Goal: Task Accomplishment & Management: Manage account settings

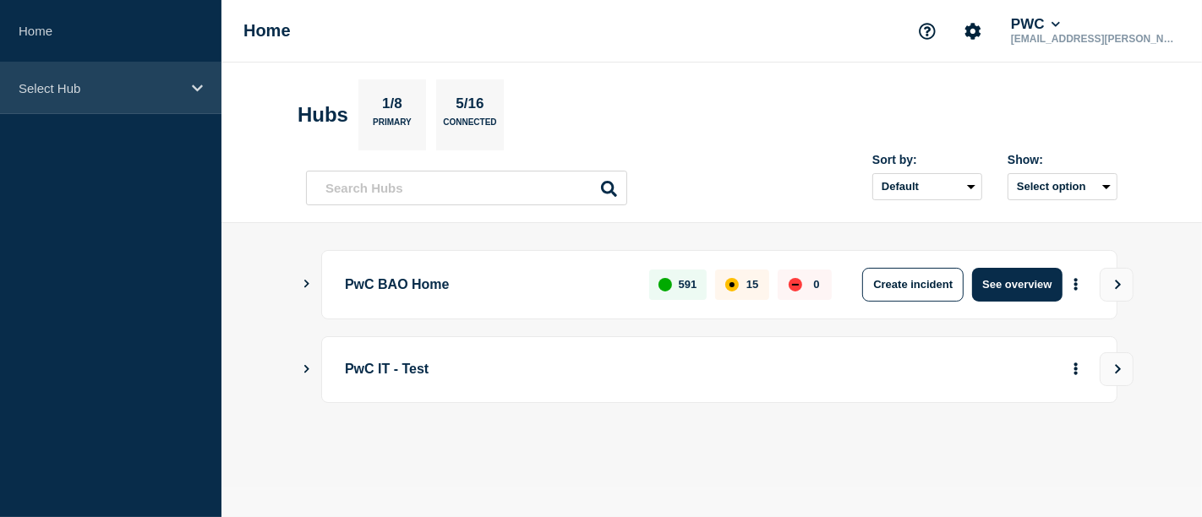
click at [197, 74] on div "Select Hub" at bounding box center [110, 89] width 221 height 52
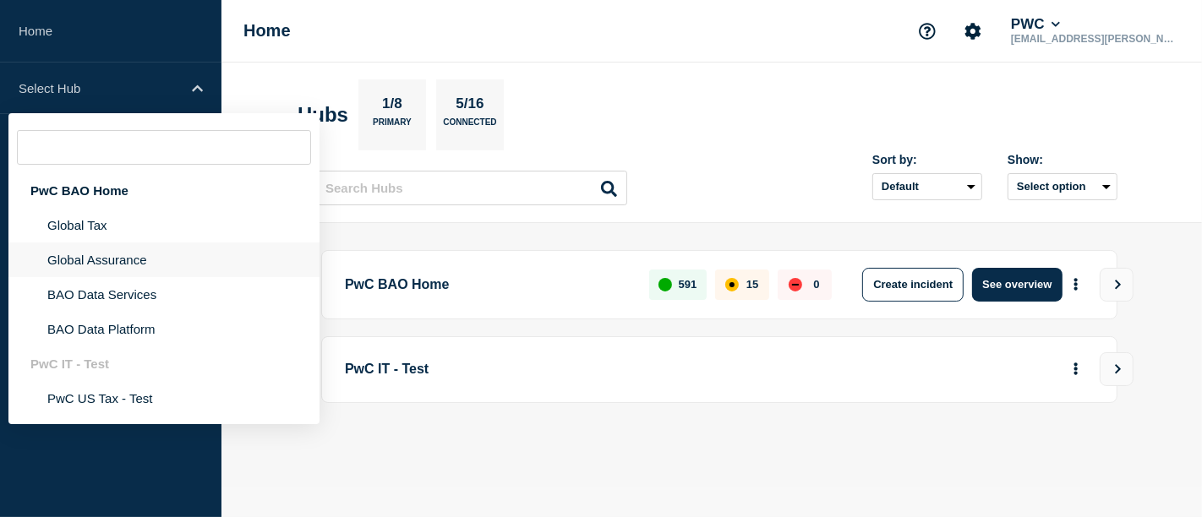
click at [133, 259] on li "Global Assurance" at bounding box center [163, 259] width 311 height 35
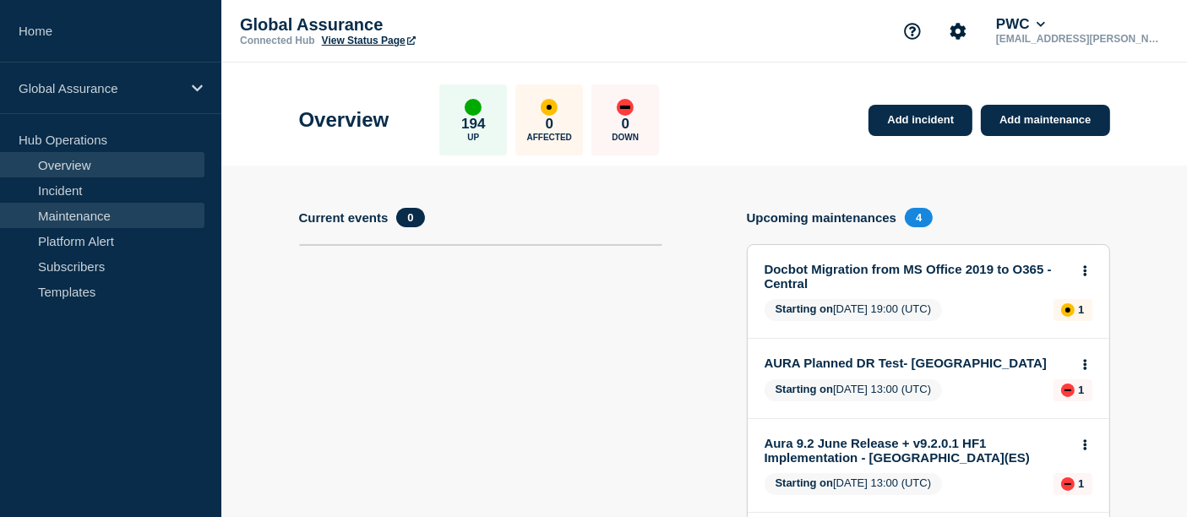
click at [65, 218] on link "Maintenance" at bounding box center [102, 215] width 204 height 25
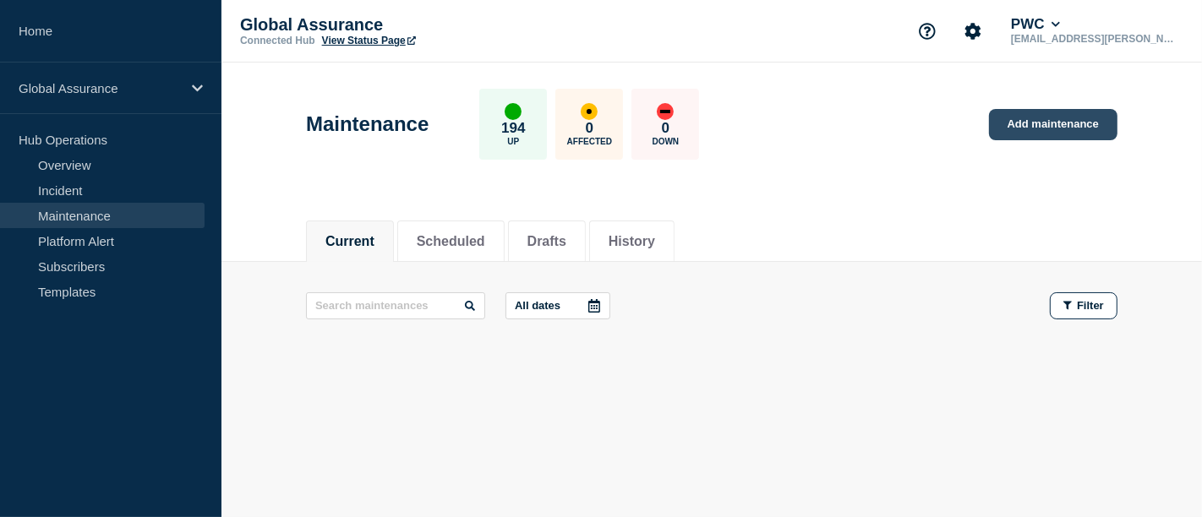
click at [1032, 129] on link "Add maintenance" at bounding box center [1053, 124] width 128 height 31
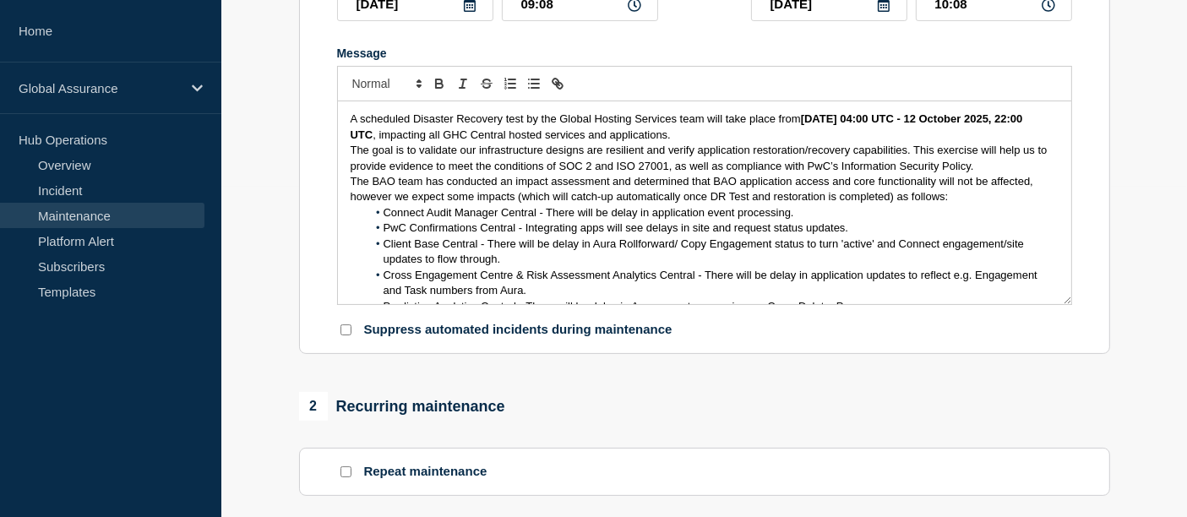
click at [758, 141] on p "A scheduled Disaster Recovery test by the Global Hosting Services team will tak…" at bounding box center [705, 127] width 708 height 31
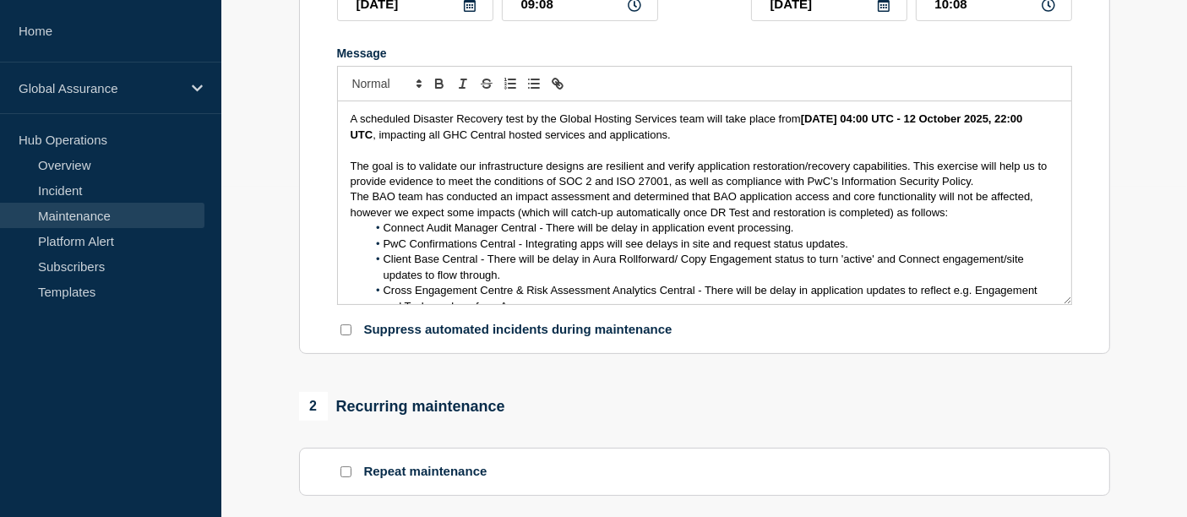
click at [990, 184] on p "The goal is to validate our infrastructure designs are resilient and verify app…" at bounding box center [705, 174] width 708 height 31
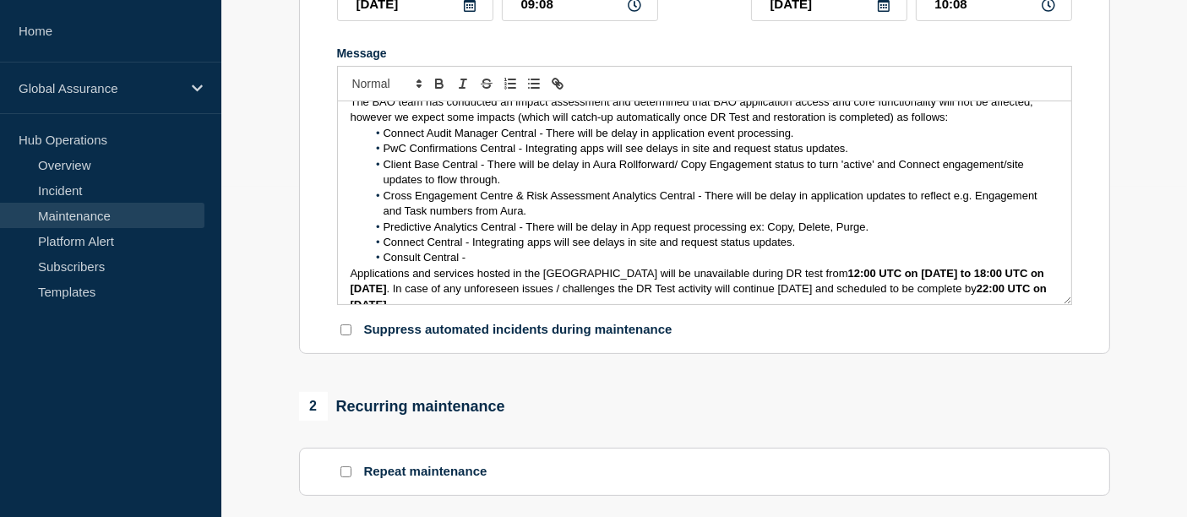
scroll to position [112, 0]
click at [482, 255] on li "Consult Central -" at bounding box center [713, 255] width 692 height 15
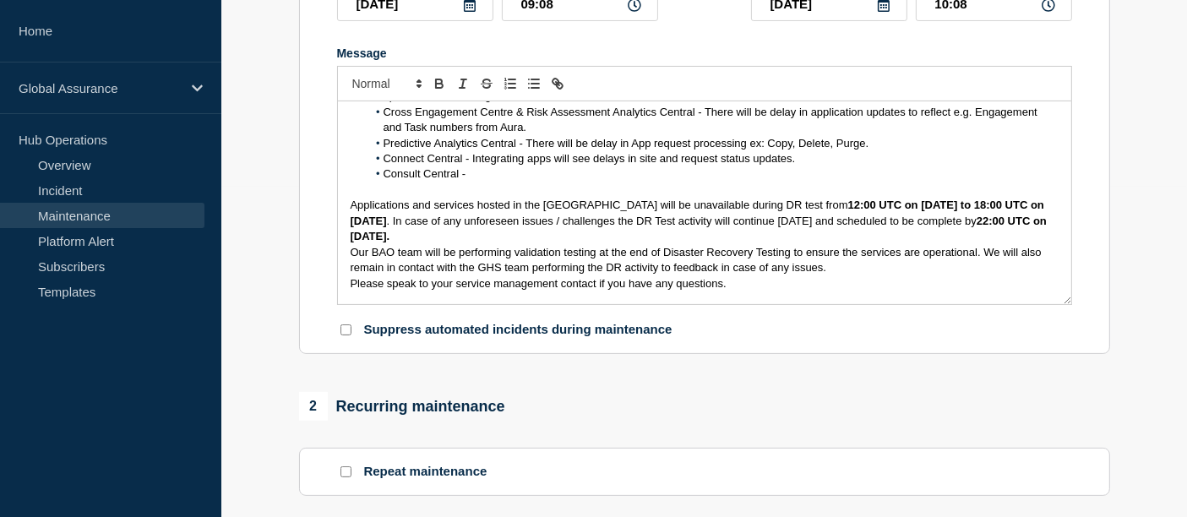
scroll to position [207, 0]
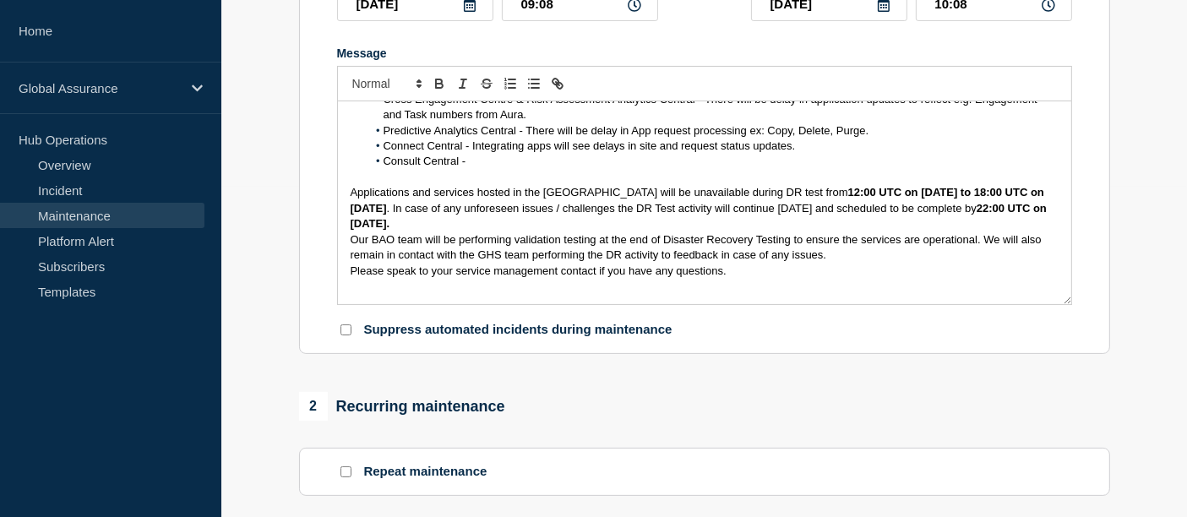
click at [549, 226] on p "Applications and services hosted in the [GEOGRAPHIC_DATA] will be unavailable d…" at bounding box center [705, 208] width 708 height 46
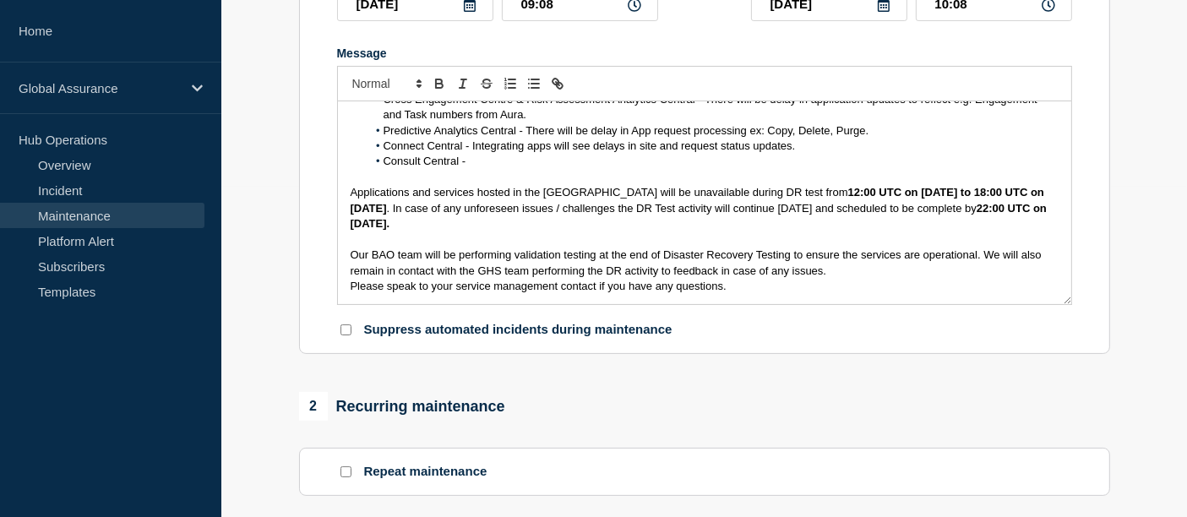
click at [842, 274] on p "Our BAO team will be performing validation testing at the end of Disaster Recov…" at bounding box center [705, 263] width 708 height 31
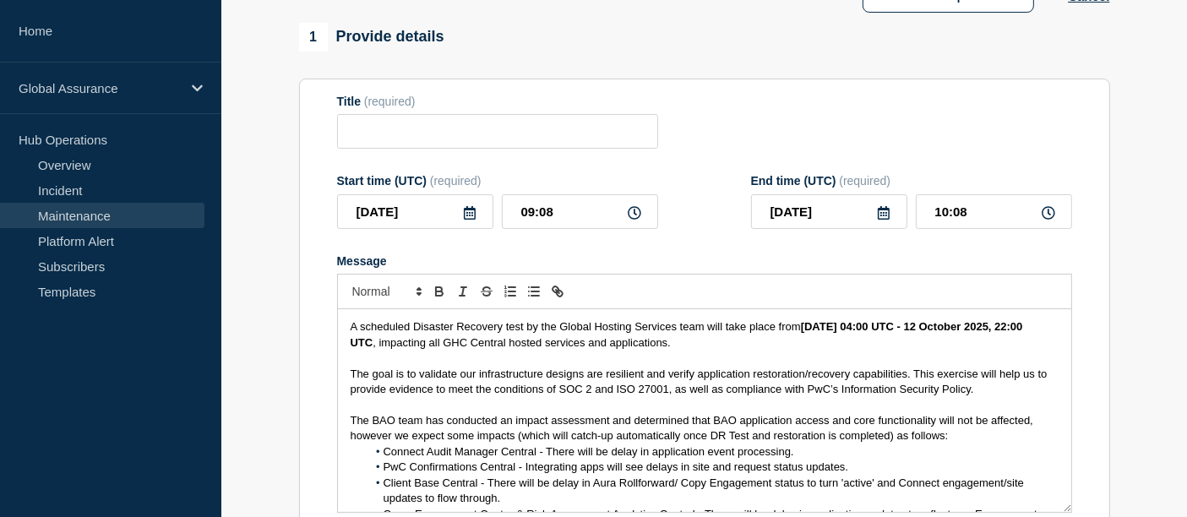
scroll to position [113, 0]
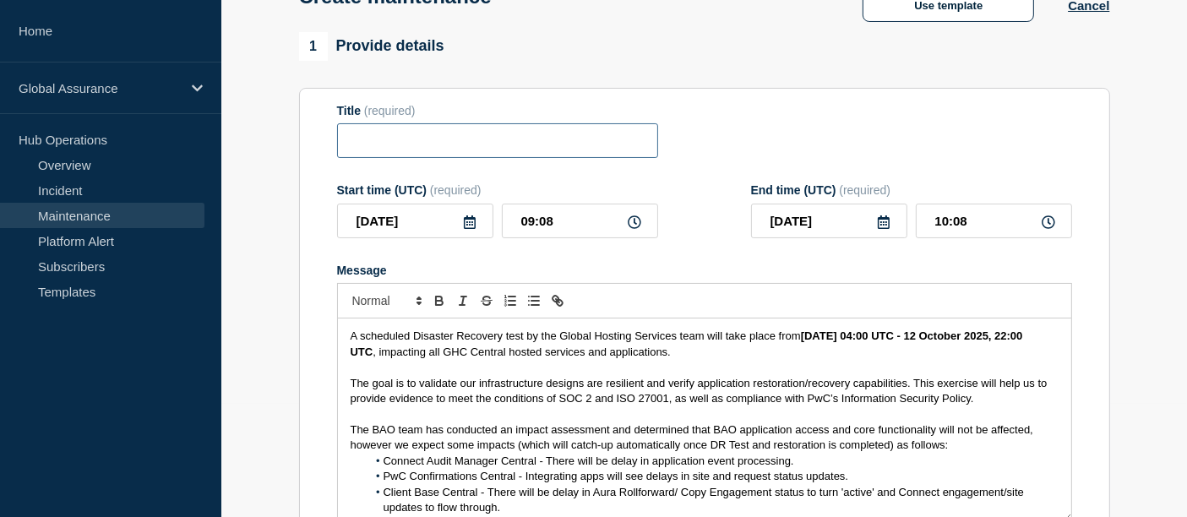
click at [469, 145] on input "Title" at bounding box center [497, 140] width 321 height 35
paste input "Global Hosting Centre (GHC) Disaster Recovery Testing - Central"
type input "Global Hosting Centre (GHC) Disaster Recovery Testing - Central"
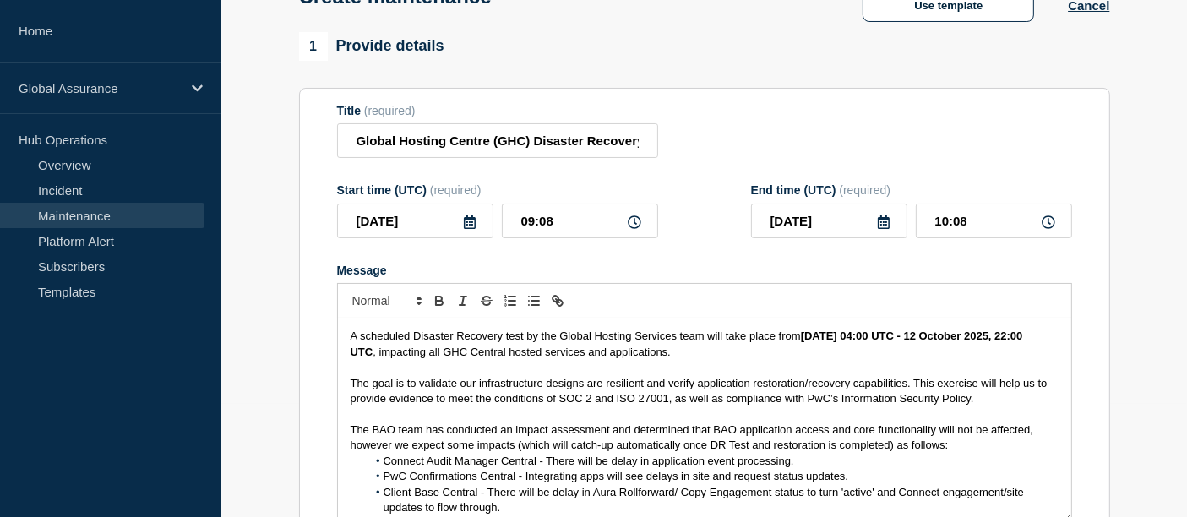
click at [473, 219] on icon at bounding box center [470, 222] width 14 height 14
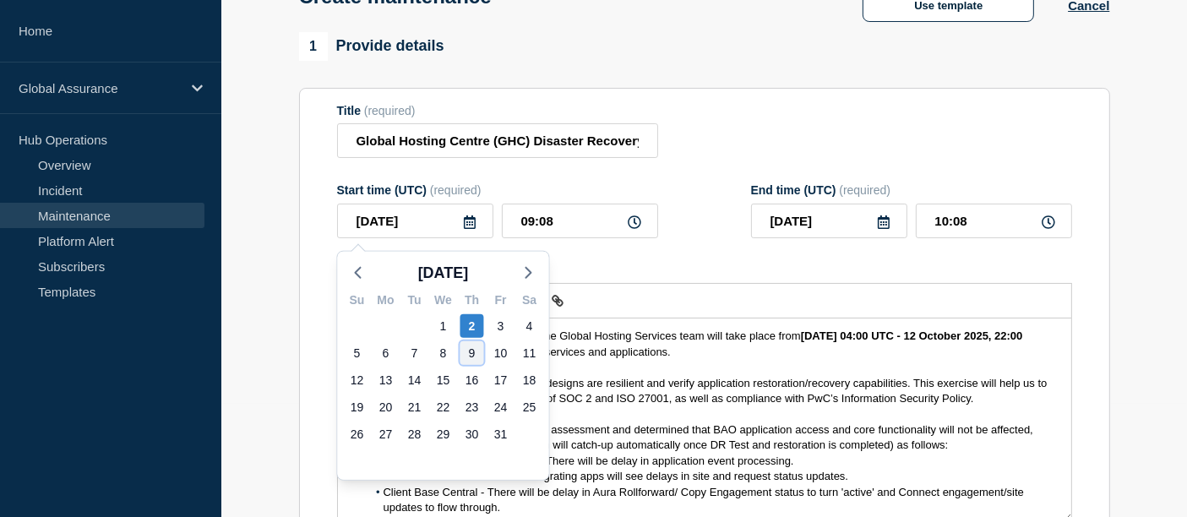
click at [468, 353] on div "9" at bounding box center [472, 353] width 24 height 24
type input "[DATE]"
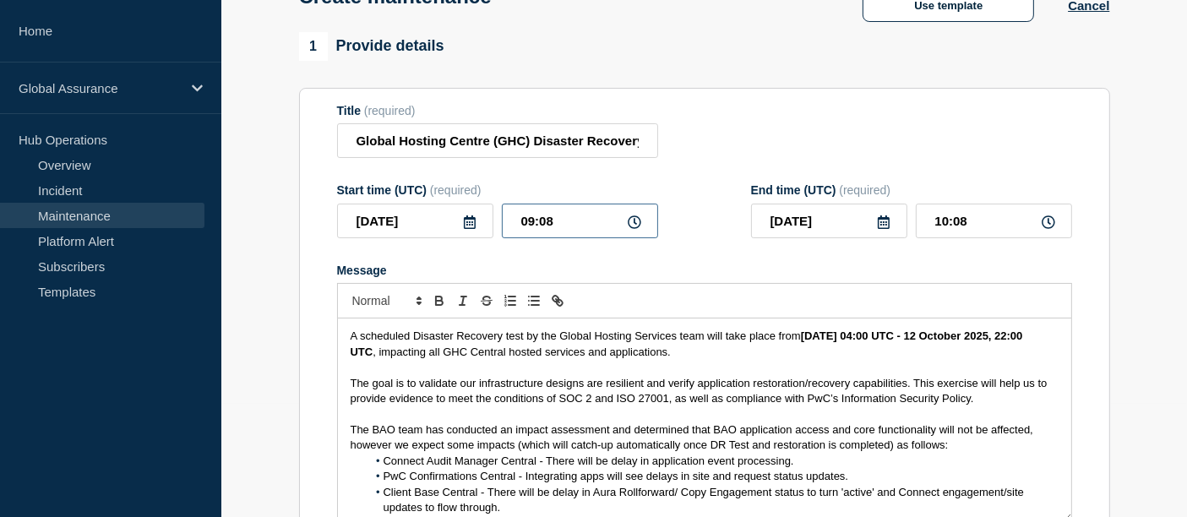
drag, startPoint x: 558, startPoint y: 220, endPoint x: 461, endPoint y: 218, distance: 96.3
click at [461, 218] on div "[DATE] 09:08" at bounding box center [497, 221] width 321 height 35
type input "04:00"
type input "05:00"
click at [888, 225] on icon at bounding box center [884, 222] width 14 height 14
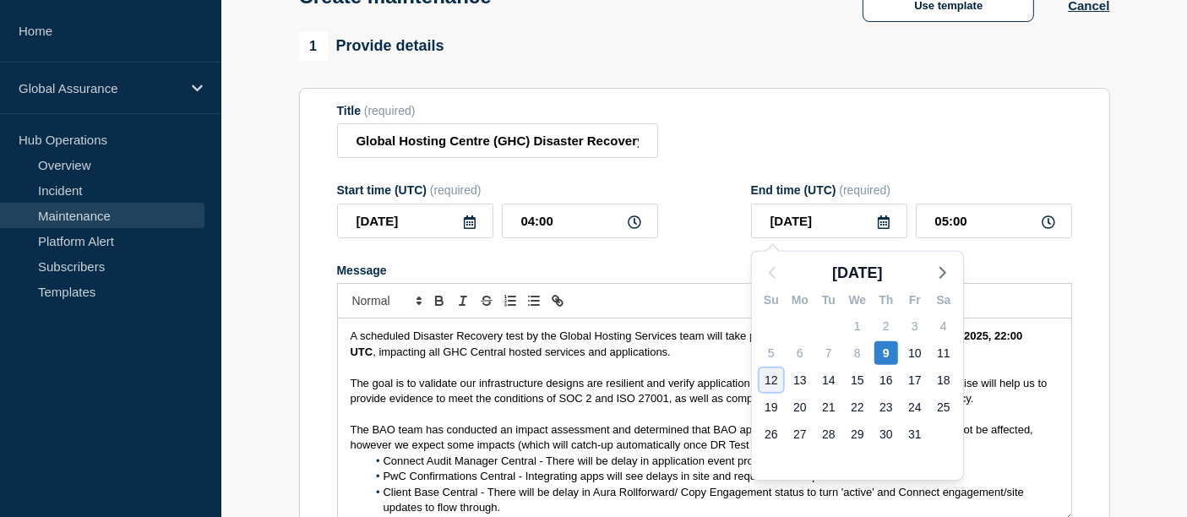
click at [776, 379] on div "12" at bounding box center [772, 380] width 24 height 24
type input "[DATE]"
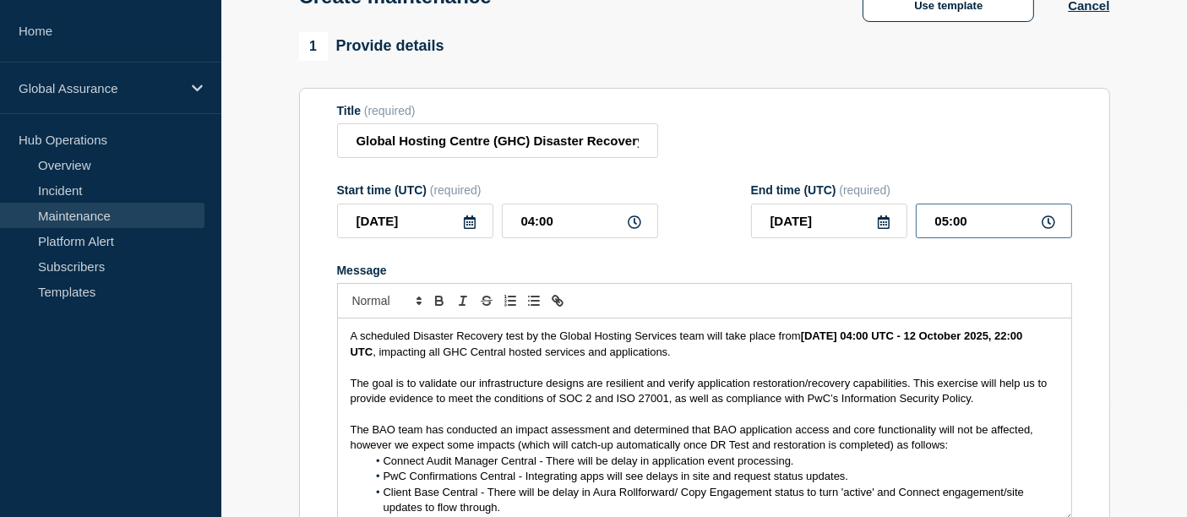
click at [963, 226] on input "05:00" at bounding box center [994, 221] width 156 height 35
click at [951, 218] on input "05:00" at bounding box center [994, 221] width 156 height 35
click at [944, 221] on input "05:00" at bounding box center [994, 221] width 156 height 35
drag, startPoint x: 984, startPoint y: 221, endPoint x: 857, endPoint y: 211, distance: 127.1
click at [857, 211] on div "[DATE] 05:00" at bounding box center [911, 221] width 321 height 35
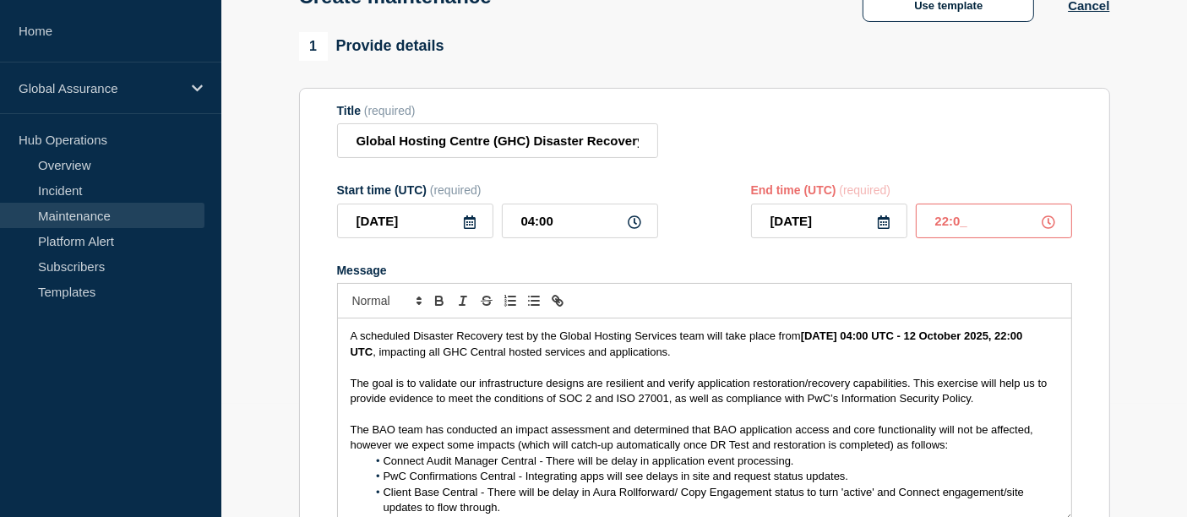
type input "22:00"
click at [651, 243] on form "Title (required) Global Hosting Centre (GHC) Disaster Recovery Testing - Centra…" at bounding box center [704, 330] width 735 height 452
drag, startPoint x: 401, startPoint y: 140, endPoint x: 775, endPoint y: 153, distance: 374.5
click at [775, 153] on div "Title (required) Global Hosting Centre (GHC) Disaster Recovery Testing - Central" at bounding box center [704, 131] width 735 height 55
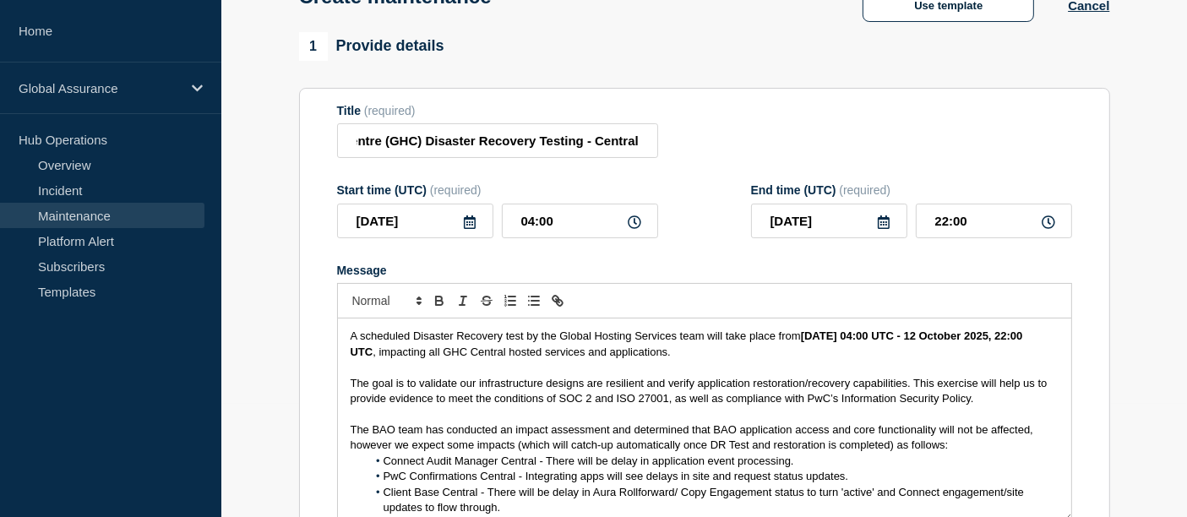
scroll to position [0, 0]
click at [792, 101] on section "Title (required) Global Hosting Centre (GHC) Disaster Recovery Testing - Centra…" at bounding box center [704, 330] width 811 height 484
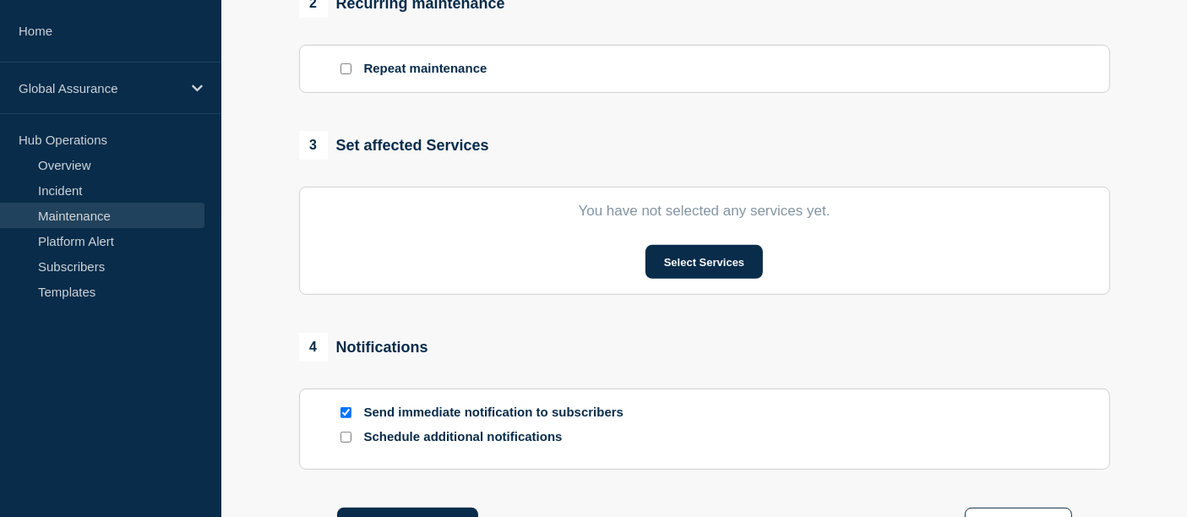
scroll to position [737, 0]
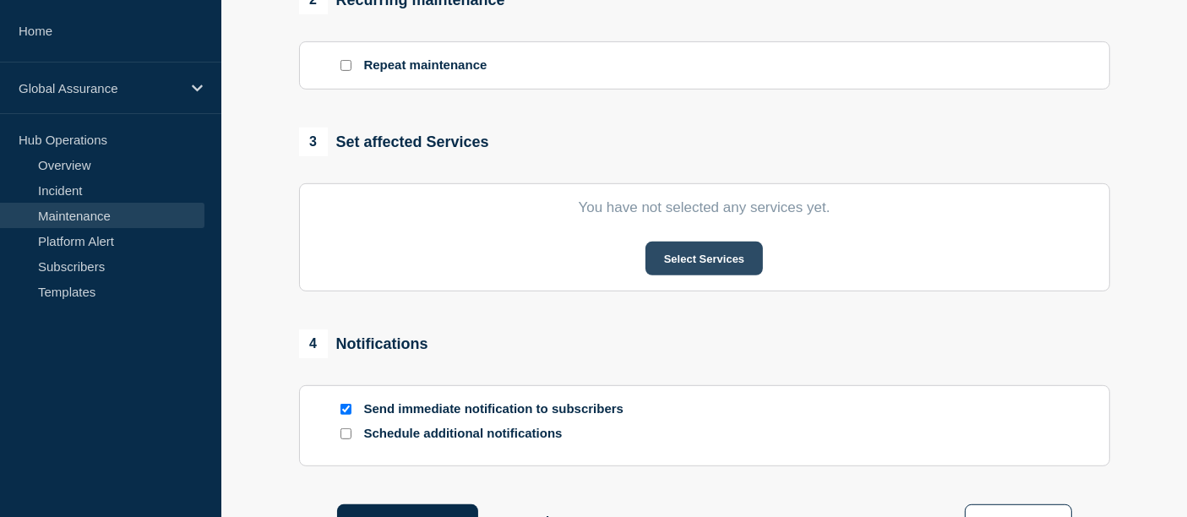
click at [722, 253] on button "Select Services" at bounding box center [704, 259] width 117 height 34
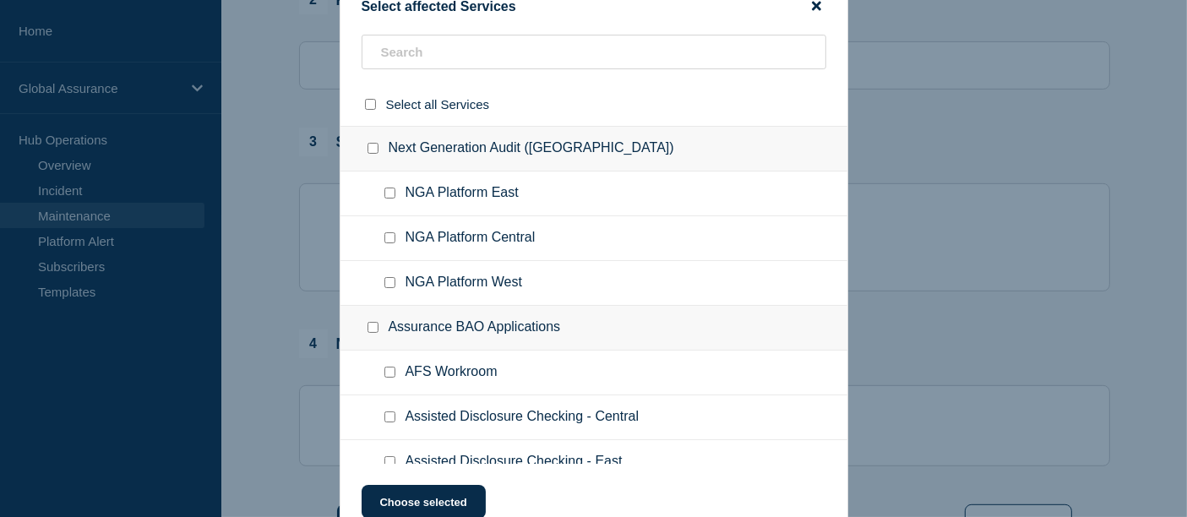
click at [818, 0] on icon "close button" at bounding box center [816, 6] width 9 height 14
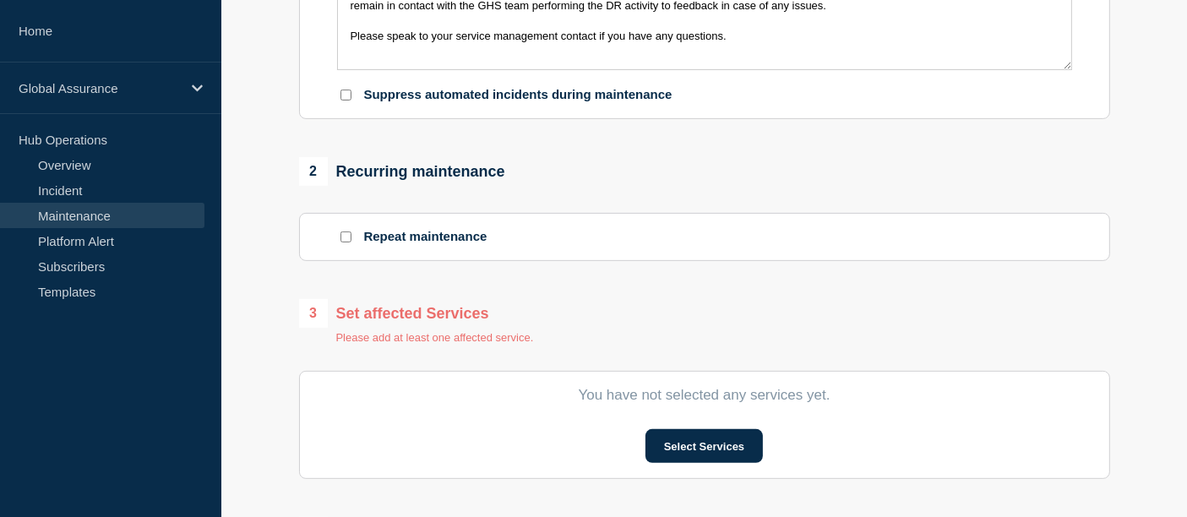
scroll to position [567, 0]
click at [678, 456] on button "Select Services" at bounding box center [704, 445] width 117 height 34
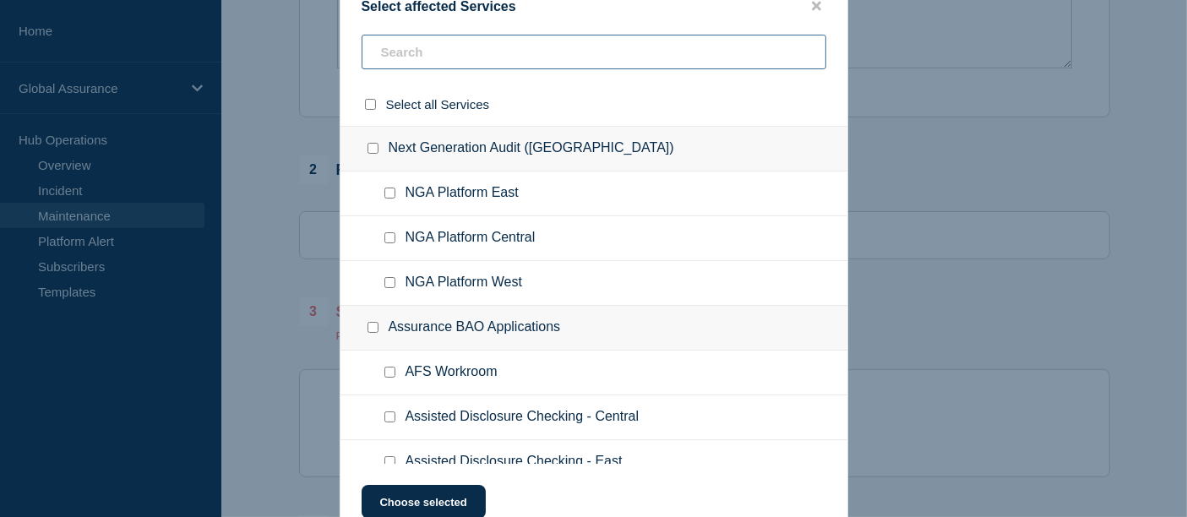
click at [439, 60] on input "text" at bounding box center [594, 52] width 465 height 35
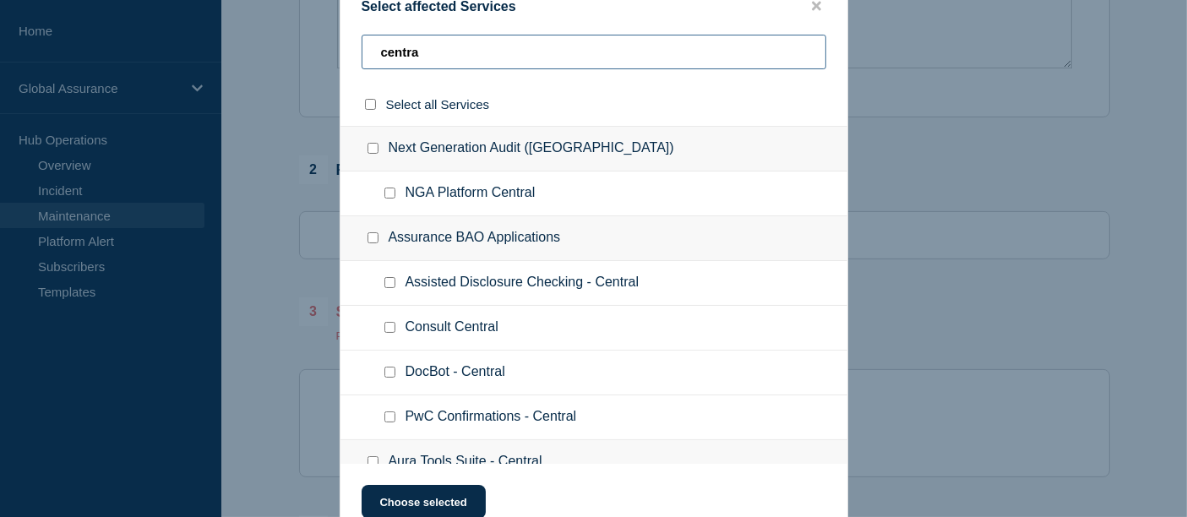
type input "centra"
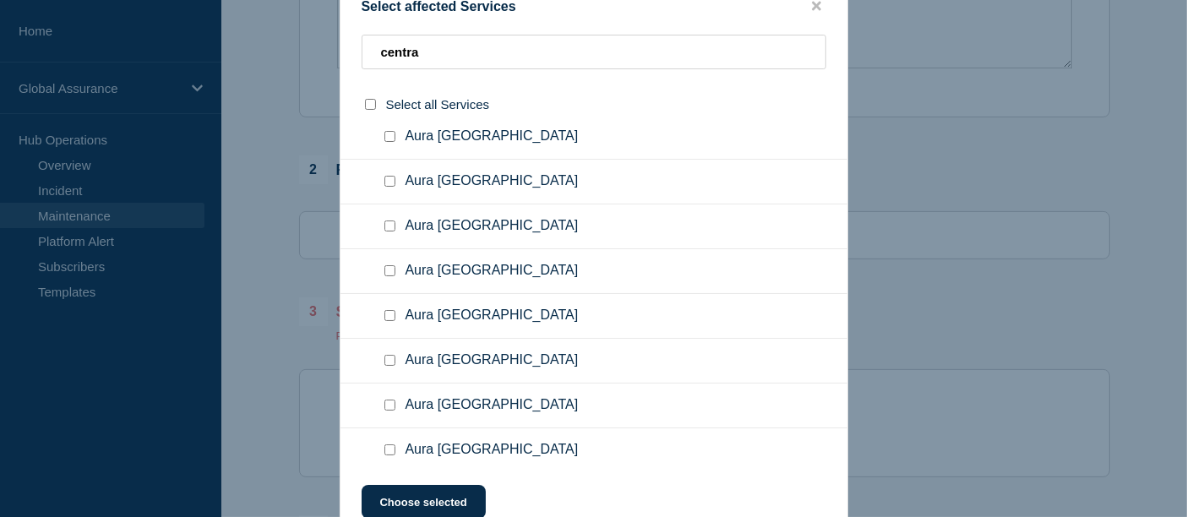
scroll to position [1110, 0]
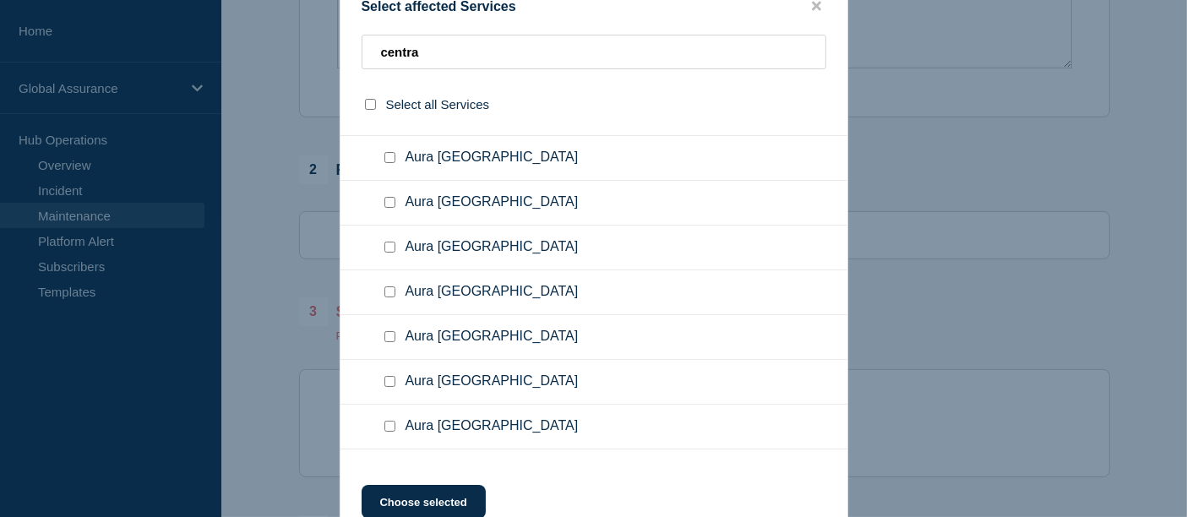
click at [993, 247] on div at bounding box center [593, 258] width 1187 height 517
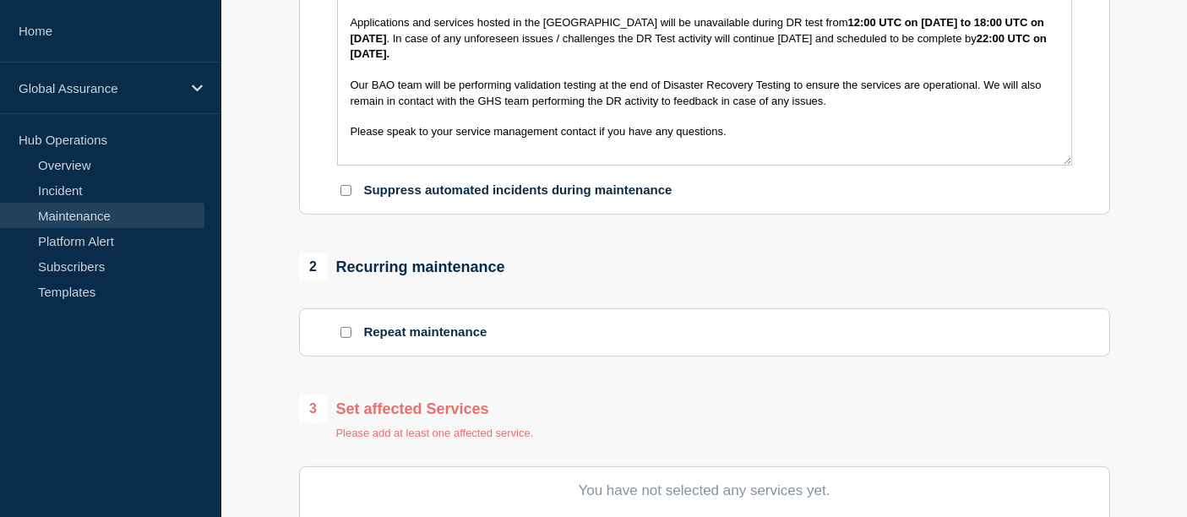
scroll to position [431, 0]
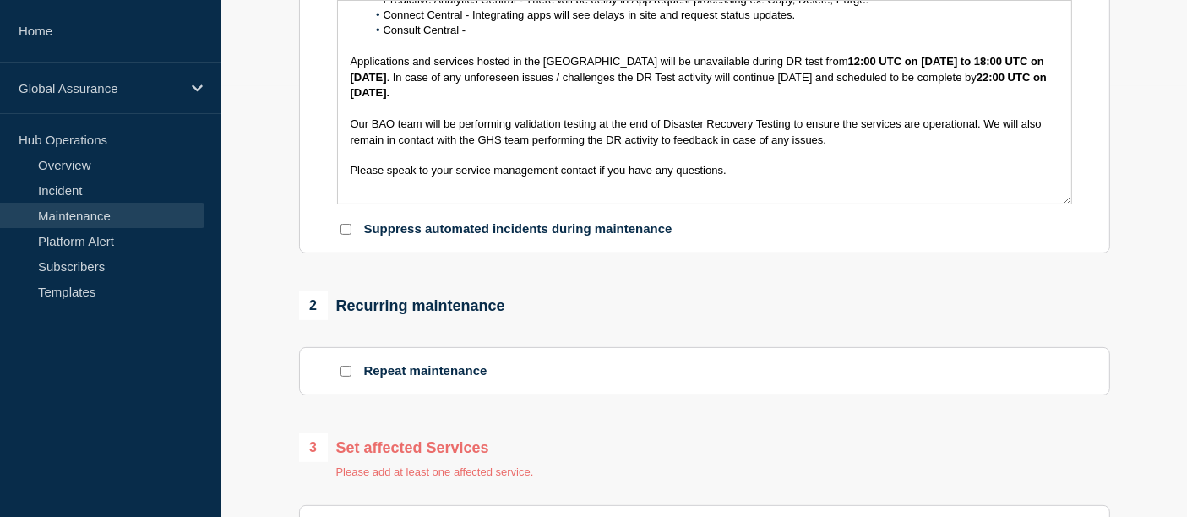
click at [722, 174] on span "Please speak to your service management contact if you have any questions." at bounding box center [539, 170] width 376 height 13
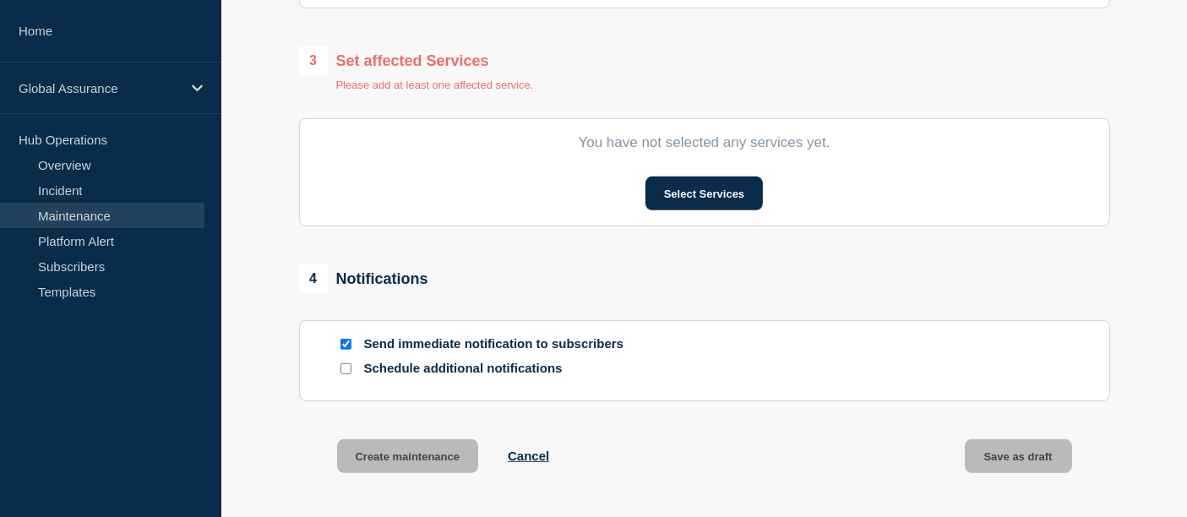
scroll to position [823, 0]
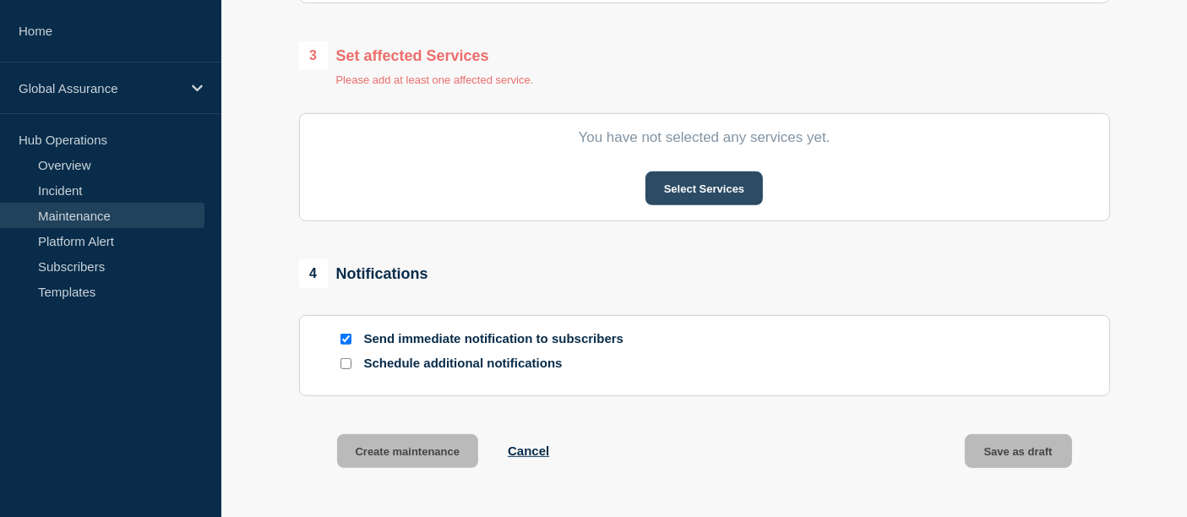
click at [737, 190] on button "Select Services" at bounding box center [704, 189] width 117 height 34
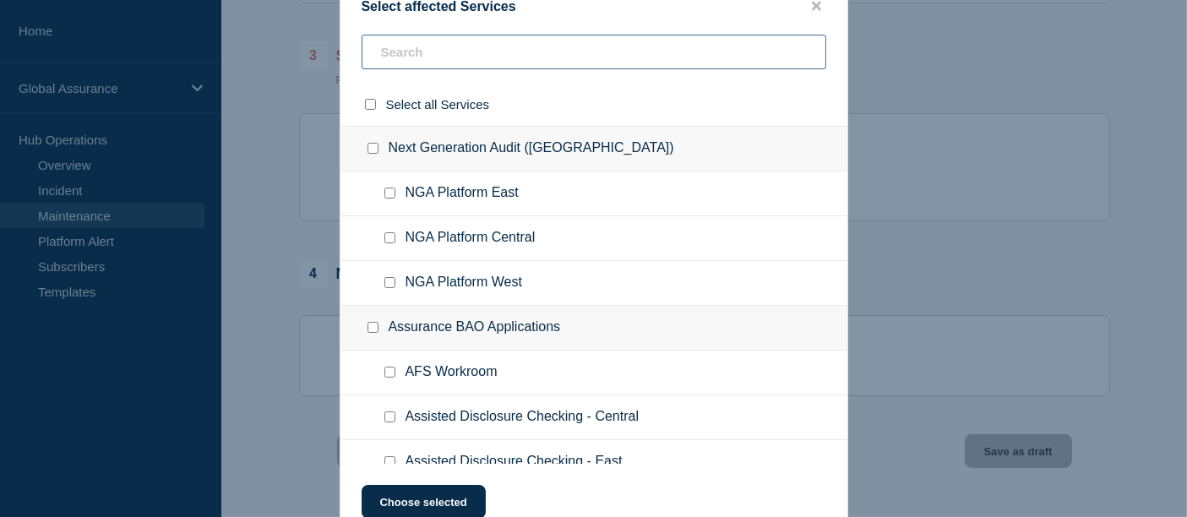
click at [416, 58] on input "text" at bounding box center [594, 52] width 465 height 35
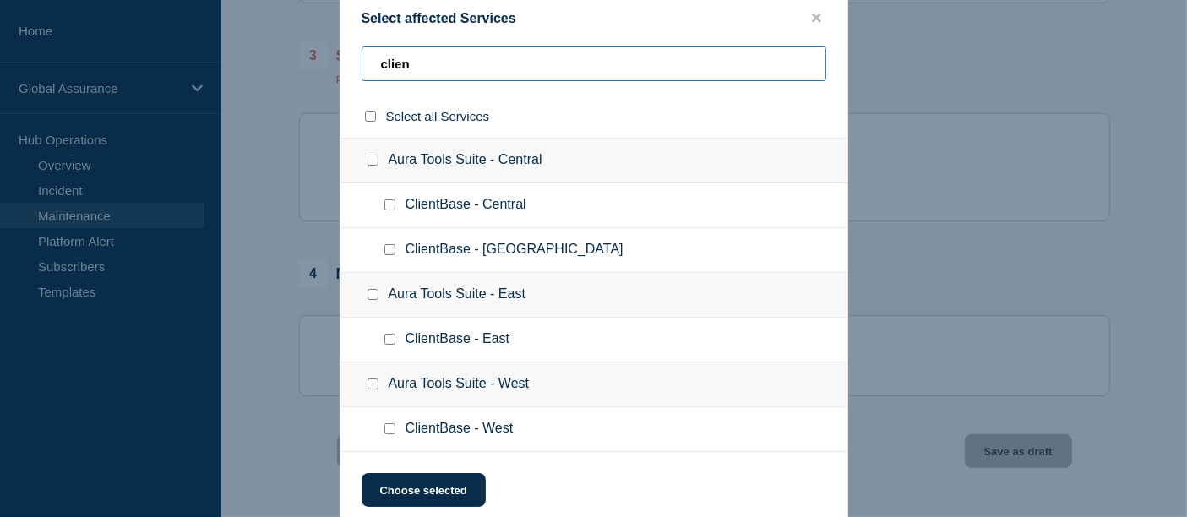
type input "clien"
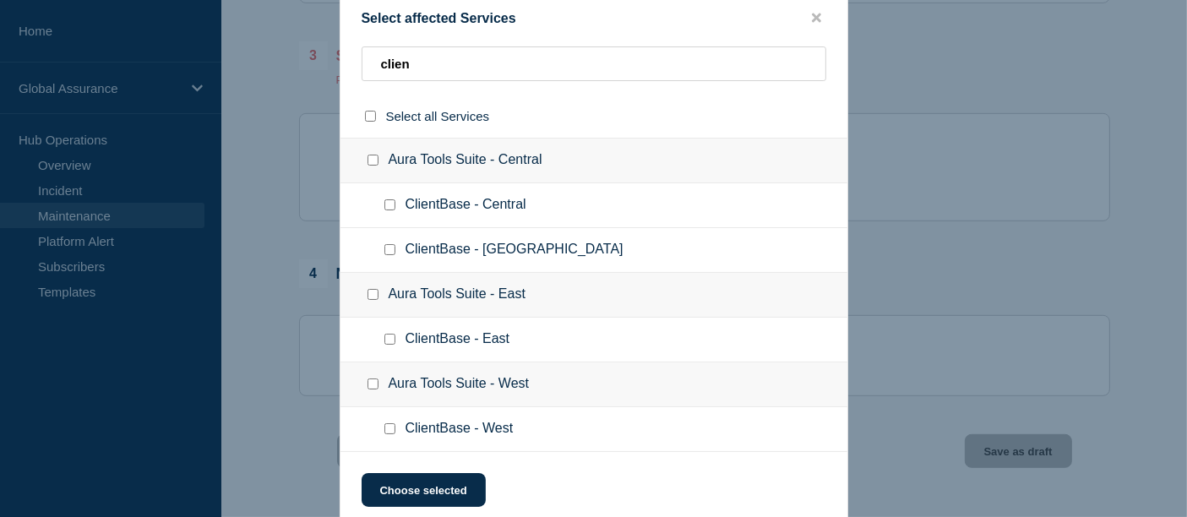
click at [392, 201] on input "ClientBase - Central checkbox" at bounding box center [389, 204] width 11 height 11
checkbox input "true"
click at [455, 488] on button "Choose selected" at bounding box center [424, 490] width 124 height 34
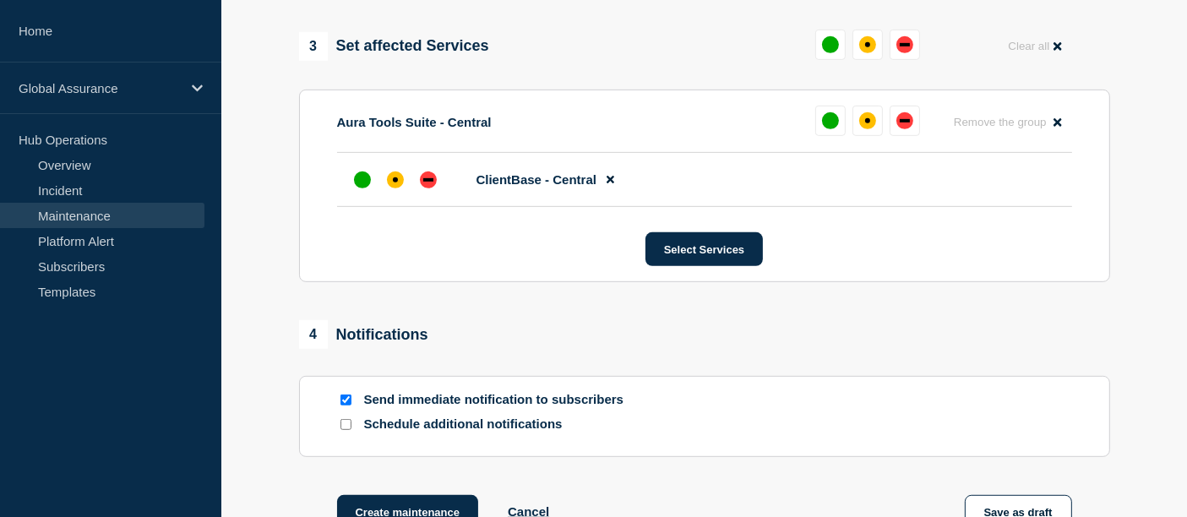
scroll to position [826, 0]
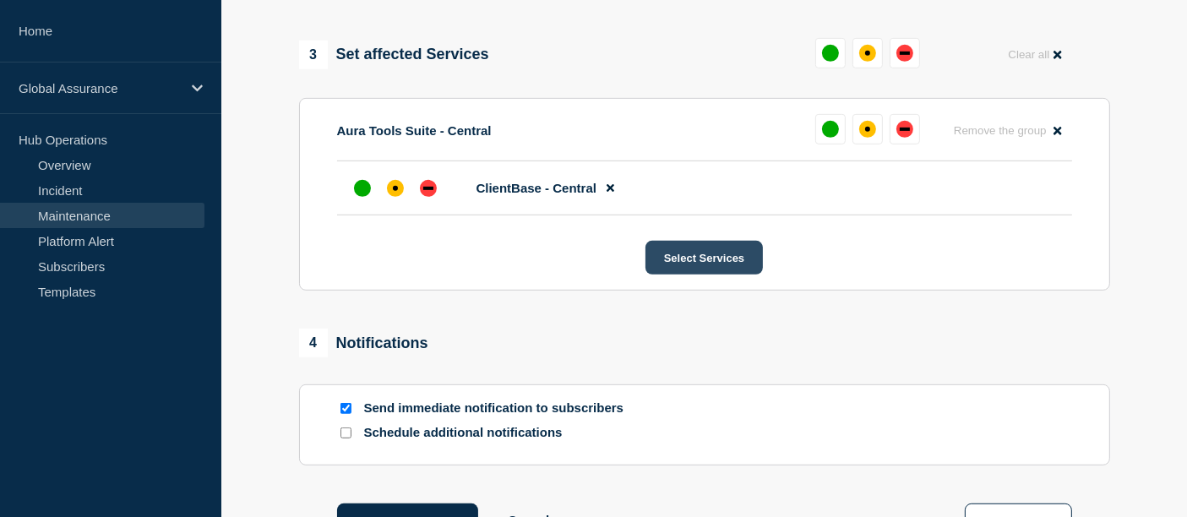
click at [699, 265] on button "Select Services" at bounding box center [704, 258] width 117 height 34
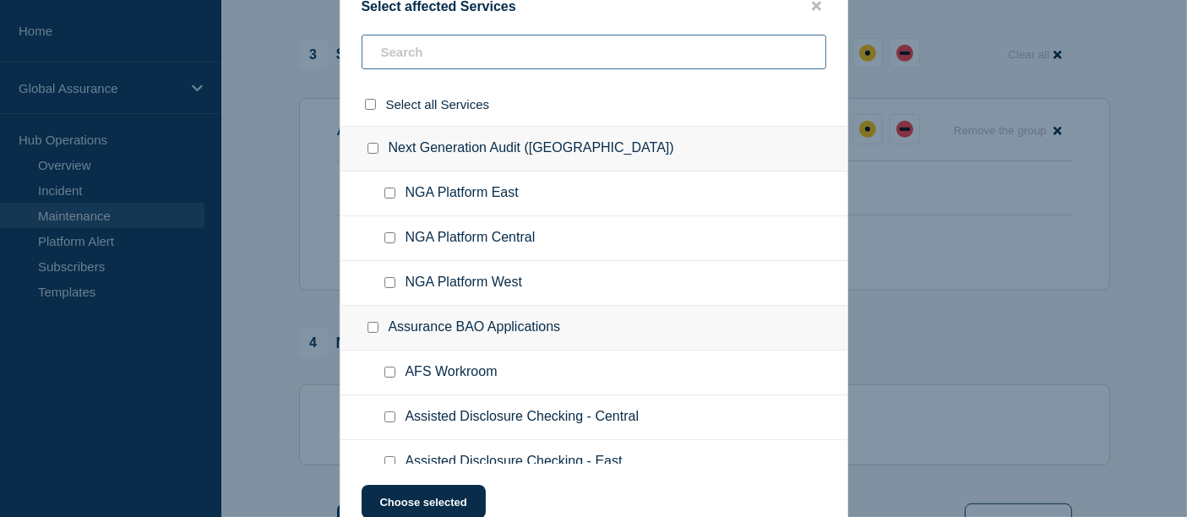
click at [419, 54] on input "text" at bounding box center [594, 52] width 465 height 35
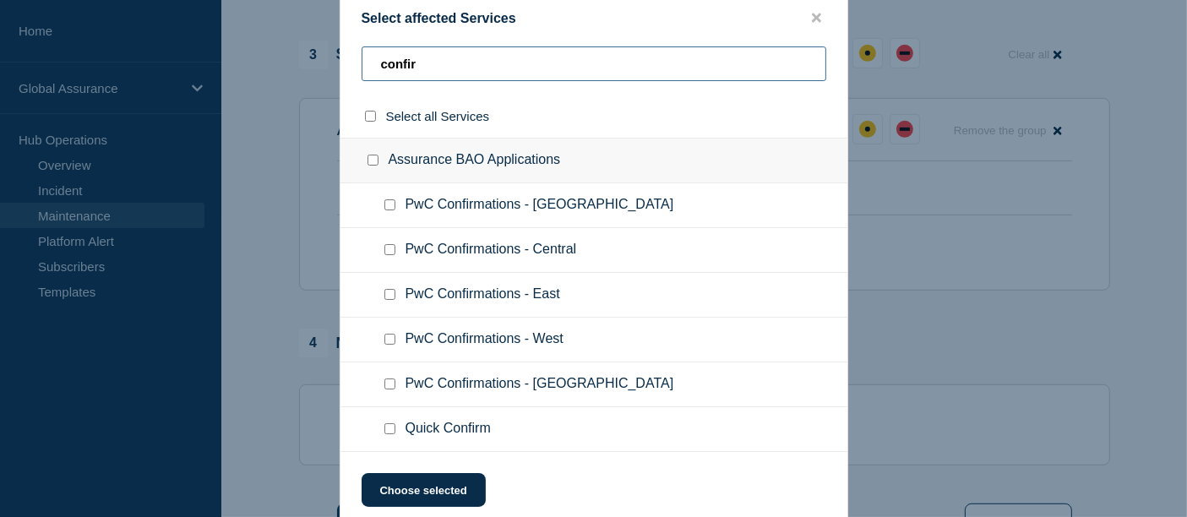
type input "confir"
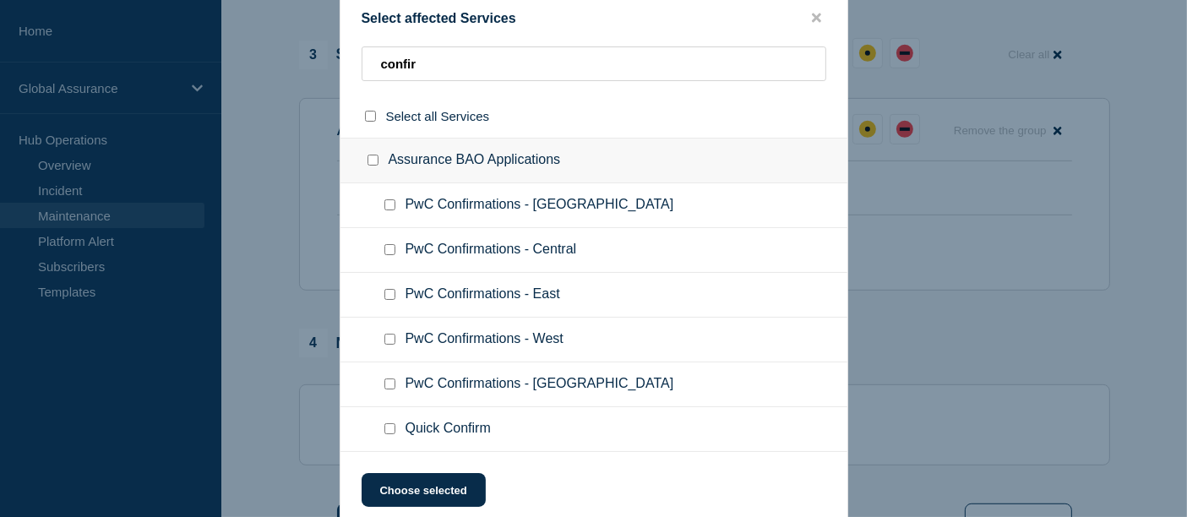
click at [388, 248] on input "PwC Confirmations - Central checkbox" at bounding box center [389, 249] width 11 height 11
checkbox input "true"
click at [434, 493] on button "Choose selected" at bounding box center [424, 490] width 124 height 34
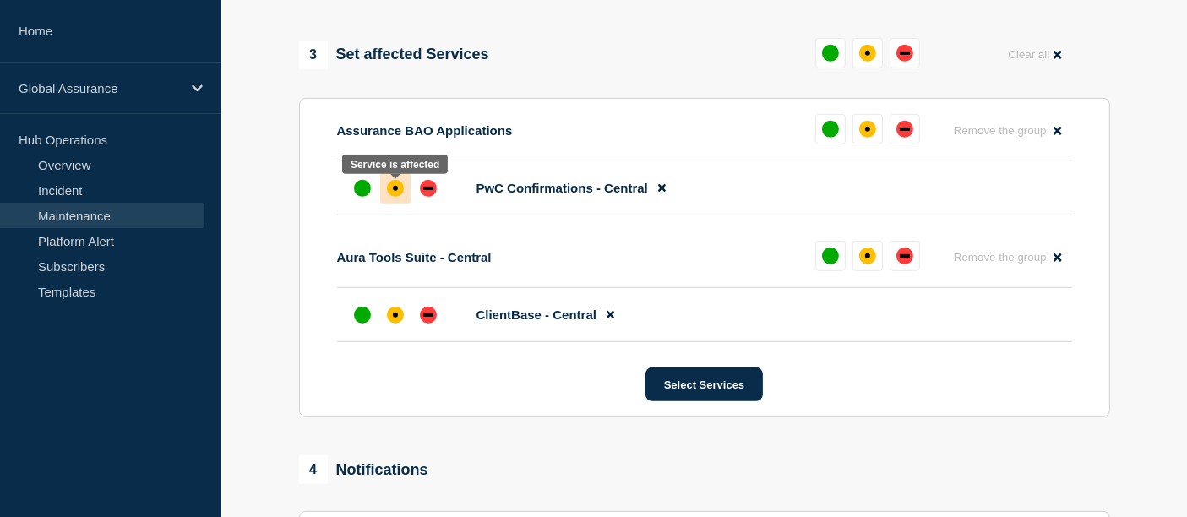
click at [397, 184] on div "affected" at bounding box center [395, 188] width 17 height 17
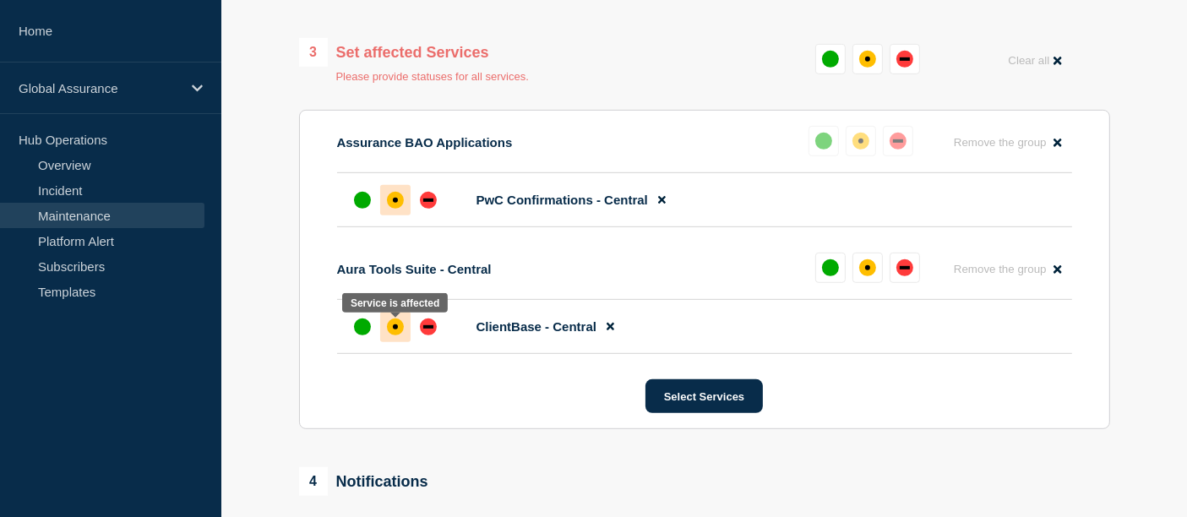
click at [406, 330] on div at bounding box center [395, 327] width 30 height 30
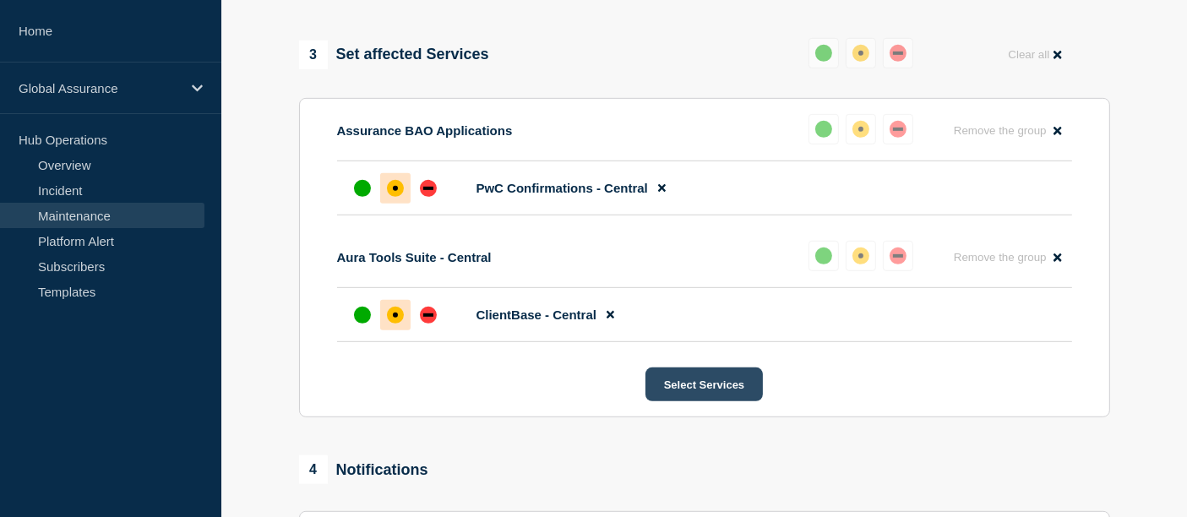
click at [726, 399] on button "Select Services" at bounding box center [704, 385] width 117 height 34
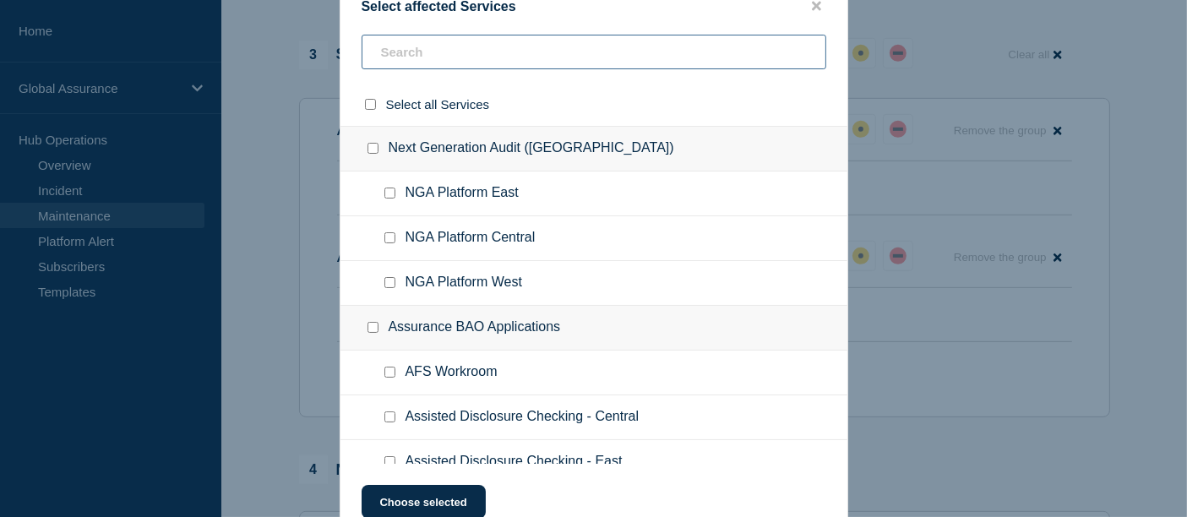
click at [446, 56] on input "text" at bounding box center [594, 52] width 465 height 35
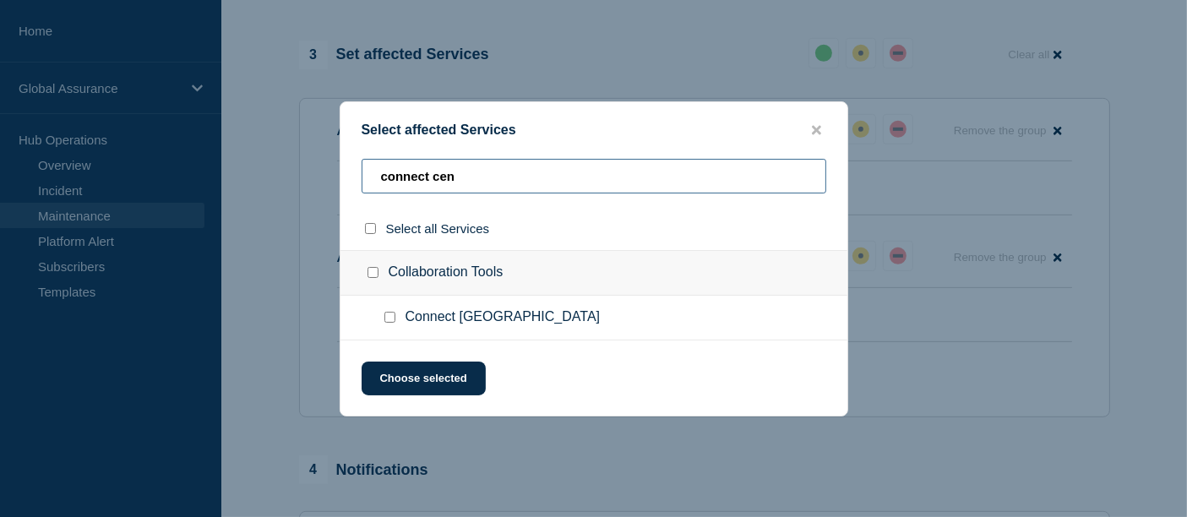
type input "connect cen"
click at [393, 316] on input "Connect Central Region checkbox" at bounding box center [389, 317] width 11 height 11
checkbox input "true"
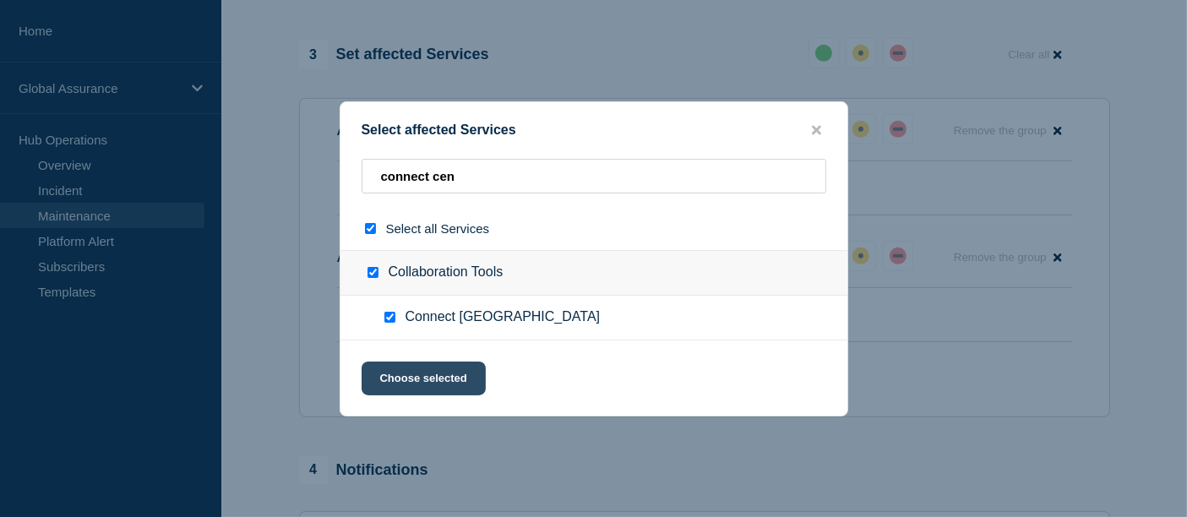
click at [416, 384] on button "Choose selected" at bounding box center [424, 379] width 124 height 34
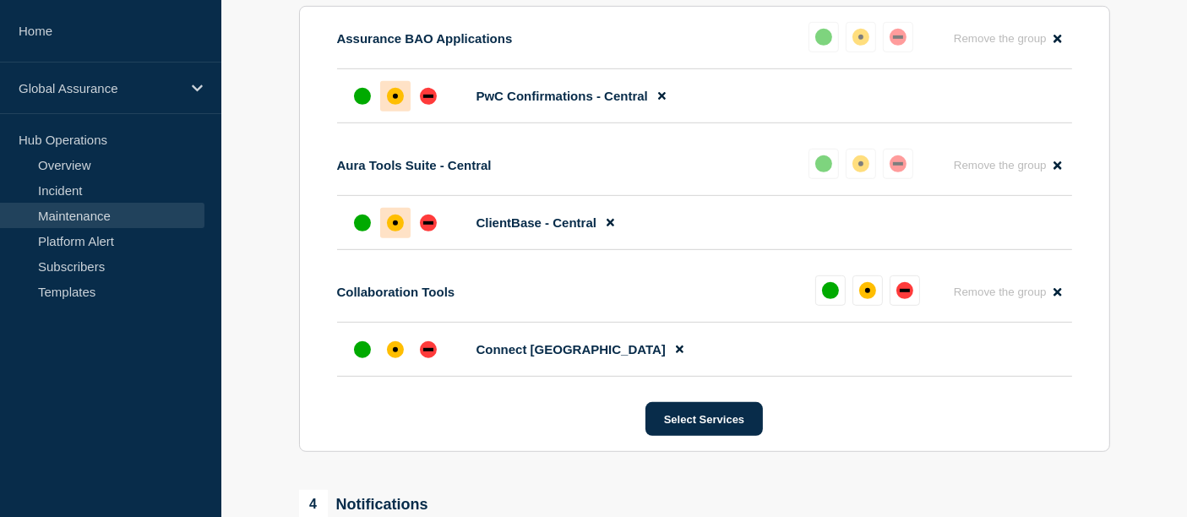
scroll to position [920, 0]
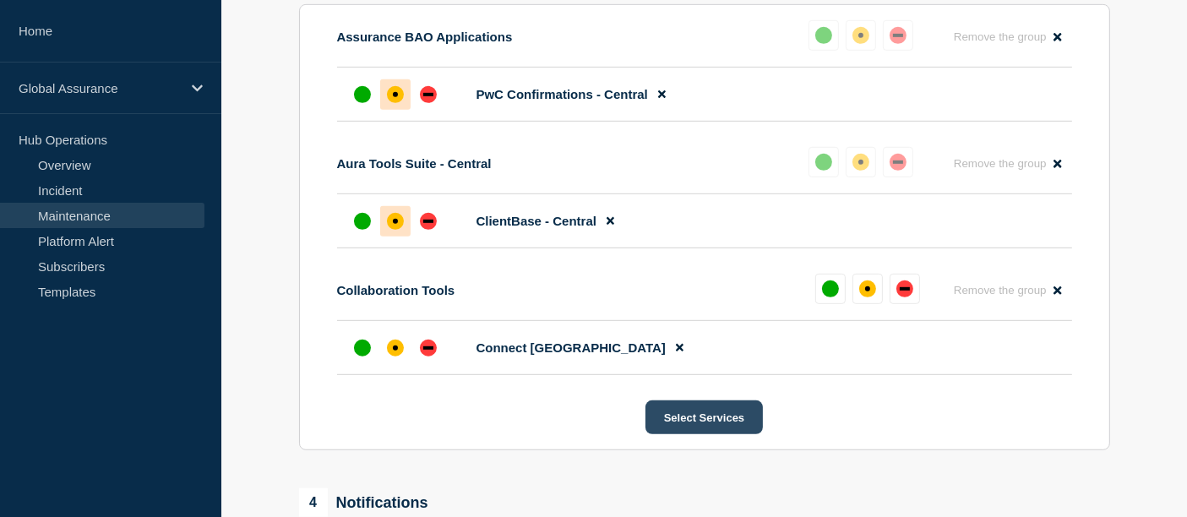
click at [728, 433] on button "Select Services" at bounding box center [704, 418] width 117 height 34
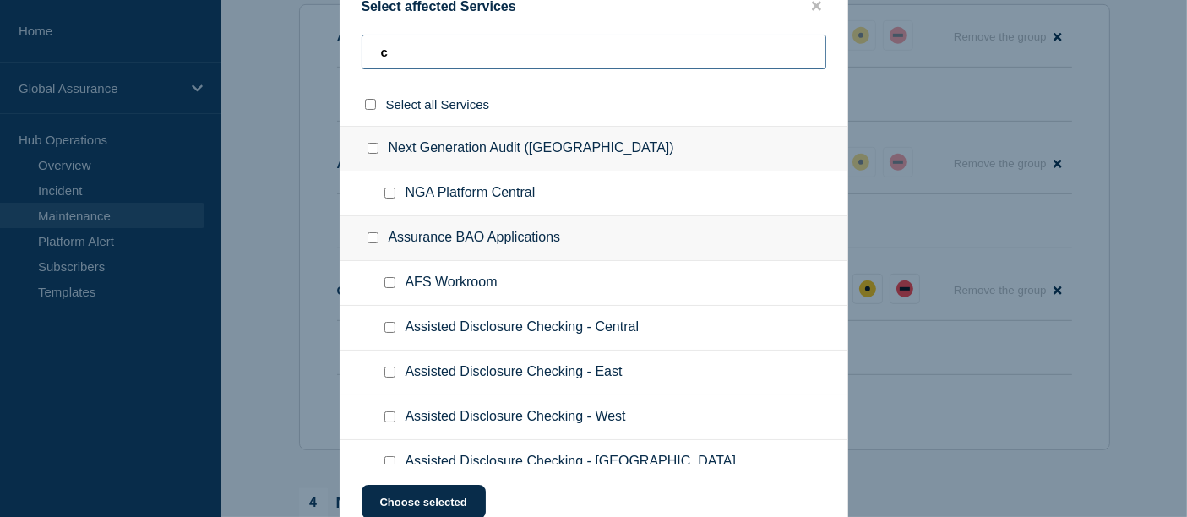
click at [486, 51] on input "c" at bounding box center [594, 52] width 465 height 35
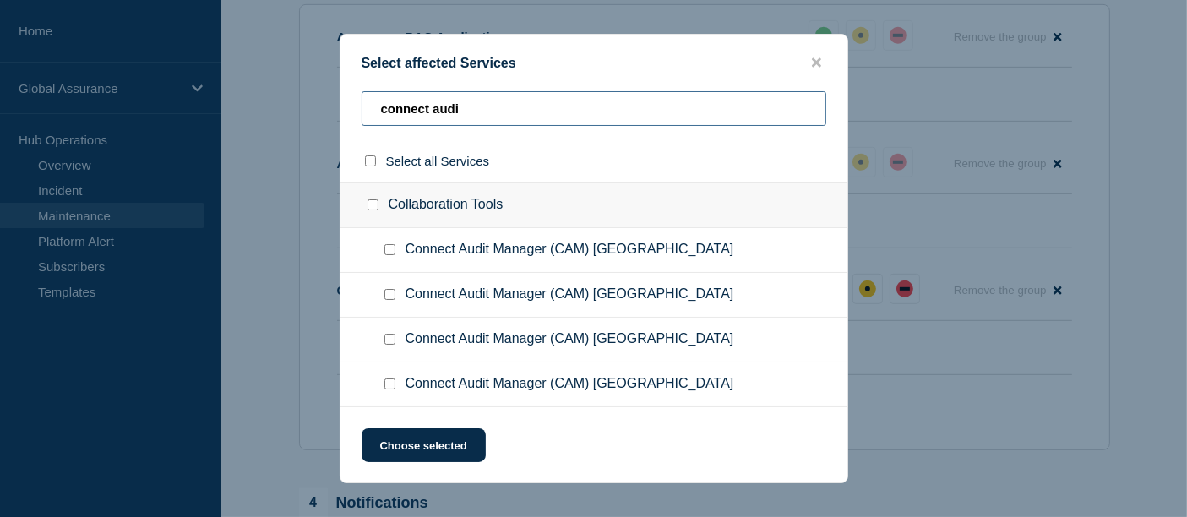
type input "connect audi"
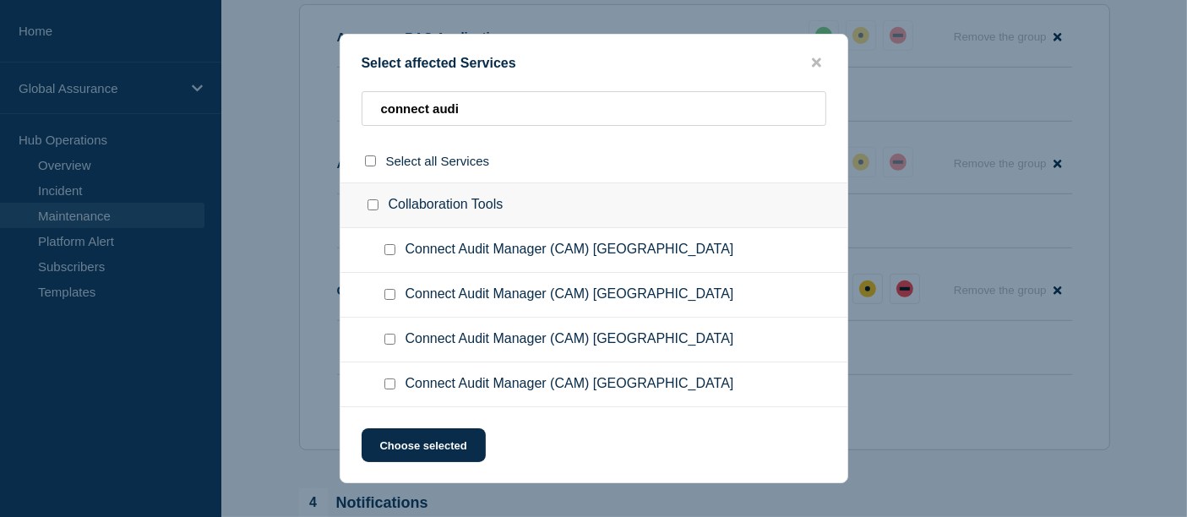
click at [388, 251] on input "Connect Audit Manager (CAM) Central Region checkbox" at bounding box center [389, 249] width 11 height 11
checkbox input "true"
click at [436, 444] on button "Choose selected" at bounding box center [424, 445] width 124 height 34
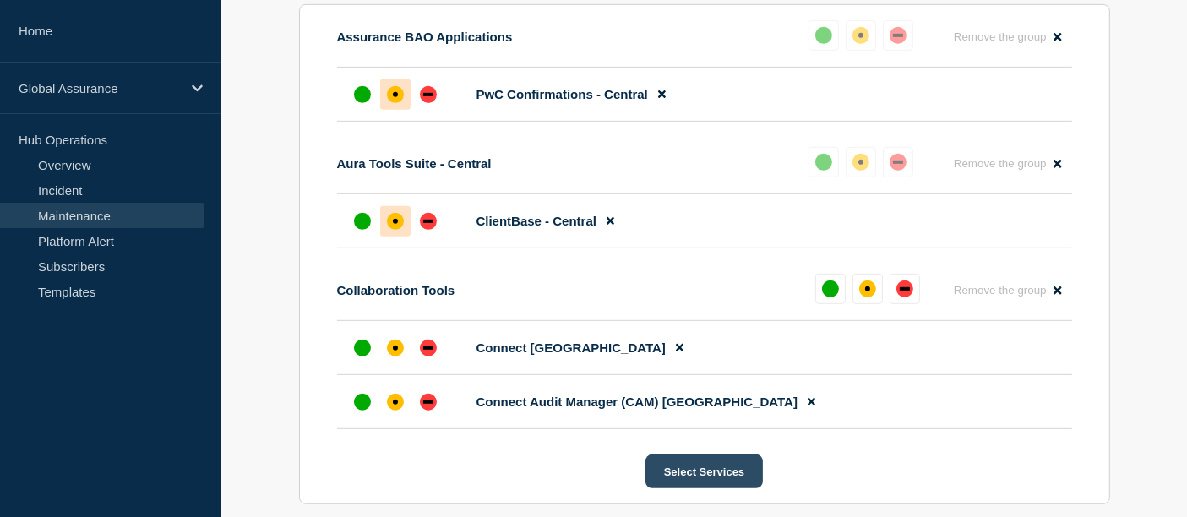
click at [696, 482] on button "Select Services" at bounding box center [704, 472] width 117 height 34
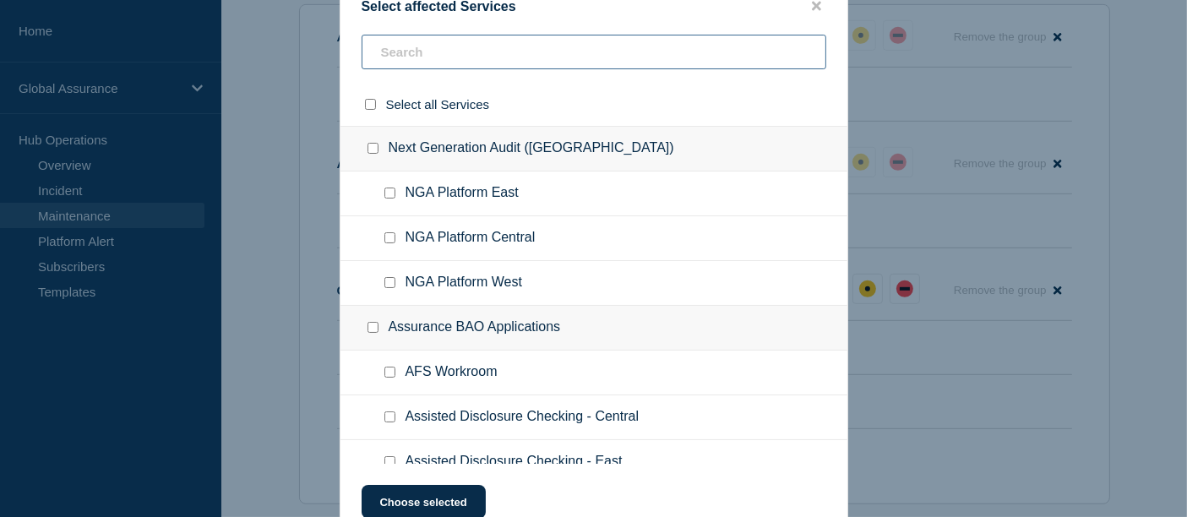
click at [481, 52] on input "text" at bounding box center [594, 52] width 465 height 35
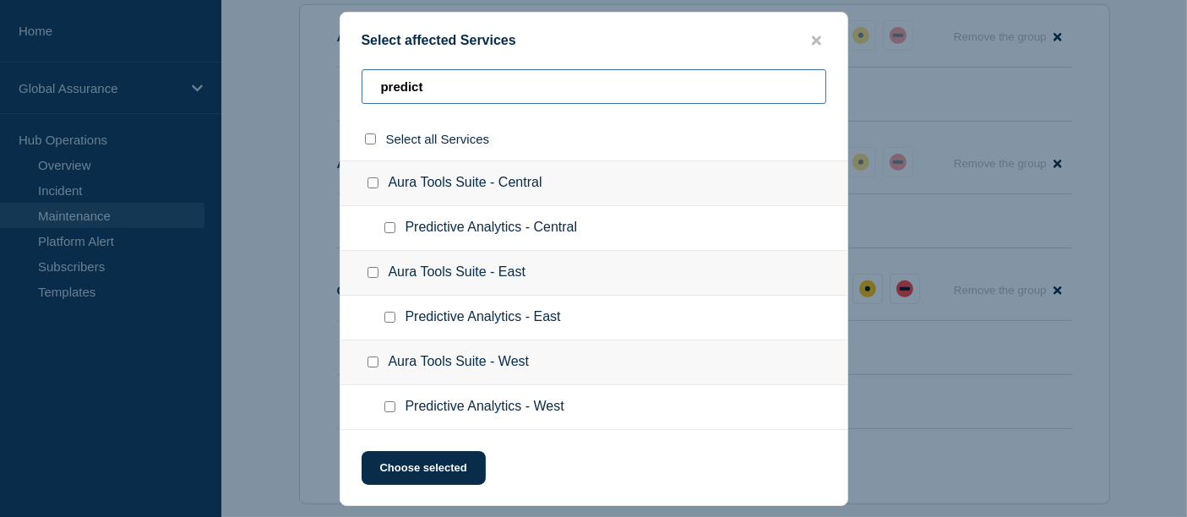
type input "predict"
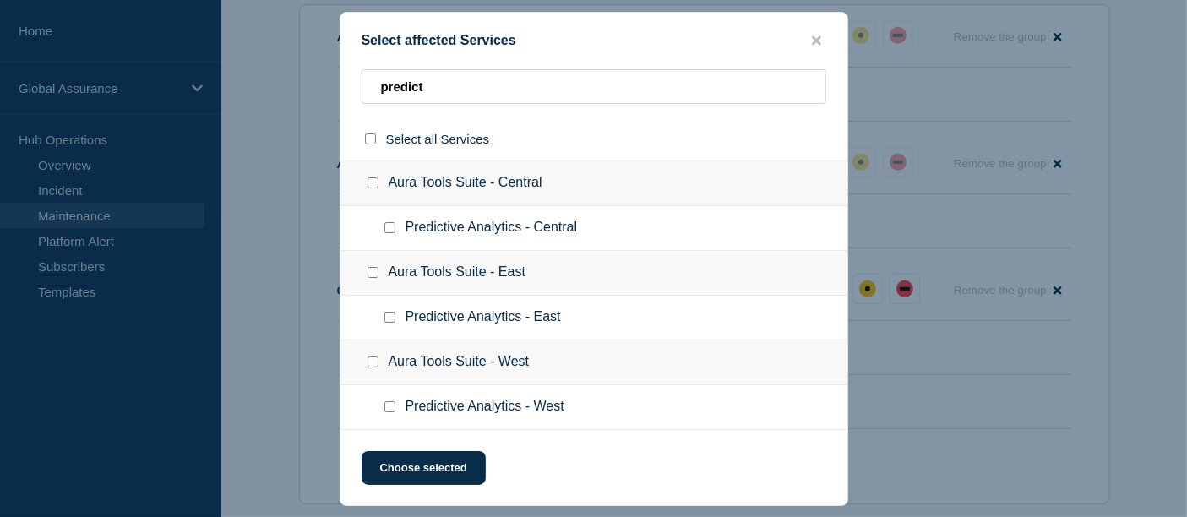
click at [388, 227] on input "Predictive Analytics - Central checkbox" at bounding box center [389, 227] width 11 height 11
checkbox input "true"
click at [429, 470] on button "Choose selected" at bounding box center [424, 468] width 124 height 34
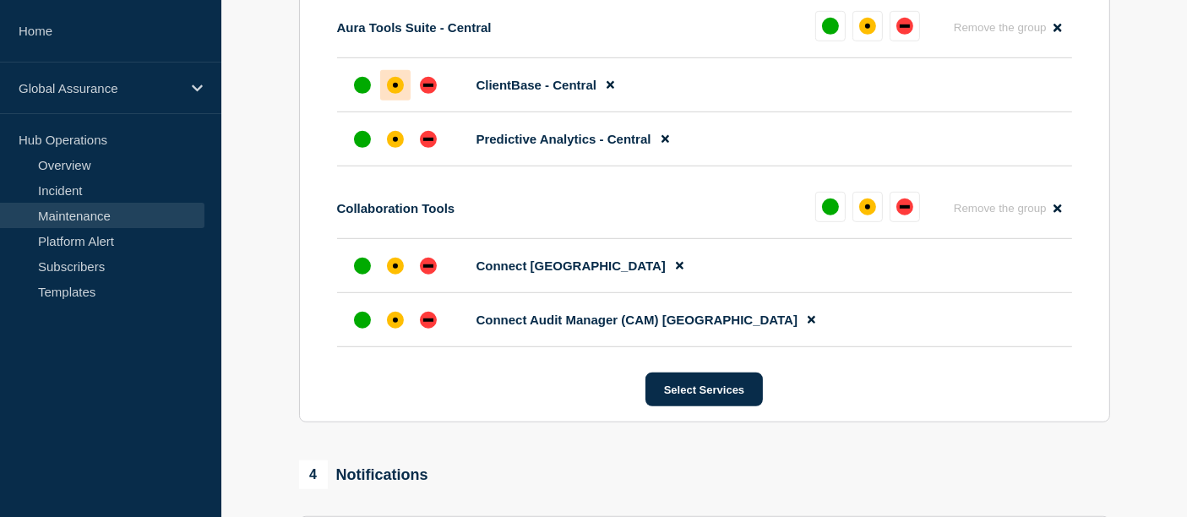
scroll to position [1061, 0]
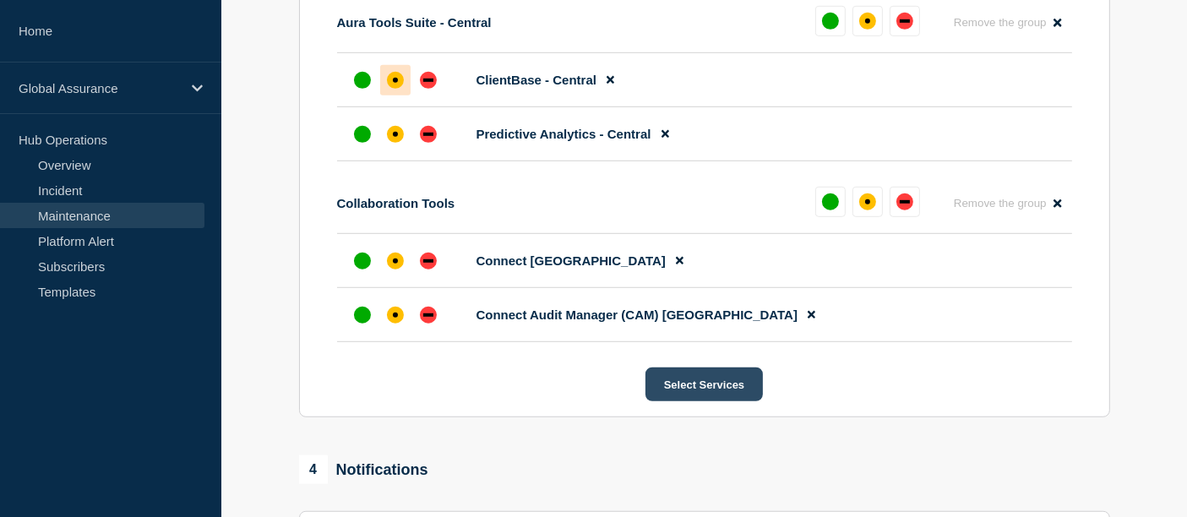
click at [713, 385] on button "Select Services" at bounding box center [704, 385] width 117 height 34
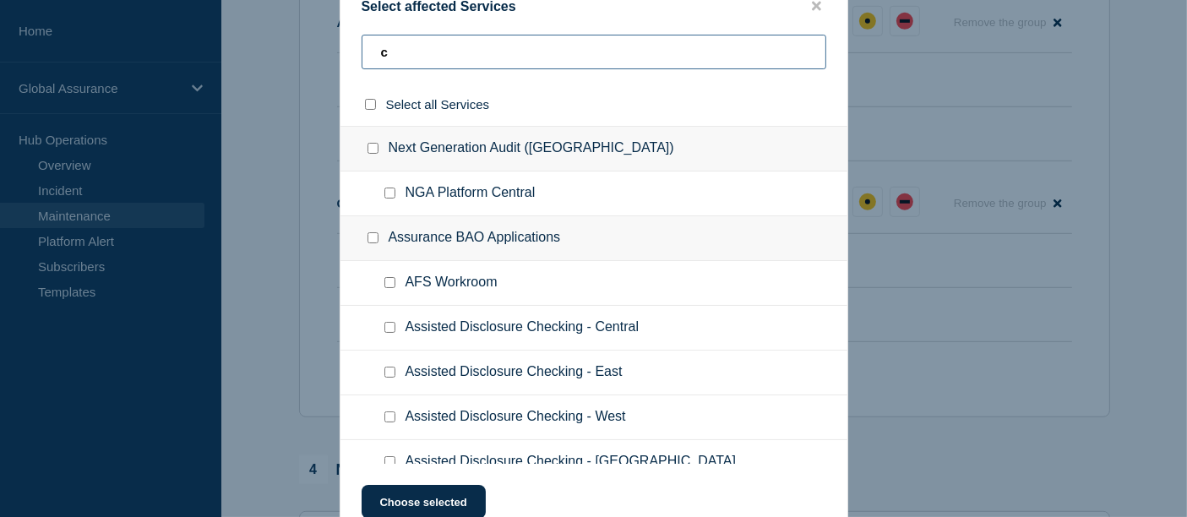
click at [422, 52] on input "c" at bounding box center [594, 52] width 465 height 35
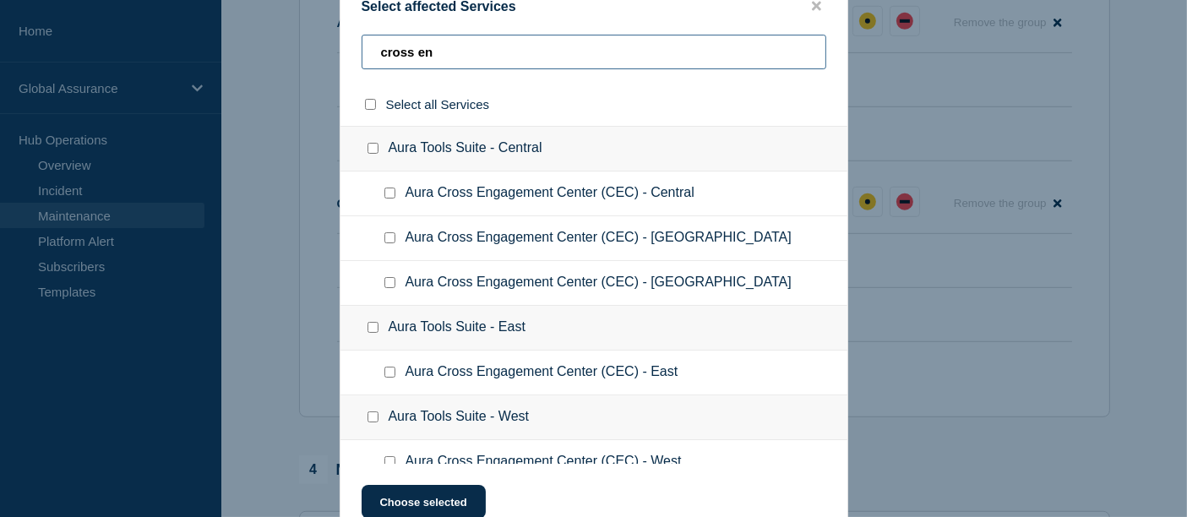
type input "cross en"
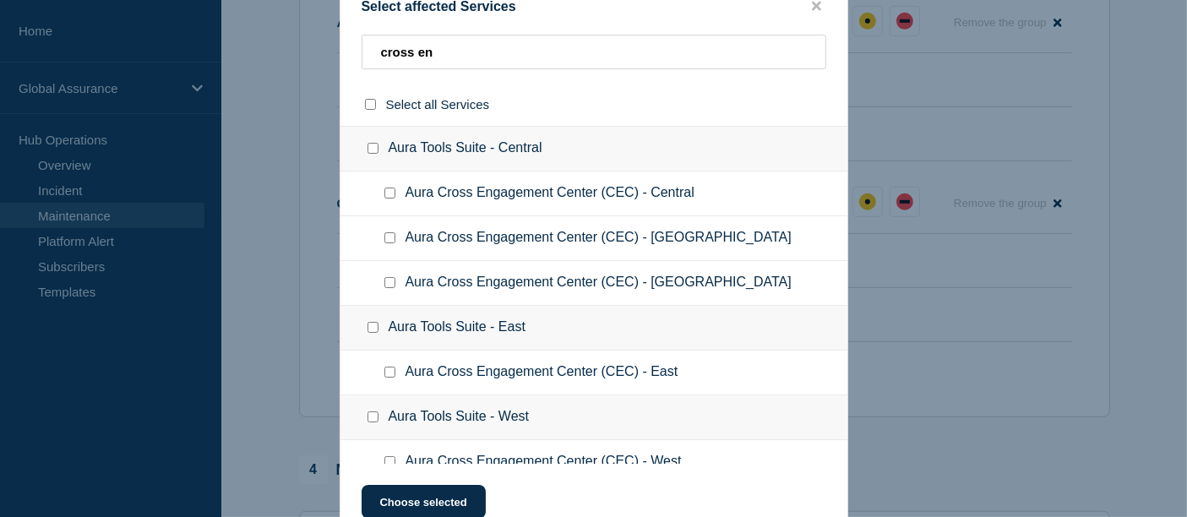
click at [386, 191] on input "Aura Cross Engagement Center (CEC) - Central checkbox" at bounding box center [389, 193] width 11 height 11
checkbox input "true"
click at [428, 499] on button "Choose selected" at bounding box center [424, 502] width 124 height 34
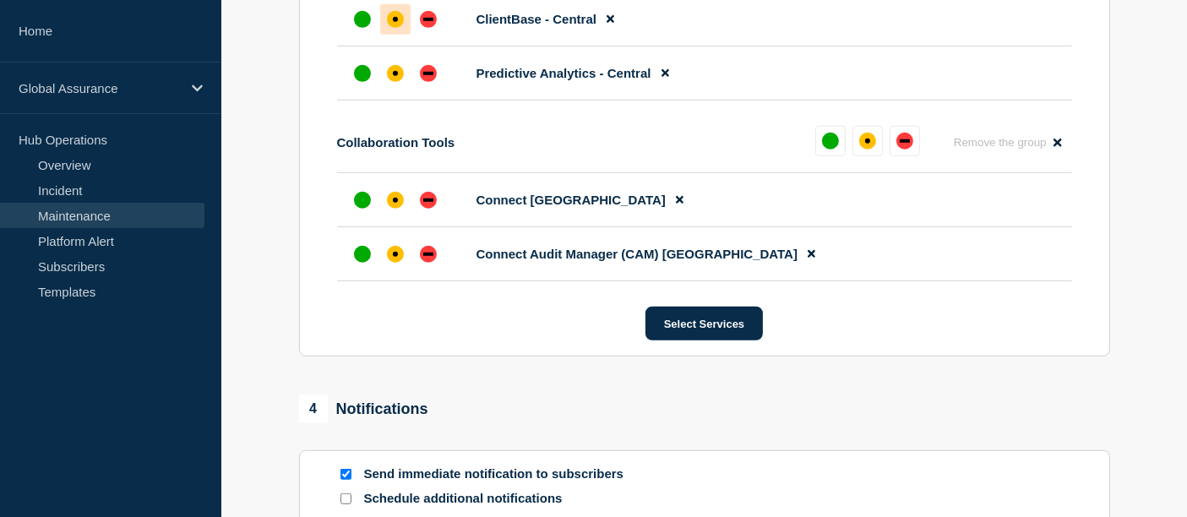
scroll to position [1187, 0]
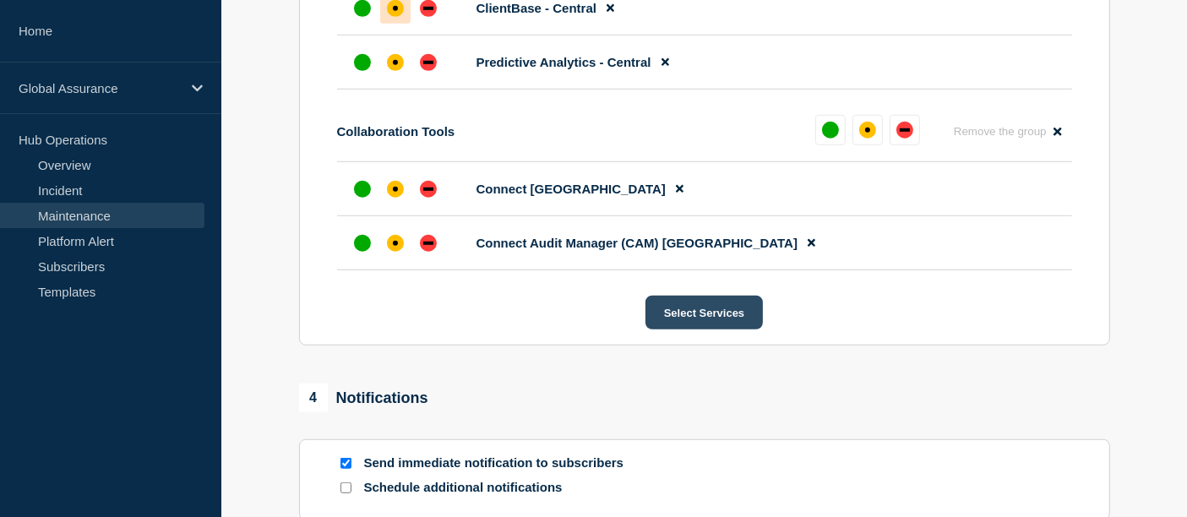
click at [678, 317] on button "Select Services" at bounding box center [704, 313] width 117 height 34
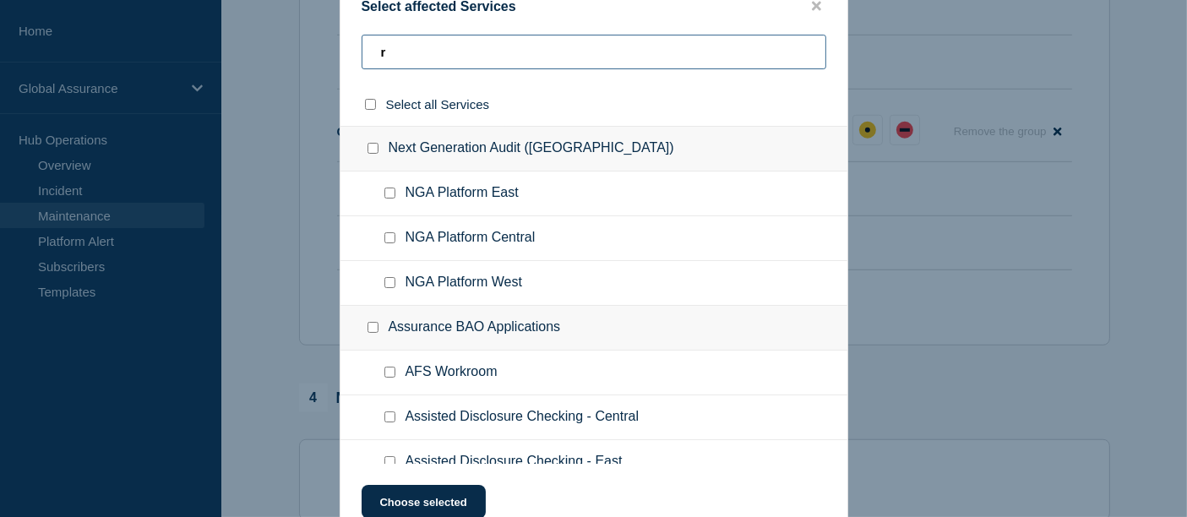
click at [415, 46] on input "r" at bounding box center [594, 52] width 465 height 35
type input "rsk"
checkbox input "true"
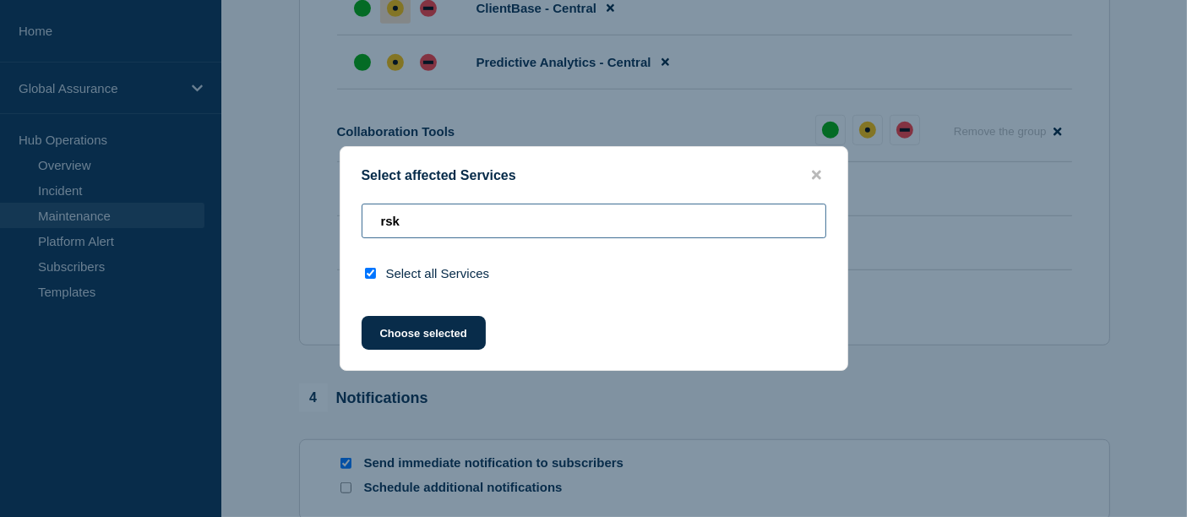
type input "rs"
checkbox input "false"
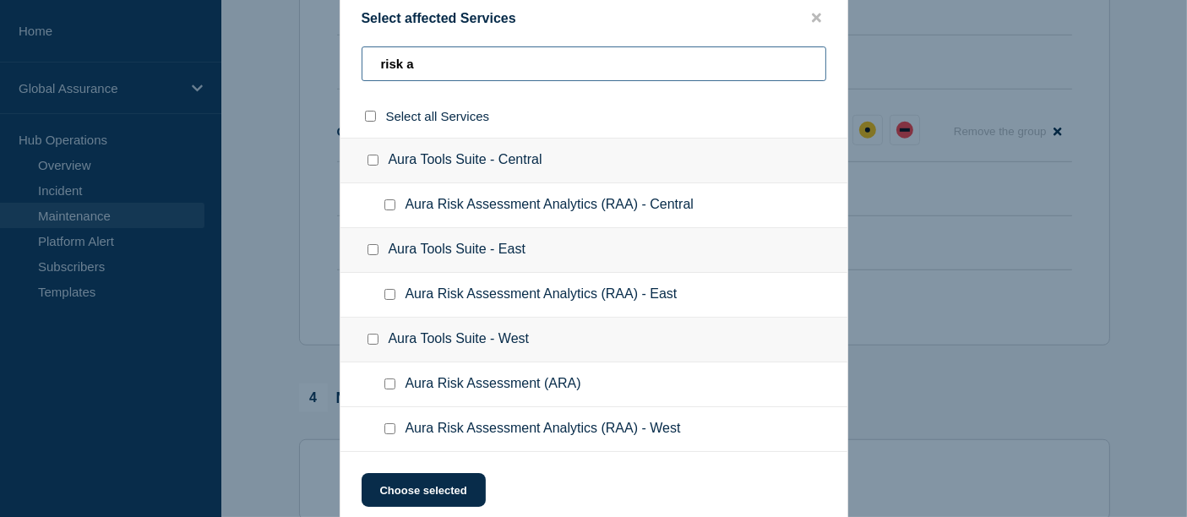
type input "risk a"
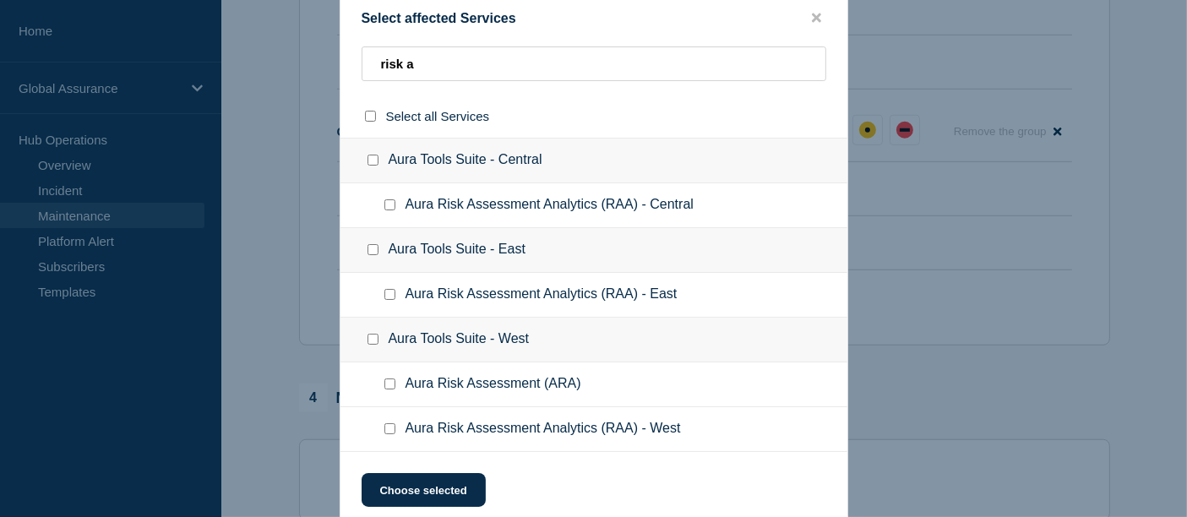
click at [388, 202] on input "Aura Risk Assessment Analytics (RAA) - Central checkbox" at bounding box center [389, 204] width 11 height 11
checkbox input "true"
click at [422, 488] on button "Choose selected" at bounding box center [424, 490] width 124 height 34
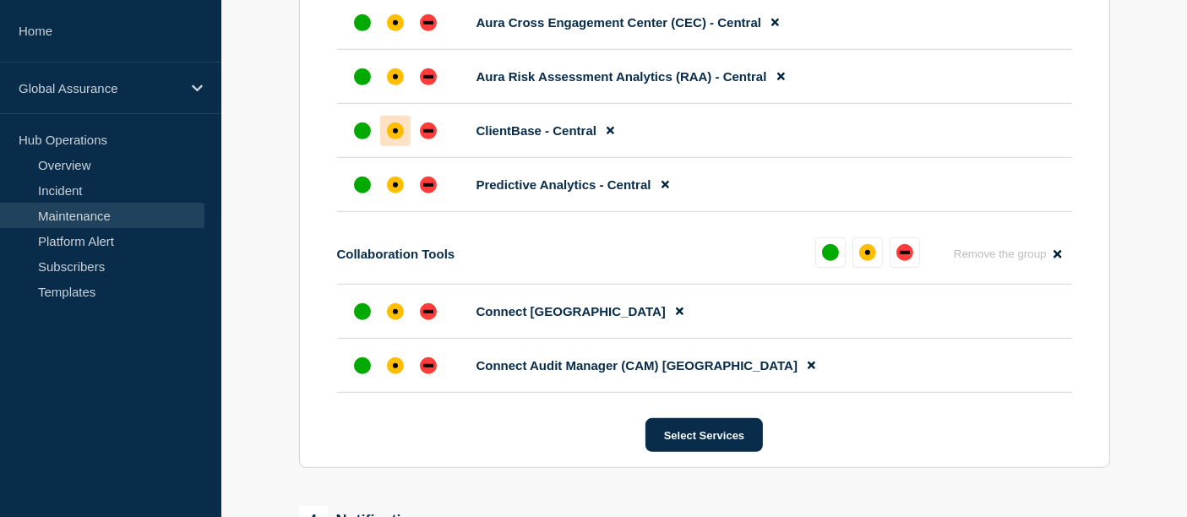
scroll to position [1111, 0]
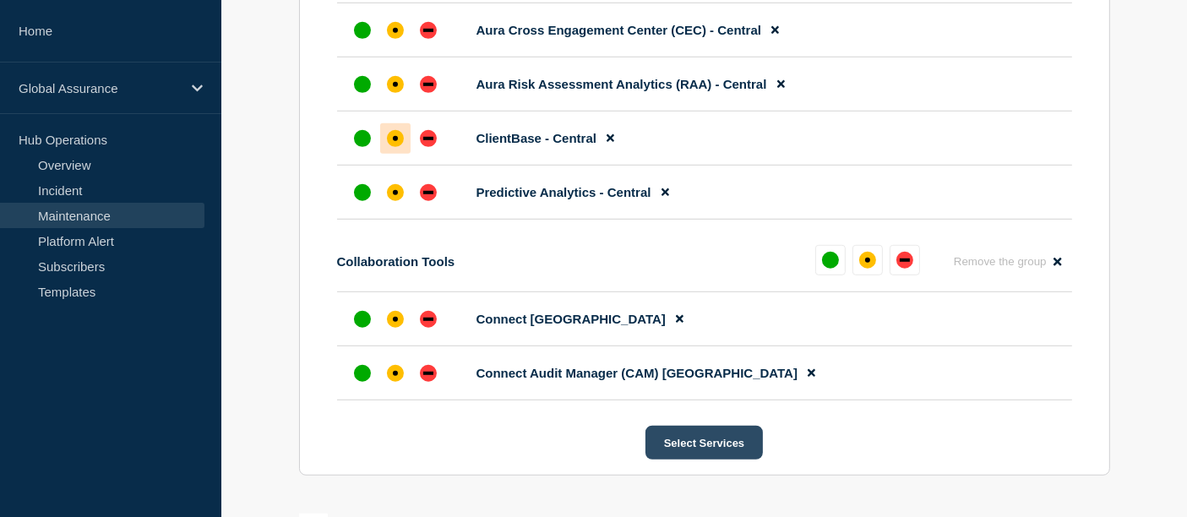
click at [683, 445] on button "Select Services" at bounding box center [704, 443] width 117 height 34
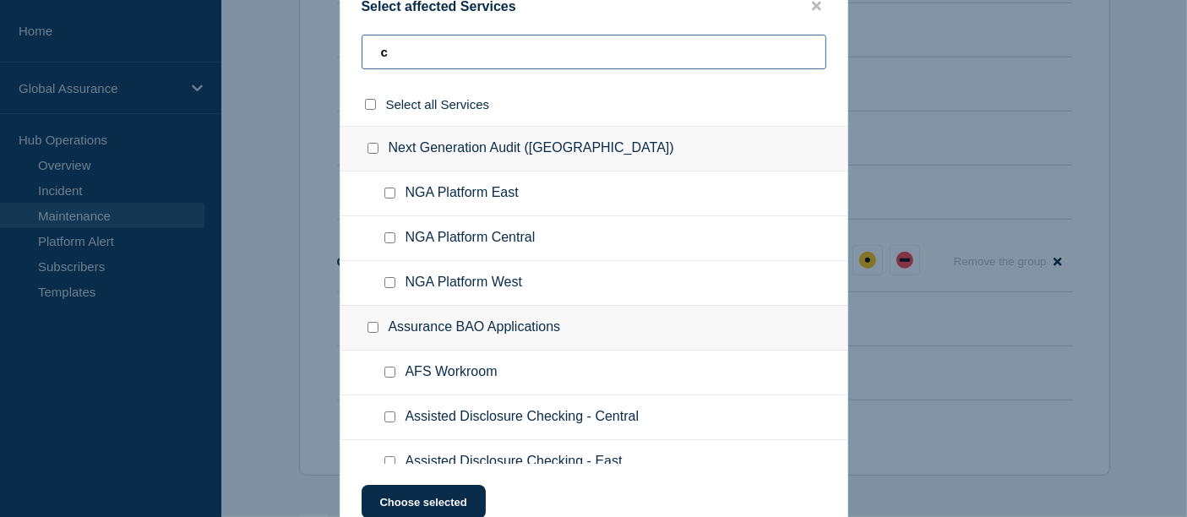
click at [433, 60] on input "c" at bounding box center [594, 52] width 465 height 35
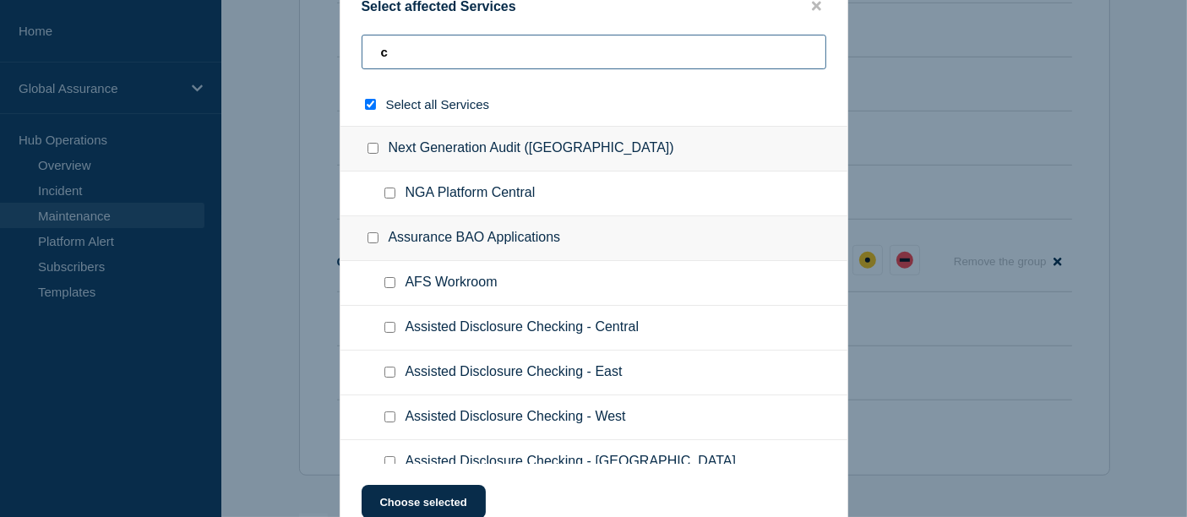
type input "cn"
checkbox input "true"
type input "c"
checkbox input "false"
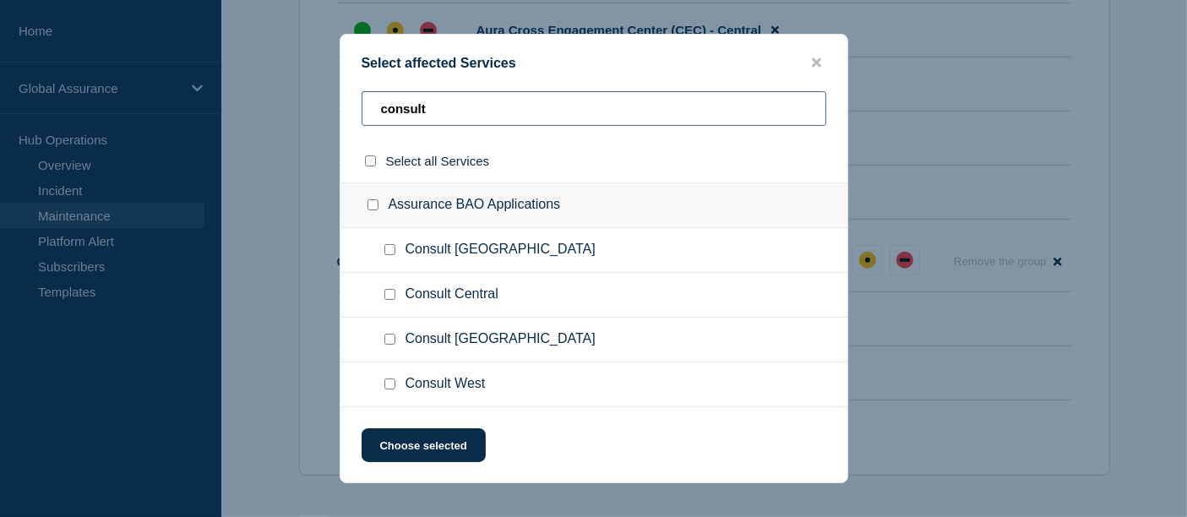
type input "consult"
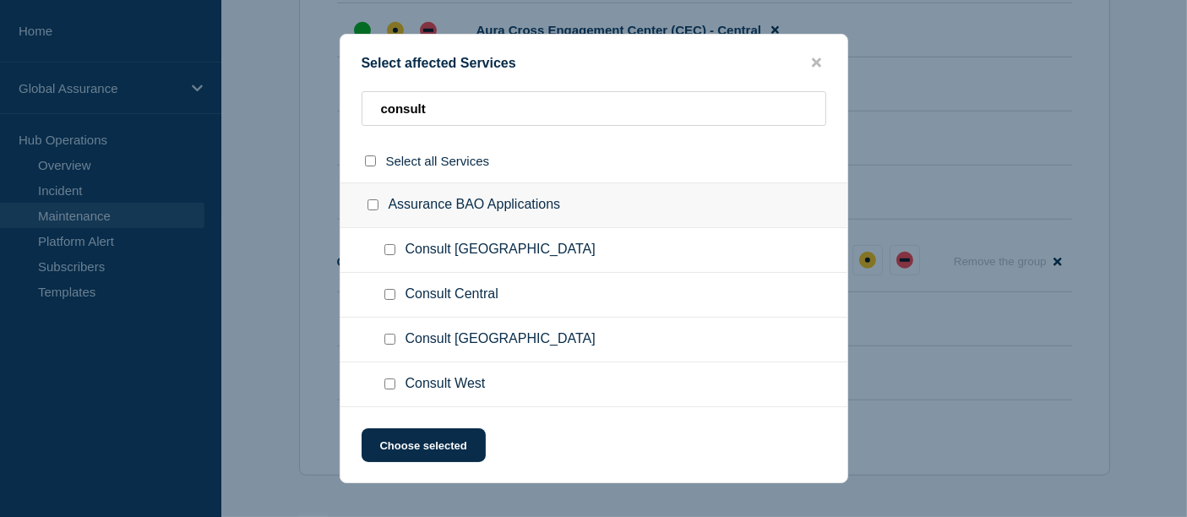
click at [390, 295] on input "Consult Central checkbox" at bounding box center [389, 294] width 11 height 11
checkbox input "true"
click at [420, 452] on button "Choose selected" at bounding box center [424, 445] width 124 height 34
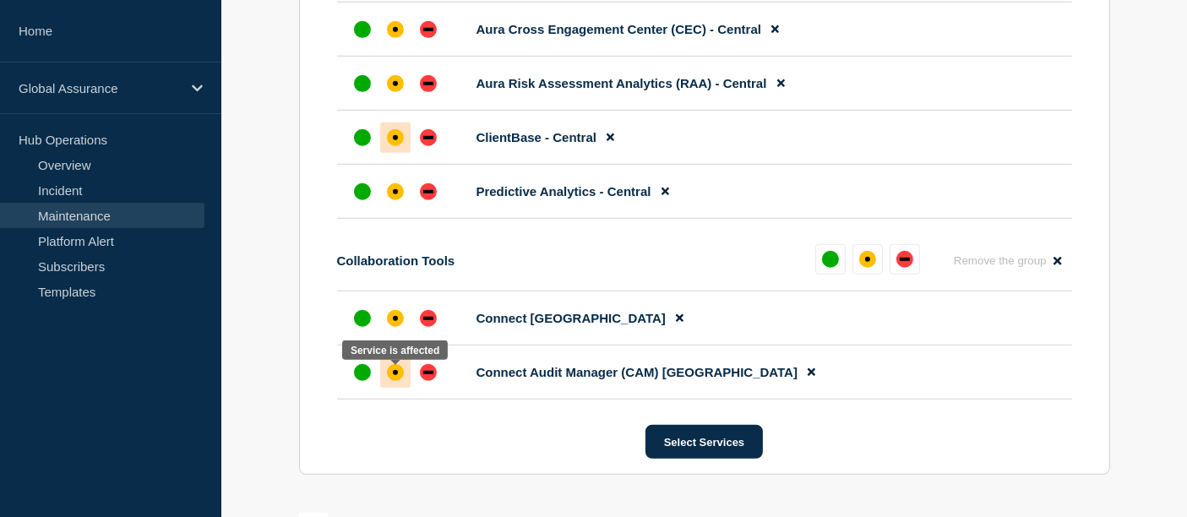
click at [400, 381] on div "affected" at bounding box center [395, 372] width 17 height 17
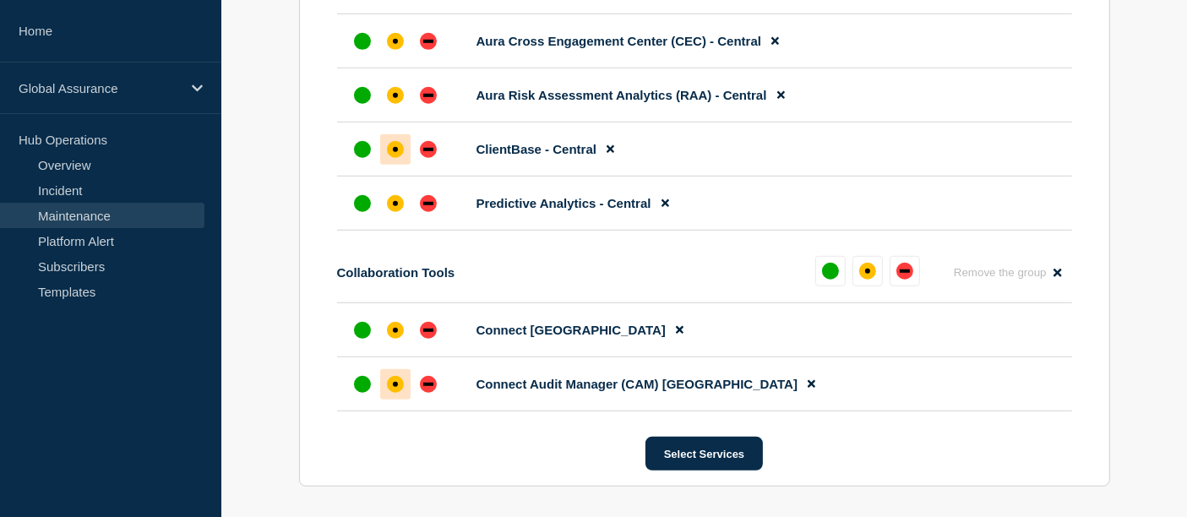
scroll to position [1178, 0]
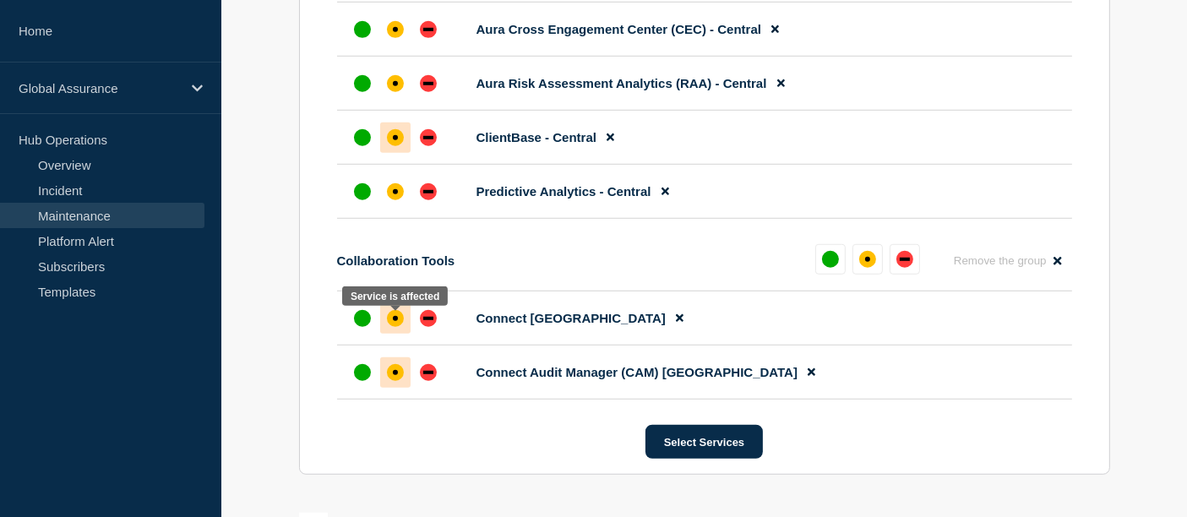
click at [399, 321] on div "affected" at bounding box center [395, 318] width 17 height 17
drag, startPoint x: 392, startPoint y: 182, endPoint x: 392, endPoint y: 199, distance: 17.7
click at [392, 199] on li "Predictive Analytics - Central" at bounding box center [704, 192] width 735 height 54
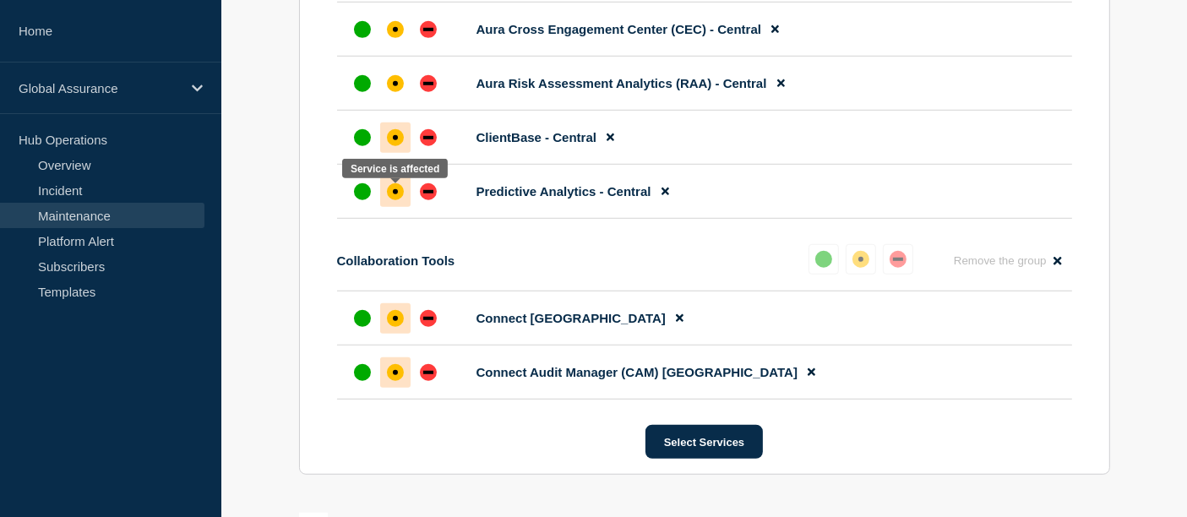
click at [392, 199] on div "affected" at bounding box center [395, 191] width 17 height 17
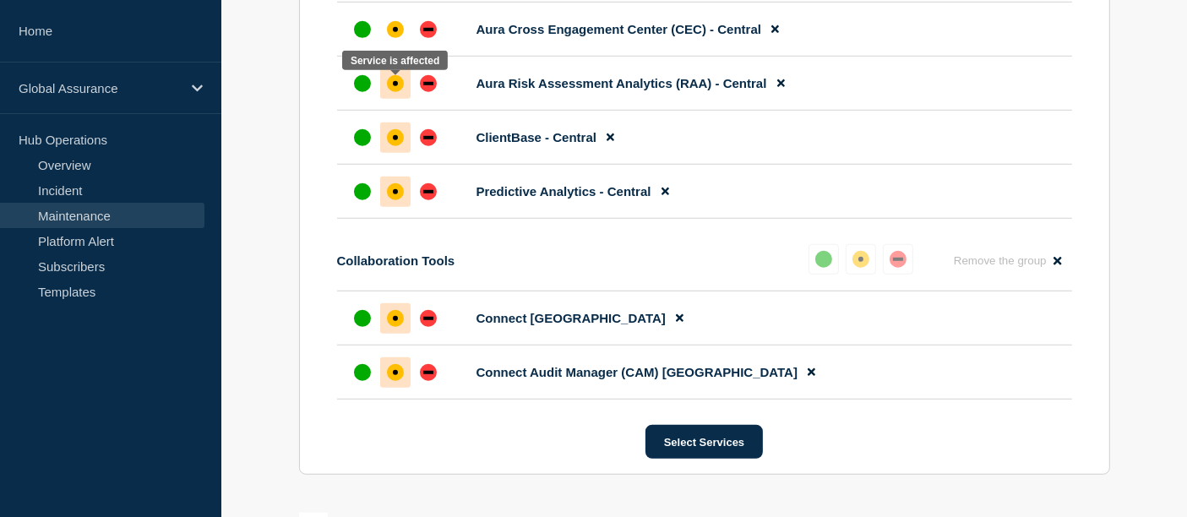
click at [388, 83] on div "affected" at bounding box center [395, 83] width 17 height 17
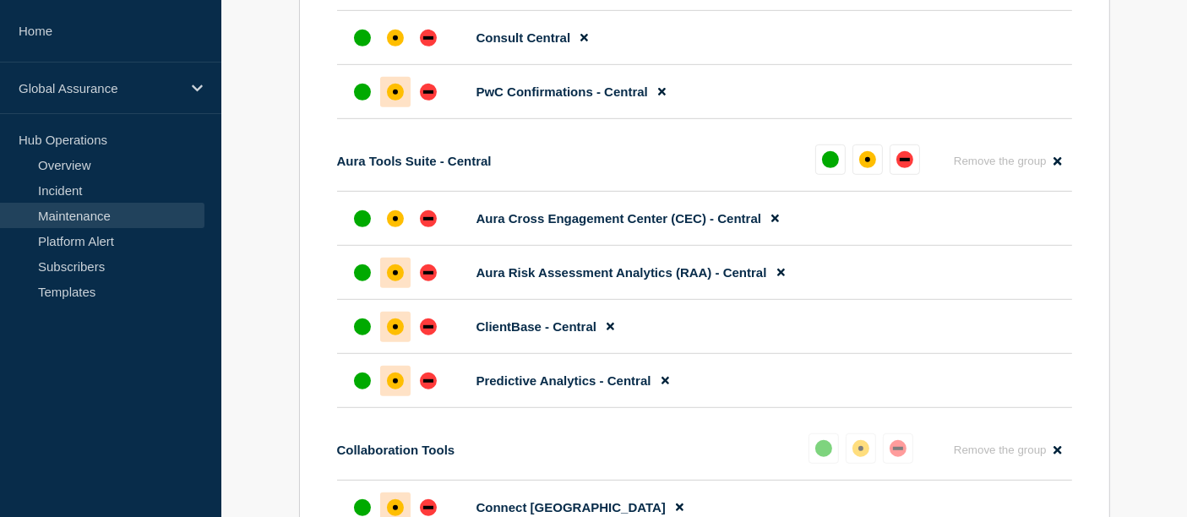
scroll to position [964, 0]
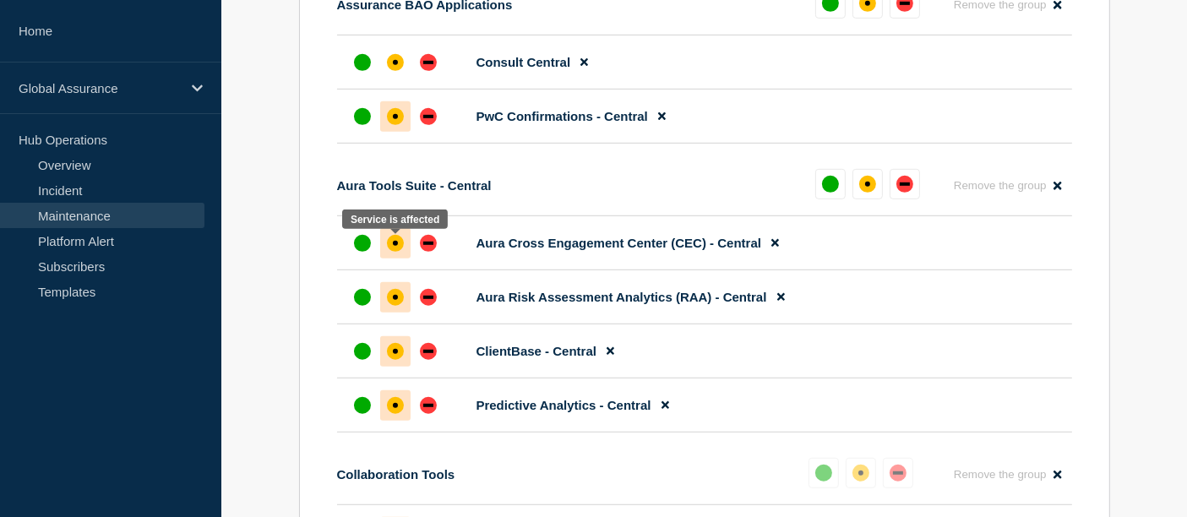
click at [398, 250] on div "affected" at bounding box center [395, 243] width 17 height 17
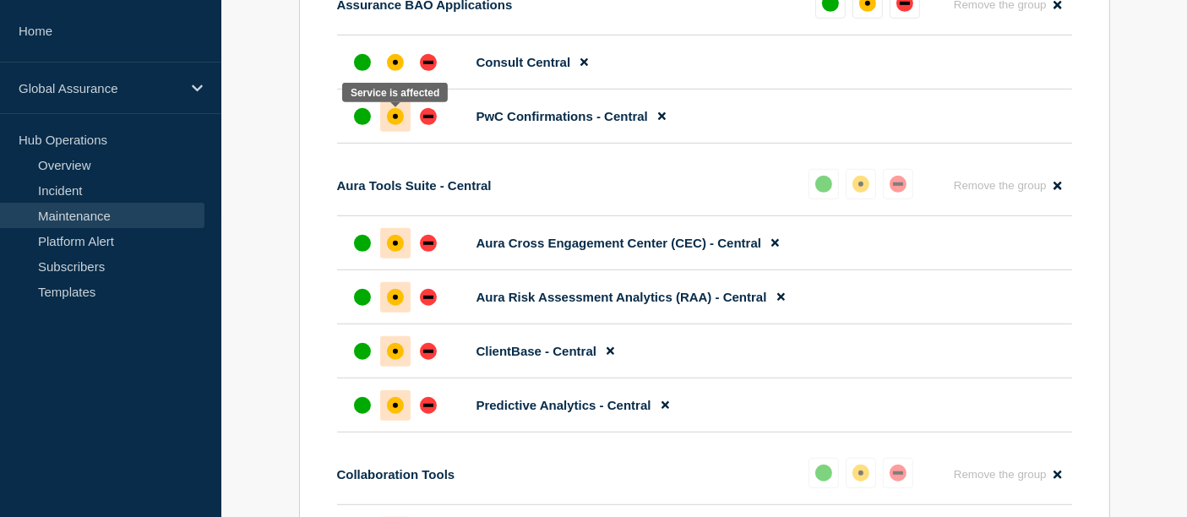
click at [395, 114] on div "affected" at bounding box center [395, 116] width 17 height 17
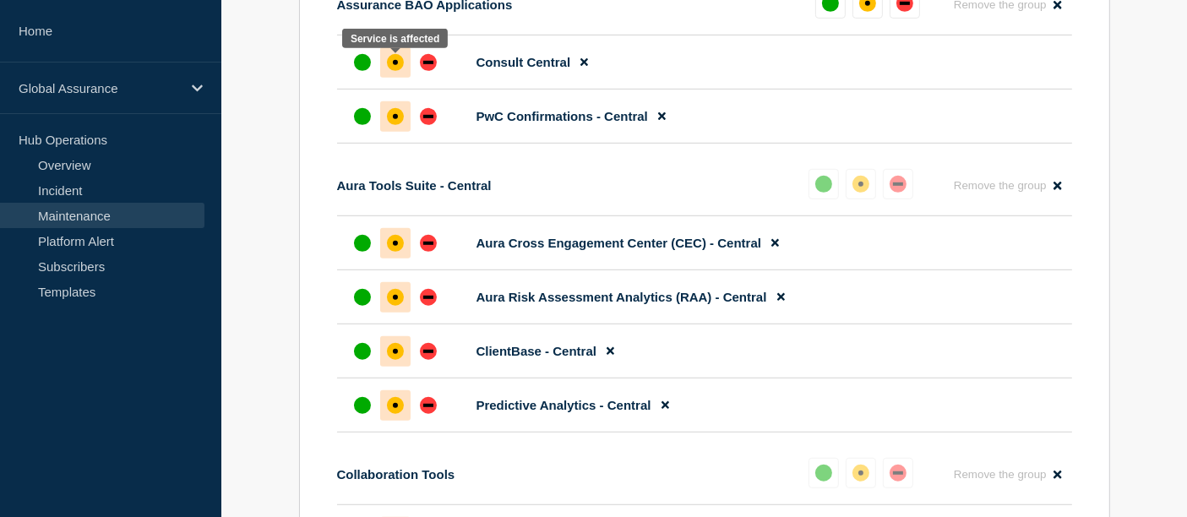
click at [399, 71] on div "affected" at bounding box center [395, 62] width 17 height 17
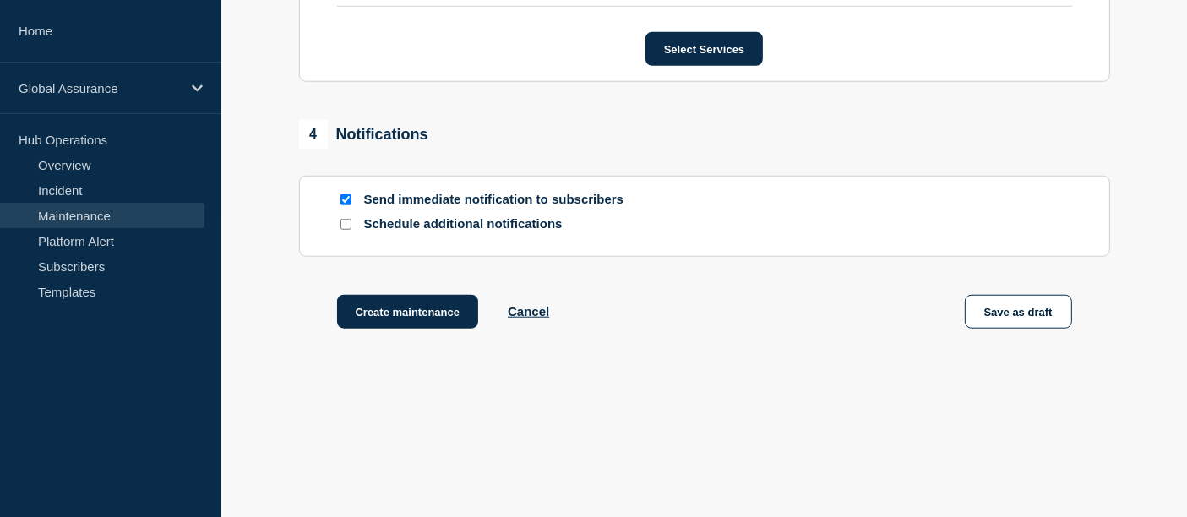
scroll to position [1571, 0]
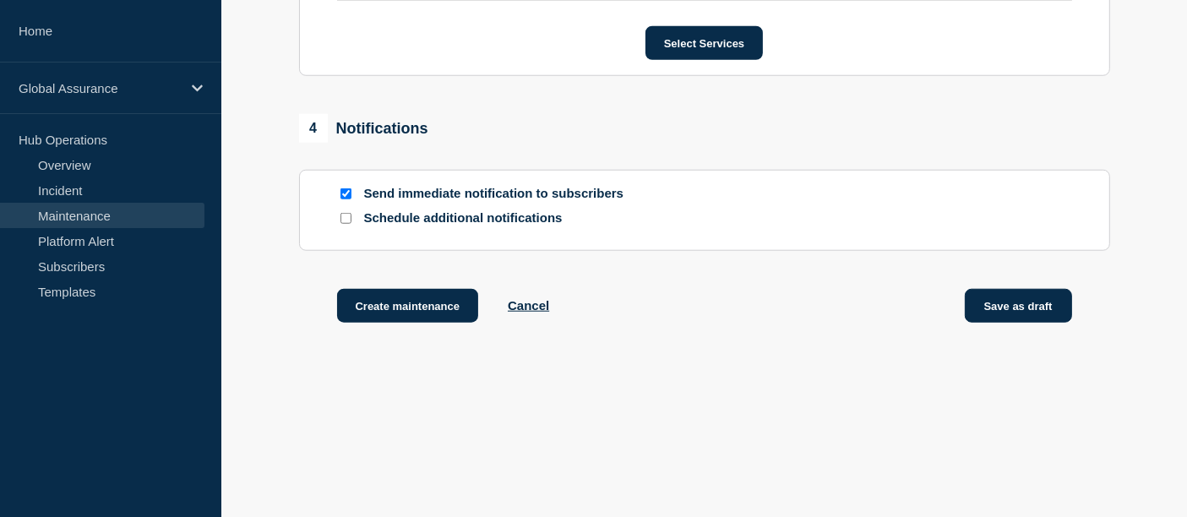
click at [1045, 299] on button "Save as draft" at bounding box center [1018, 306] width 107 height 34
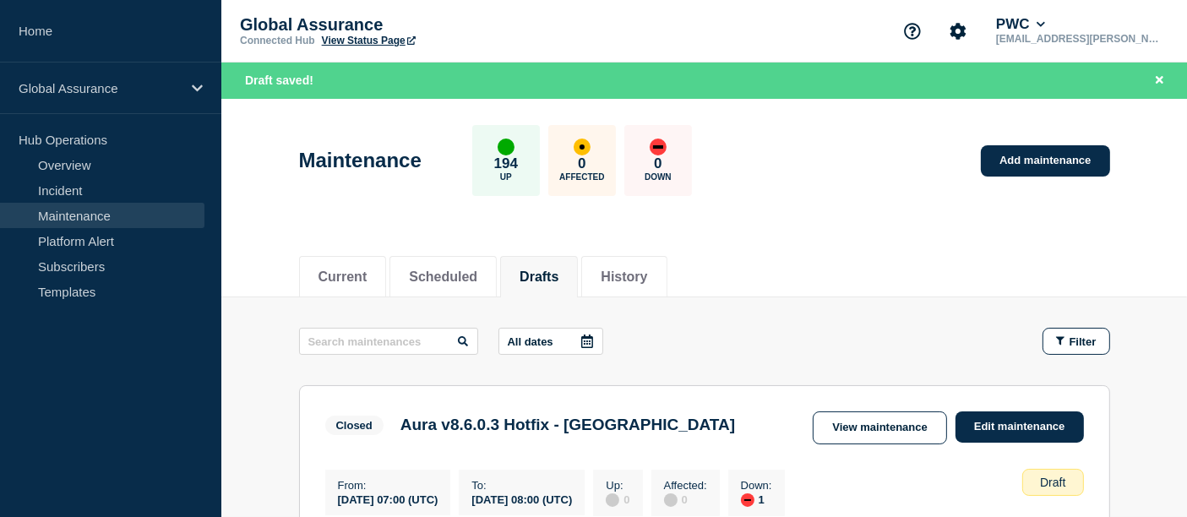
click at [68, 216] on link "Maintenance" at bounding box center [102, 215] width 204 height 25
click at [101, 161] on link "Overview" at bounding box center [102, 164] width 204 height 25
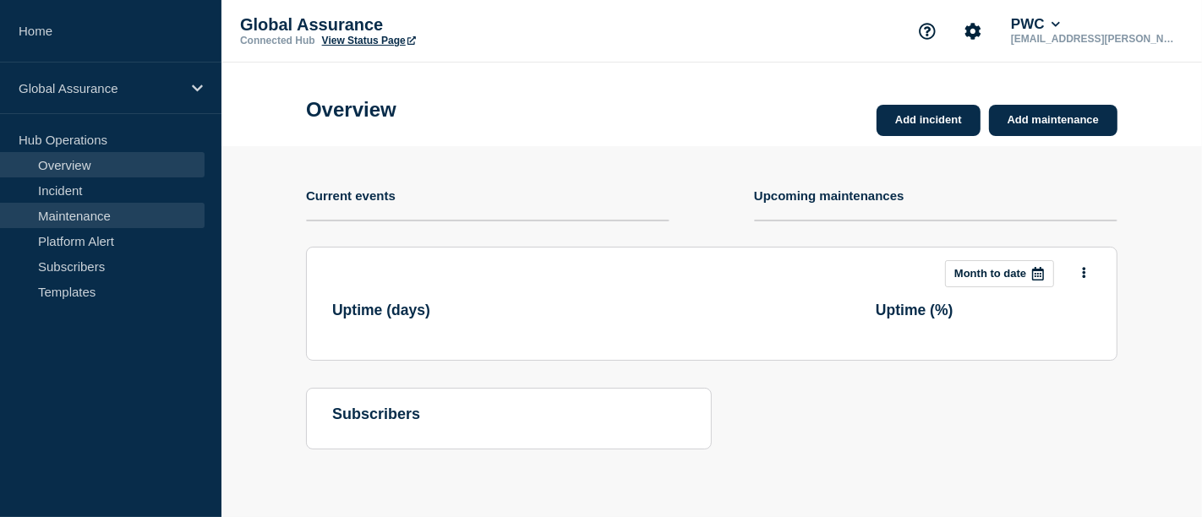
click at [89, 214] on link "Maintenance" at bounding box center [102, 215] width 204 height 25
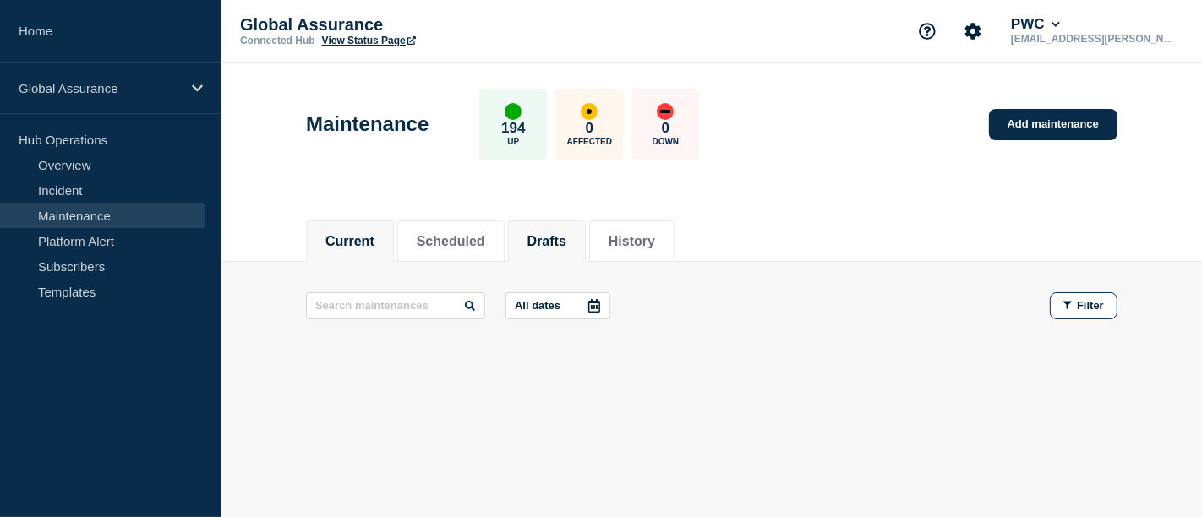
click at [553, 235] on button "Drafts" at bounding box center [546, 241] width 39 height 15
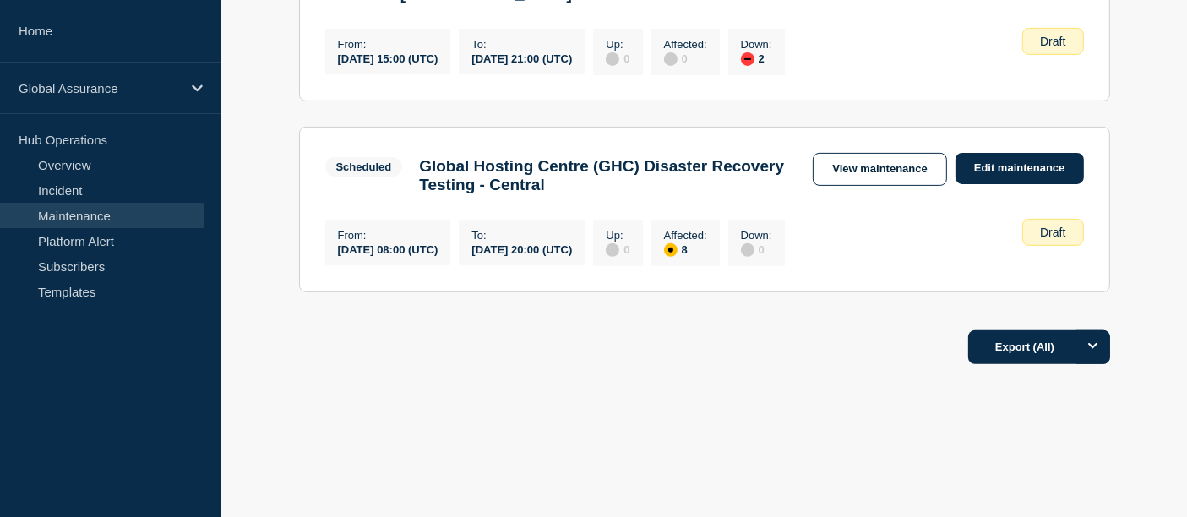
scroll to position [600, 0]
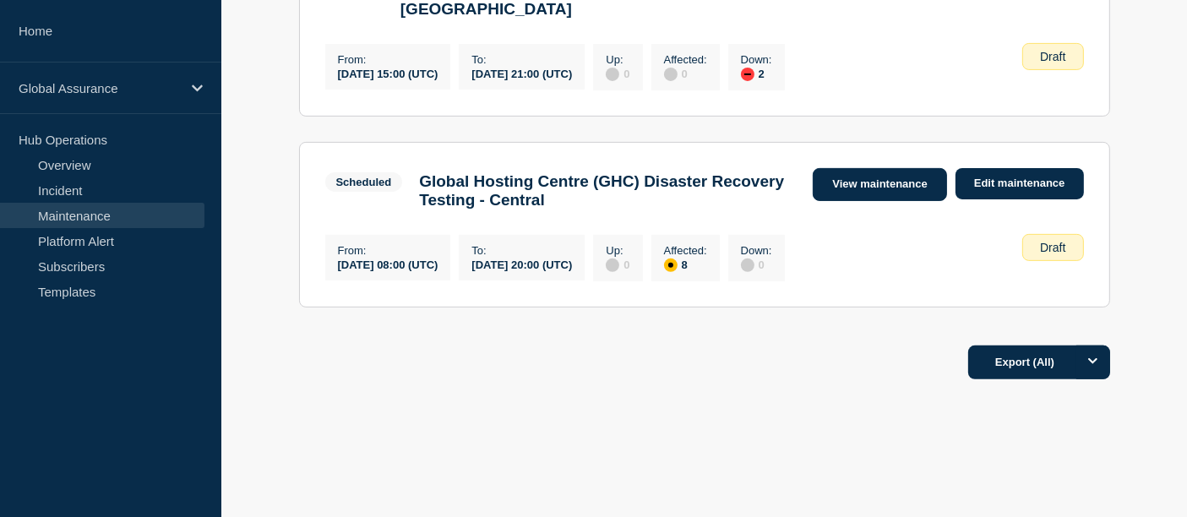
click at [859, 182] on link "View maintenance" at bounding box center [880, 184] width 134 height 33
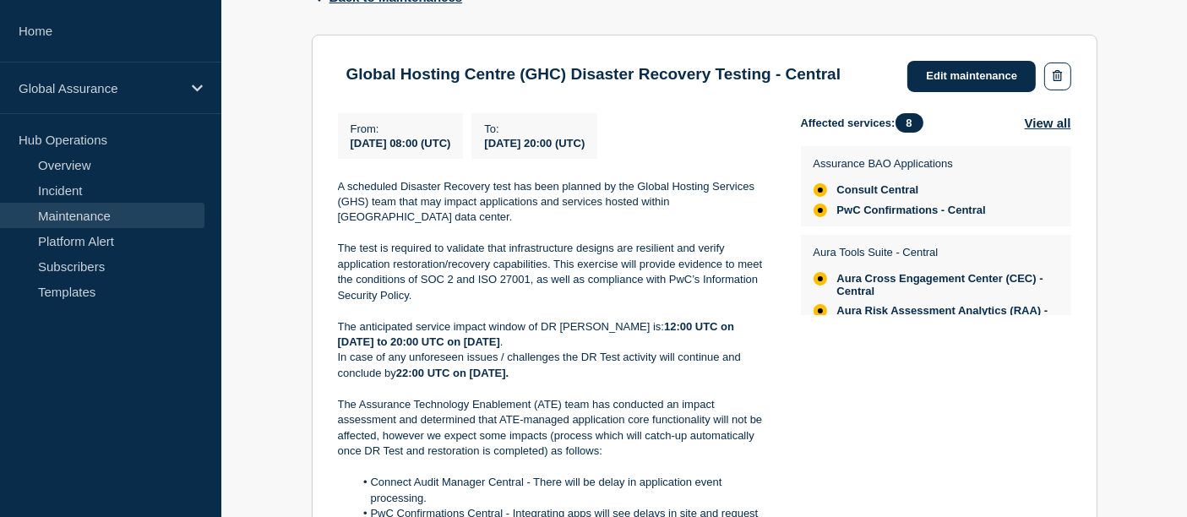
click at [359, 150] on span "[DATE] 08:00 (UTC)" at bounding box center [401, 143] width 101 height 13
click at [471, 319] on p at bounding box center [556, 310] width 436 height 15
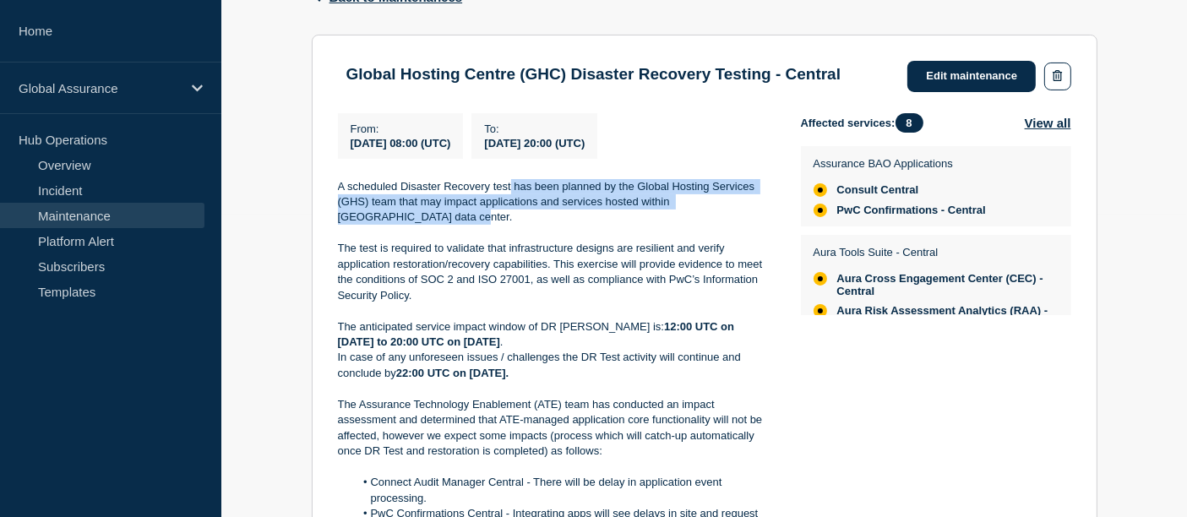
drag, startPoint x: 510, startPoint y: 194, endPoint x: 550, endPoint y: 230, distance: 53.3
click at [550, 230] on div "From : [DATE] 08:00 (UTC) To : [DATE] 20:00 (UTC) A scheduled Disaster Recovery…" at bounding box center [569, 474] width 463 height 722
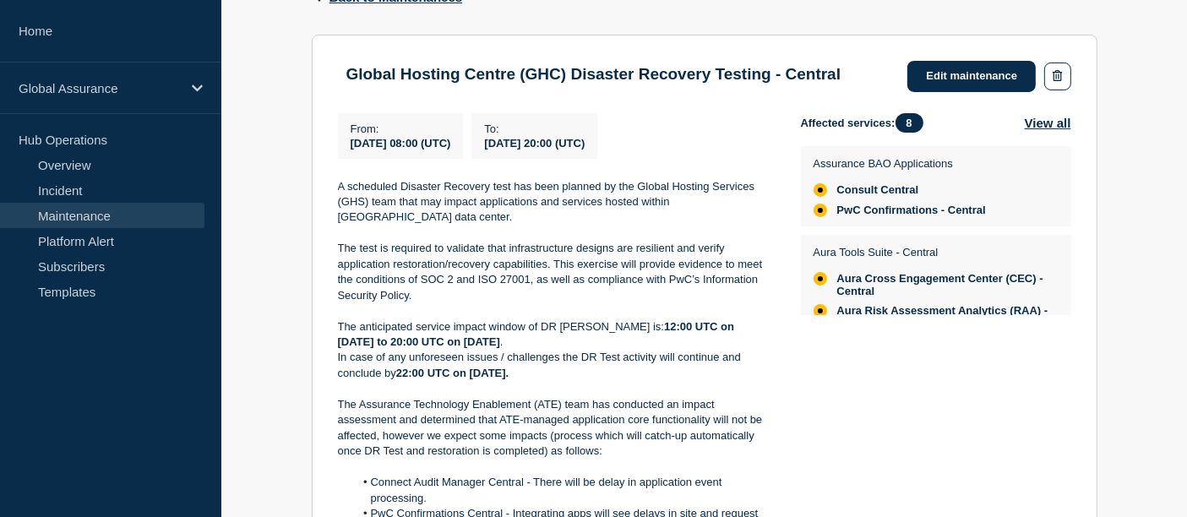
click at [468, 270] on p "The test is required to validate that infrastructure designs are resilient and …" at bounding box center [556, 272] width 436 height 63
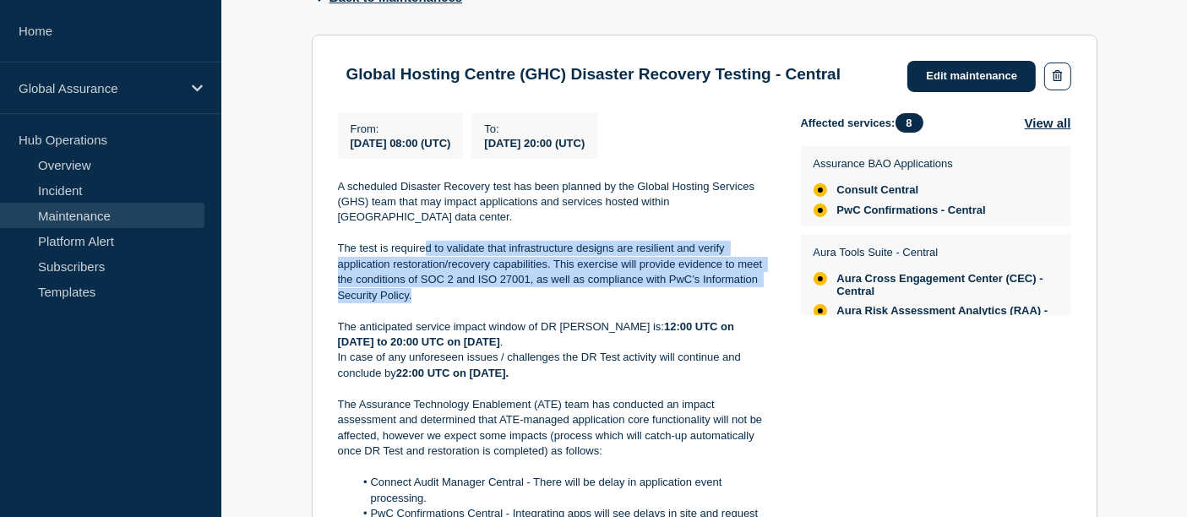
drag, startPoint x: 428, startPoint y: 269, endPoint x: 473, endPoint y: 313, distance: 62.7
click at [473, 303] on p "The test is required to validate that infrastructure designs are resilient and …" at bounding box center [556, 272] width 436 height 63
click at [441, 303] on p "The test is required to validate that infrastructure designs are resilient and …" at bounding box center [556, 272] width 436 height 63
drag, startPoint x: 439, startPoint y: 317, endPoint x: 330, endPoint y: 263, distance: 121.7
click at [330, 263] on section "Global Hosting Centre (GHC) Disaster Recovery Testing - Central Edit maintenanc…" at bounding box center [705, 448] width 786 height 826
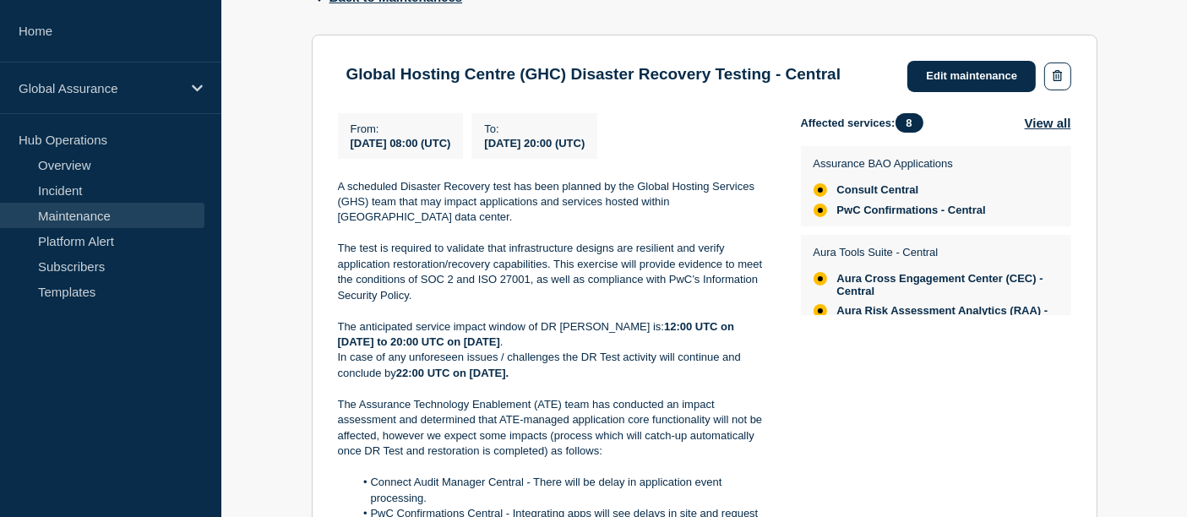
click at [958, 407] on div "Affected services: 8 View all Assurance BAO Applications Consult Central PwC Co…" at bounding box center [936, 474] width 270 height 722
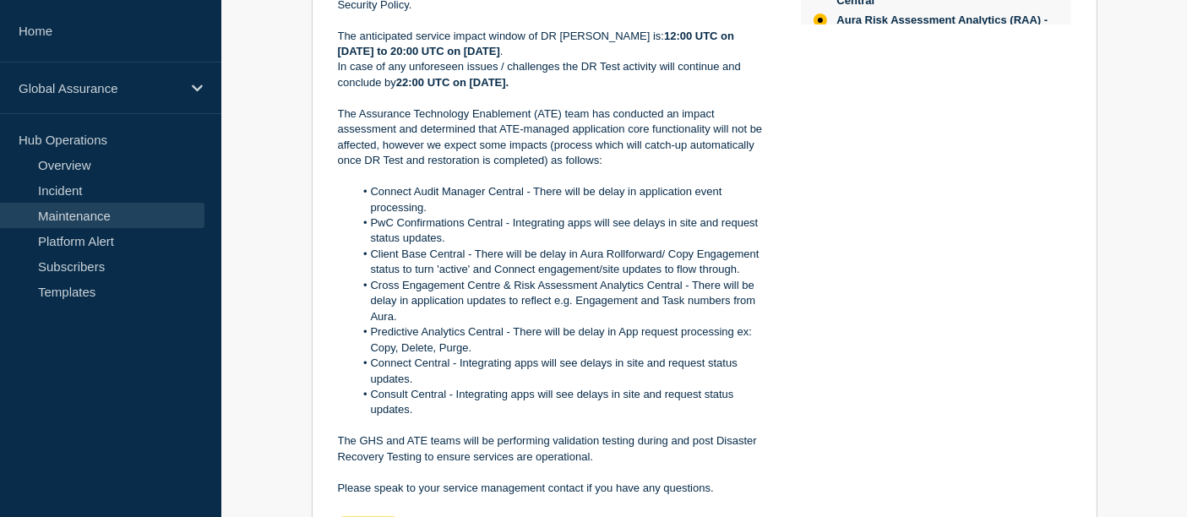
scroll to position [599, 0]
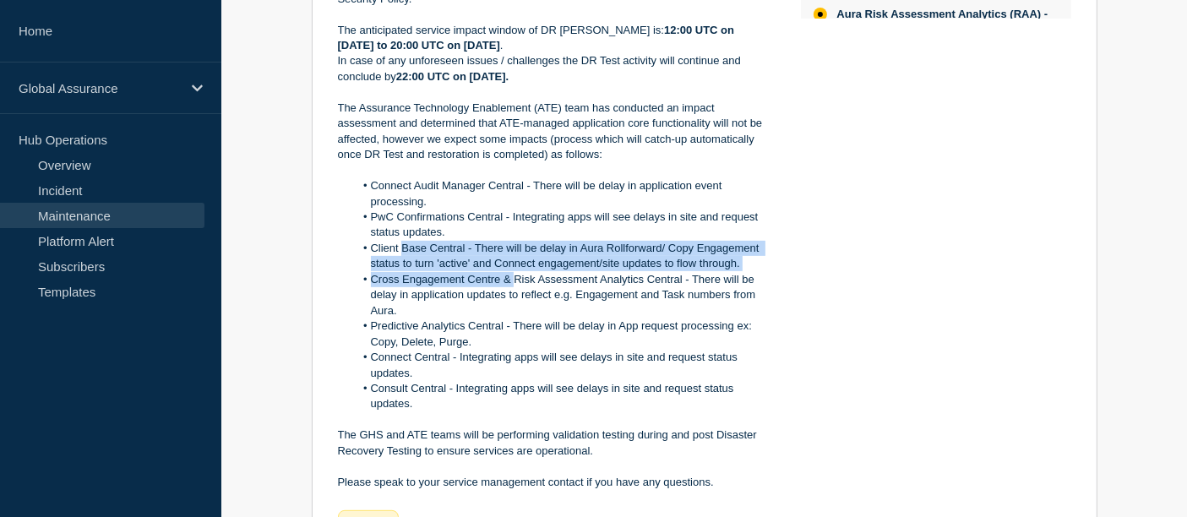
drag, startPoint x: 401, startPoint y: 269, endPoint x: 517, endPoint y: 297, distance: 120.1
click at [517, 297] on ol "Connect Audit Manager Central - There will be delay in application event proces…" at bounding box center [556, 295] width 436 height 234
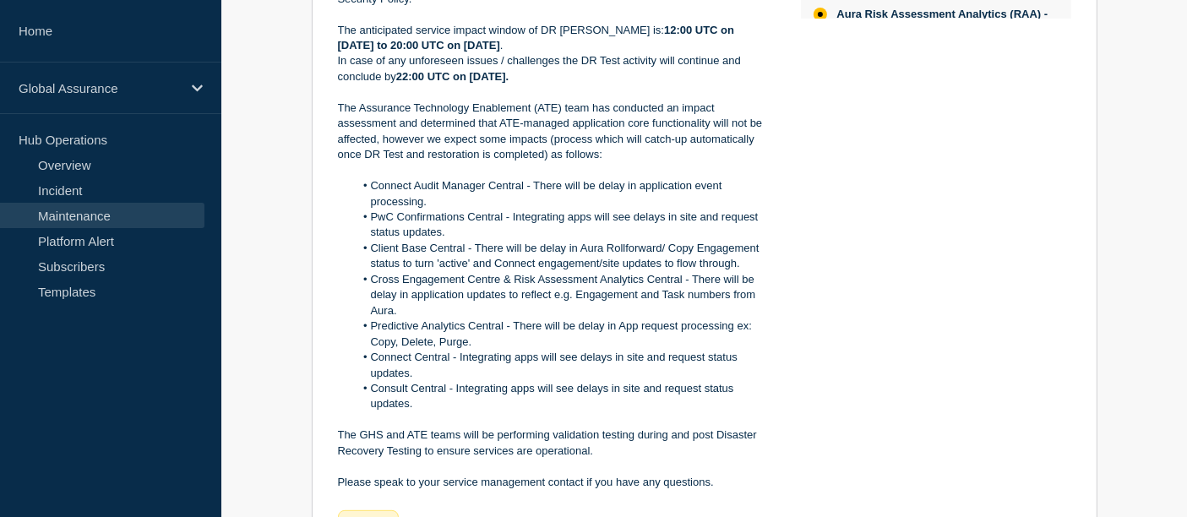
click at [518, 319] on li "Cross Engagement Centre & Risk Assessment Analytics Central - There will be del…" at bounding box center [564, 295] width 420 height 46
drag, startPoint x: 389, startPoint y: 341, endPoint x: 493, endPoint y: 338, distance: 104.8
click at [493, 338] on li "Predictive Analytics Central - There will be delay in App request processing ex…" at bounding box center [564, 334] width 420 height 31
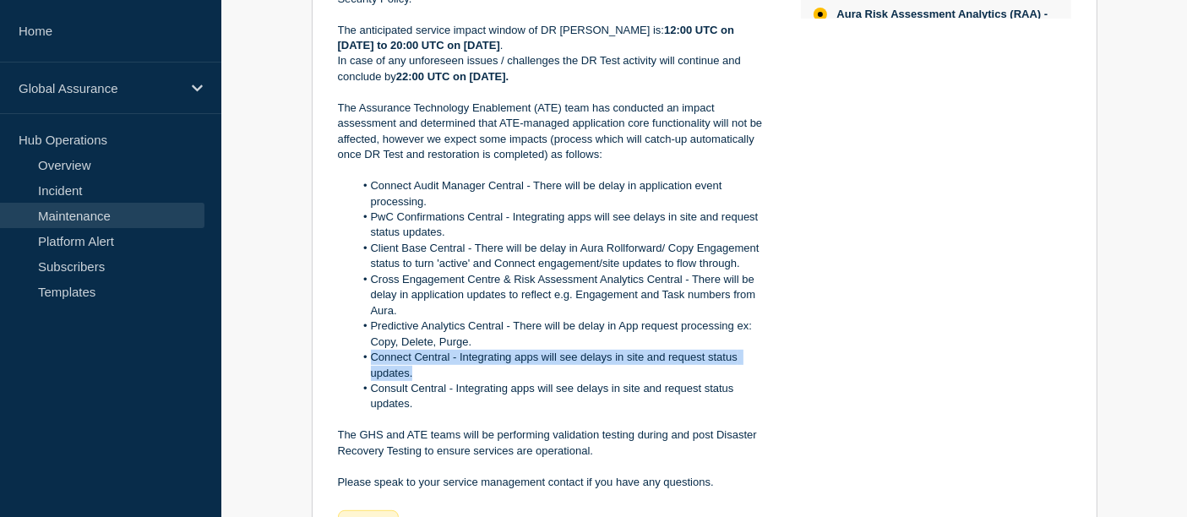
drag, startPoint x: 444, startPoint y: 385, endPoint x: 367, endPoint y: 382, distance: 77.0
click at [367, 381] on li "Connect Central - Integrating apps will see delays in site and request status u…" at bounding box center [564, 365] width 420 height 31
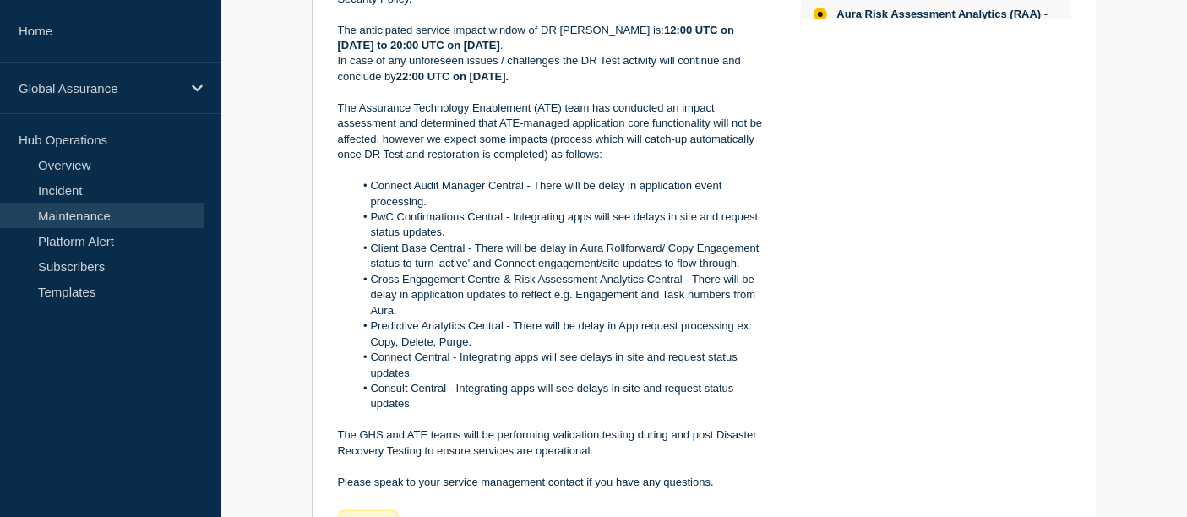
click at [439, 428] on p at bounding box center [556, 419] width 436 height 15
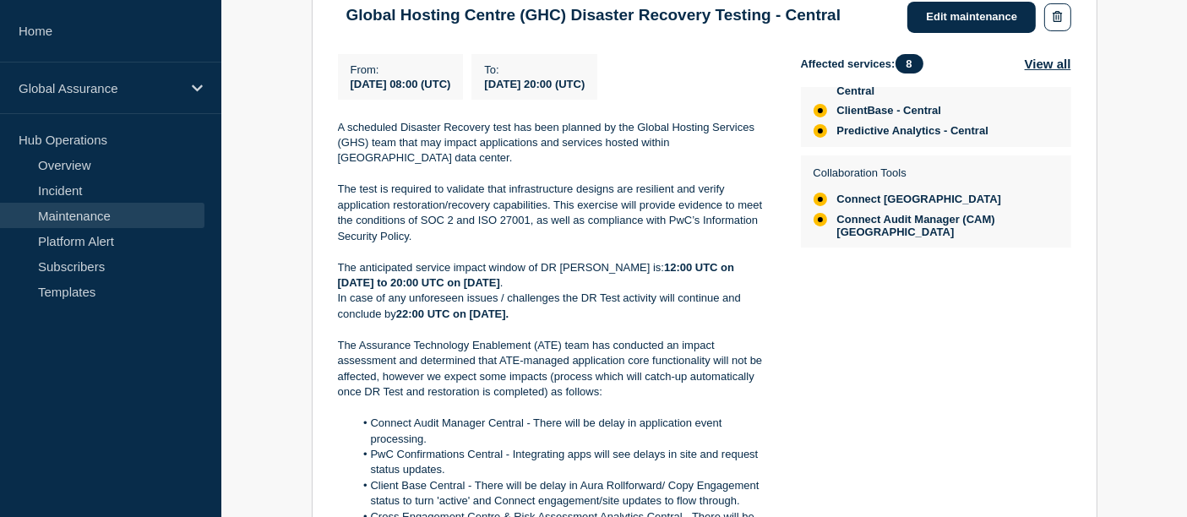
scroll to position [349, 0]
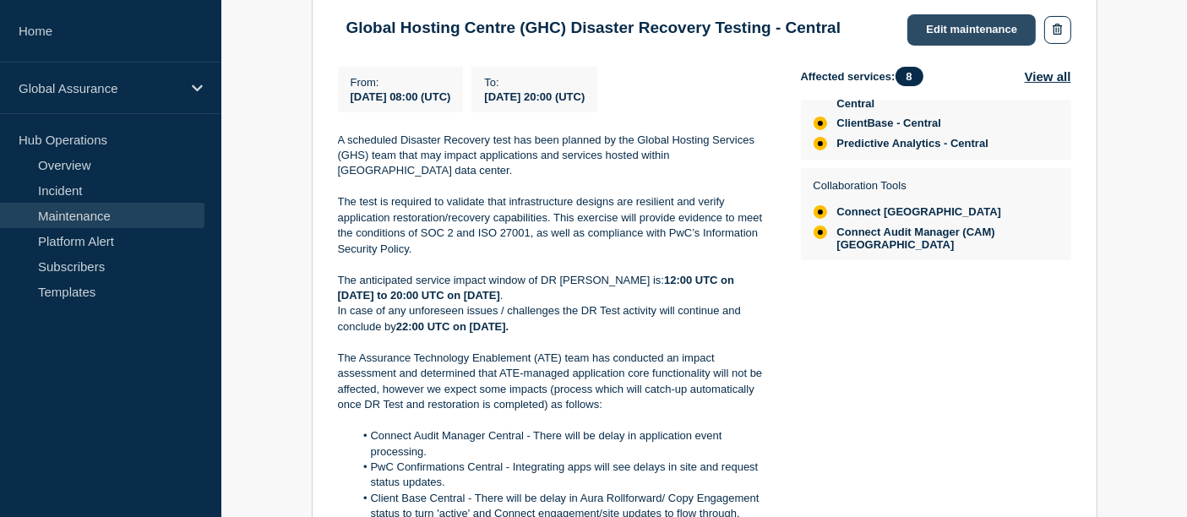
click at [953, 24] on link "Edit maintenance" at bounding box center [971, 29] width 128 height 31
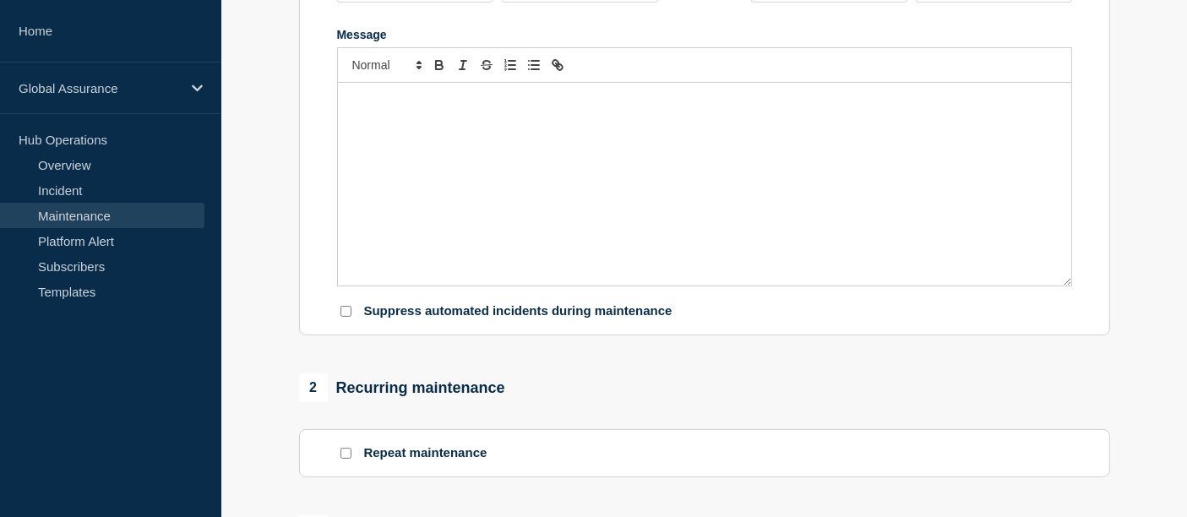
type input "Global Hosting Centre (GHC) Disaster Recovery Testing - Central"
type input "[DATE]"
type input "08:00"
type input "[DATE]"
type input "20:00"
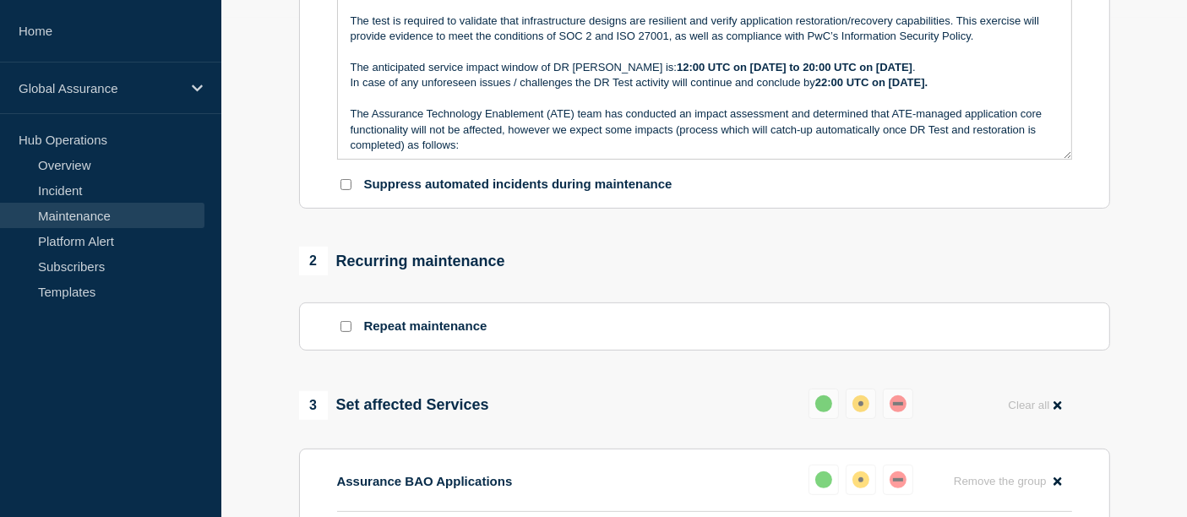
scroll to position [516, 0]
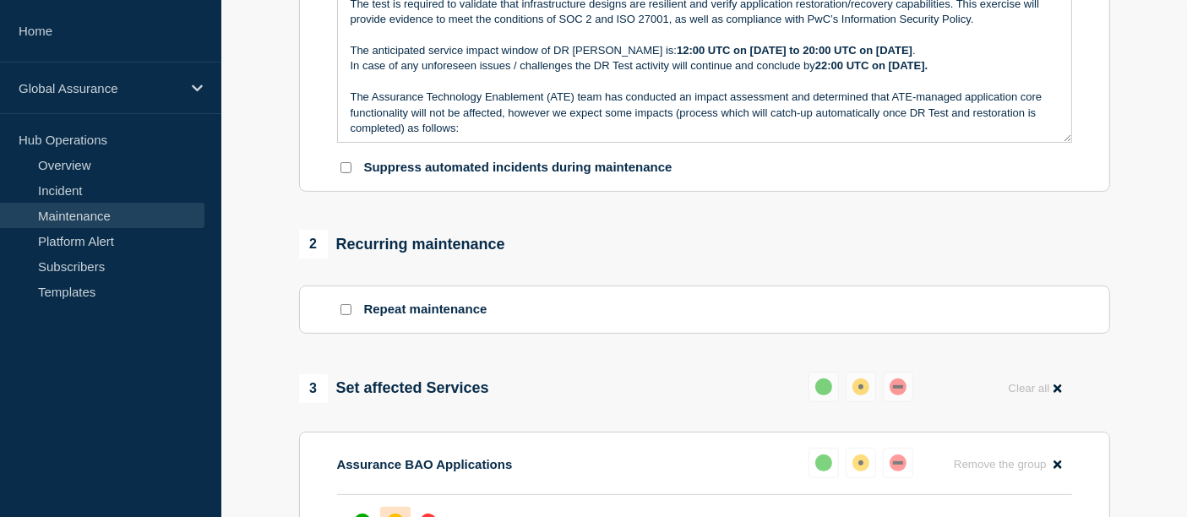
click at [341, 173] on input "Suppress automated incidents during maintenance" at bounding box center [346, 167] width 11 height 11
checkbox input "true"
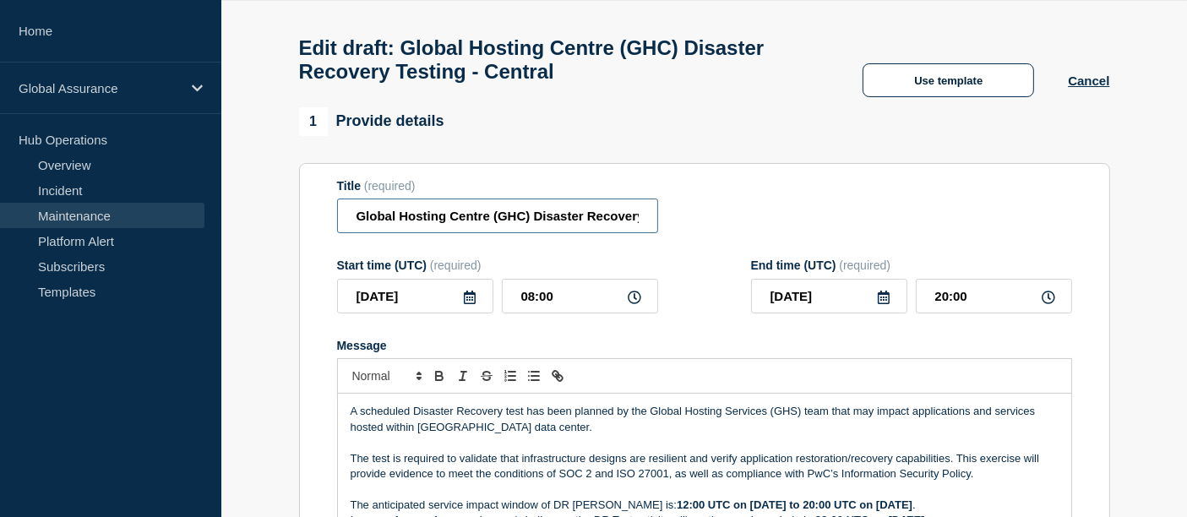
click at [362, 230] on input "Global Hosting Centre (GHC) Disaster Recovery Testing - Central" at bounding box center [497, 216] width 321 height 35
drag, startPoint x: 362, startPoint y: 230, endPoint x: 881, endPoint y: 265, distance: 520.0
click at [881, 265] on form "Title (required) Global Hosting Centre (GHC) Disaster Recovery Testing - Centra…" at bounding box center [704, 405] width 735 height 452
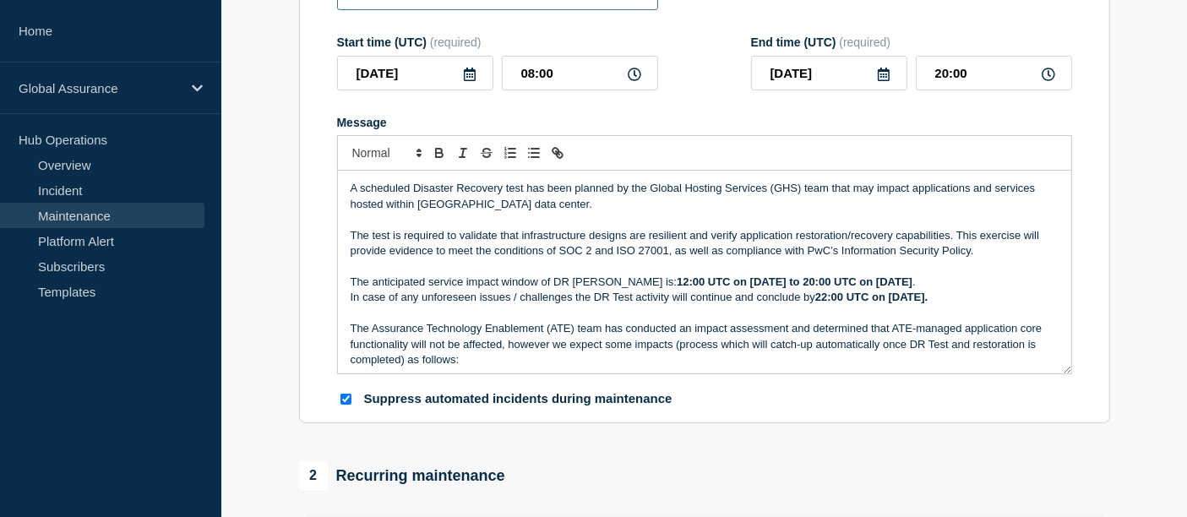
scroll to position [300, 0]
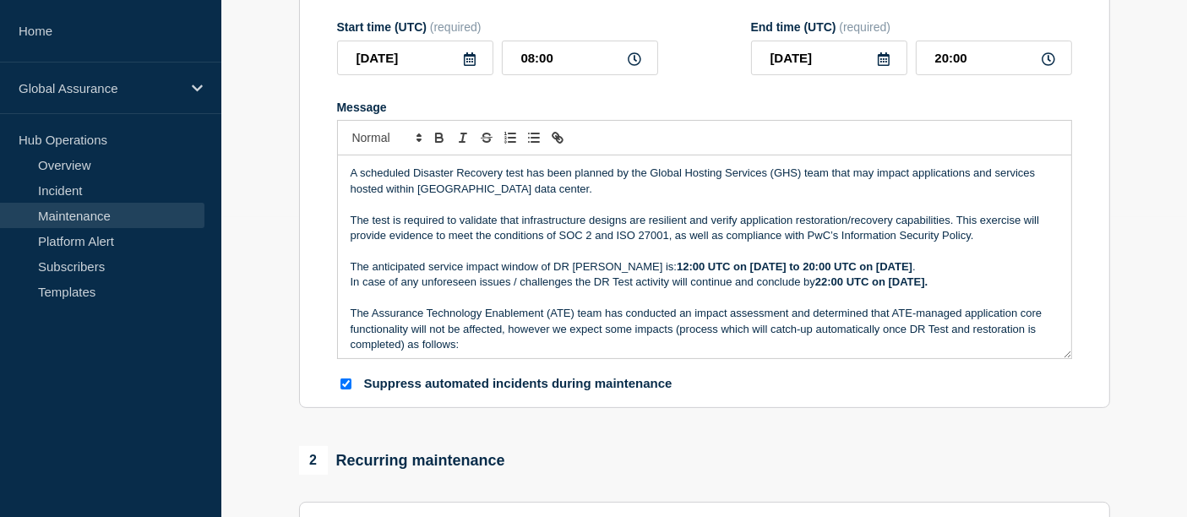
type input "Global Hosting Centre (GHC) Disaster Recovery Testing - Central"
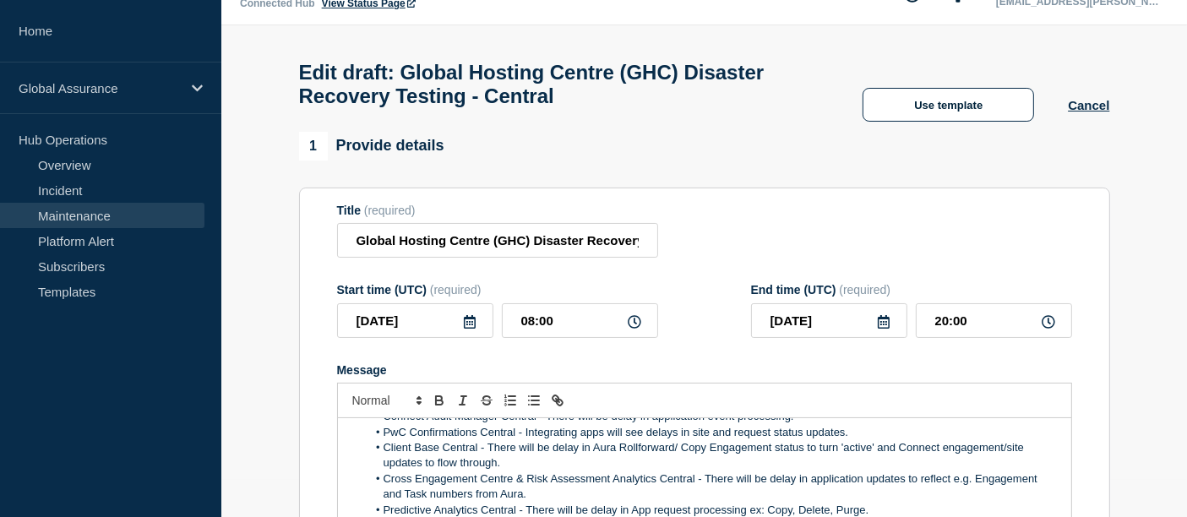
scroll to position [21, 0]
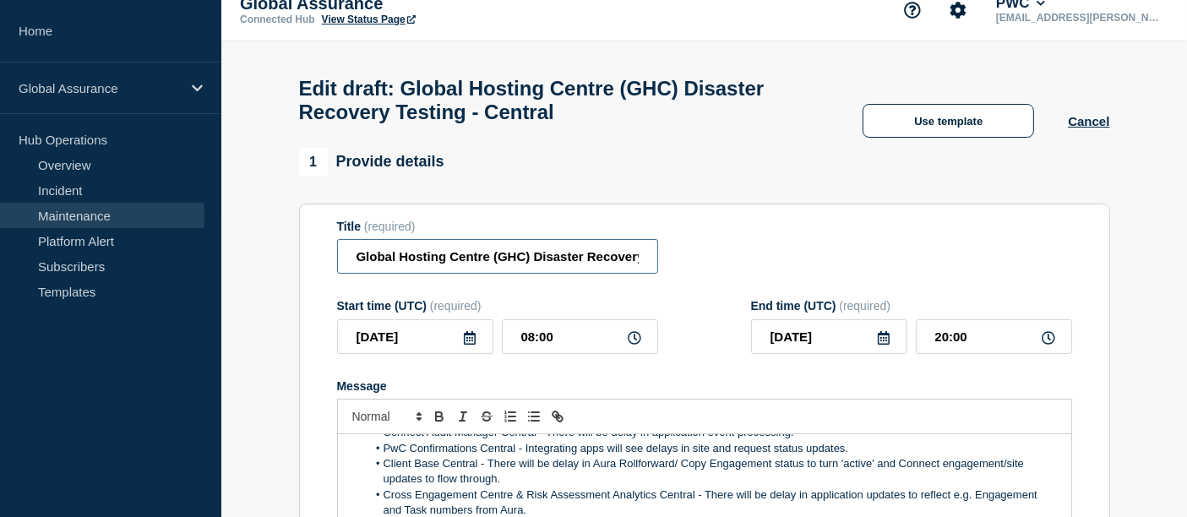
click at [357, 268] on input "Global Hosting Centre (GHC) Disaster Recovery Testing - Central" at bounding box center [497, 256] width 321 height 35
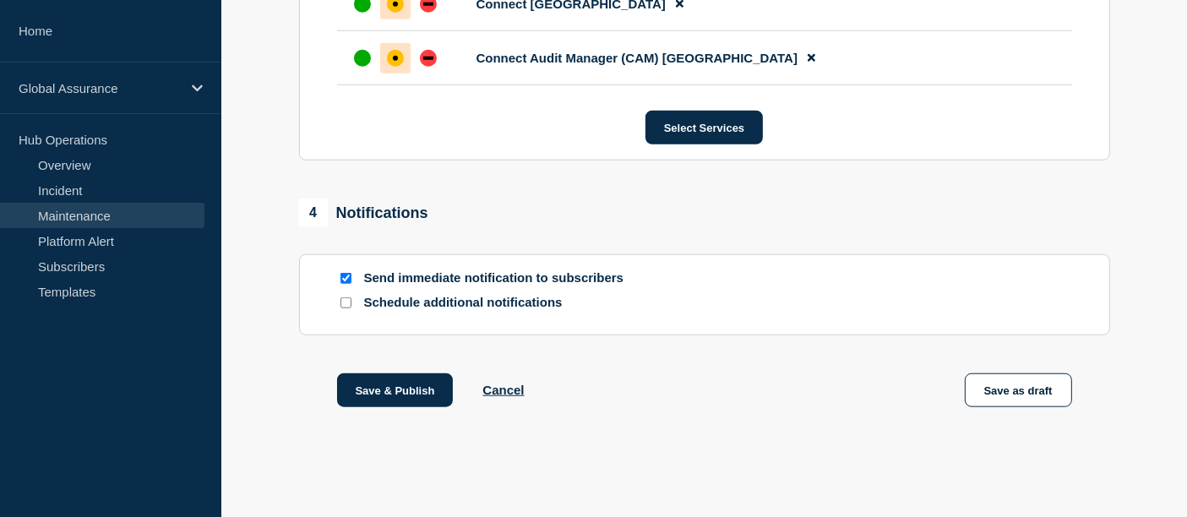
scroll to position [1515, 0]
click at [384, 394] on button "Save & Publish" at bounding box center [395, 390] width 117 height 34
